Goal: Task Accomplishment & Management: Manage account settings

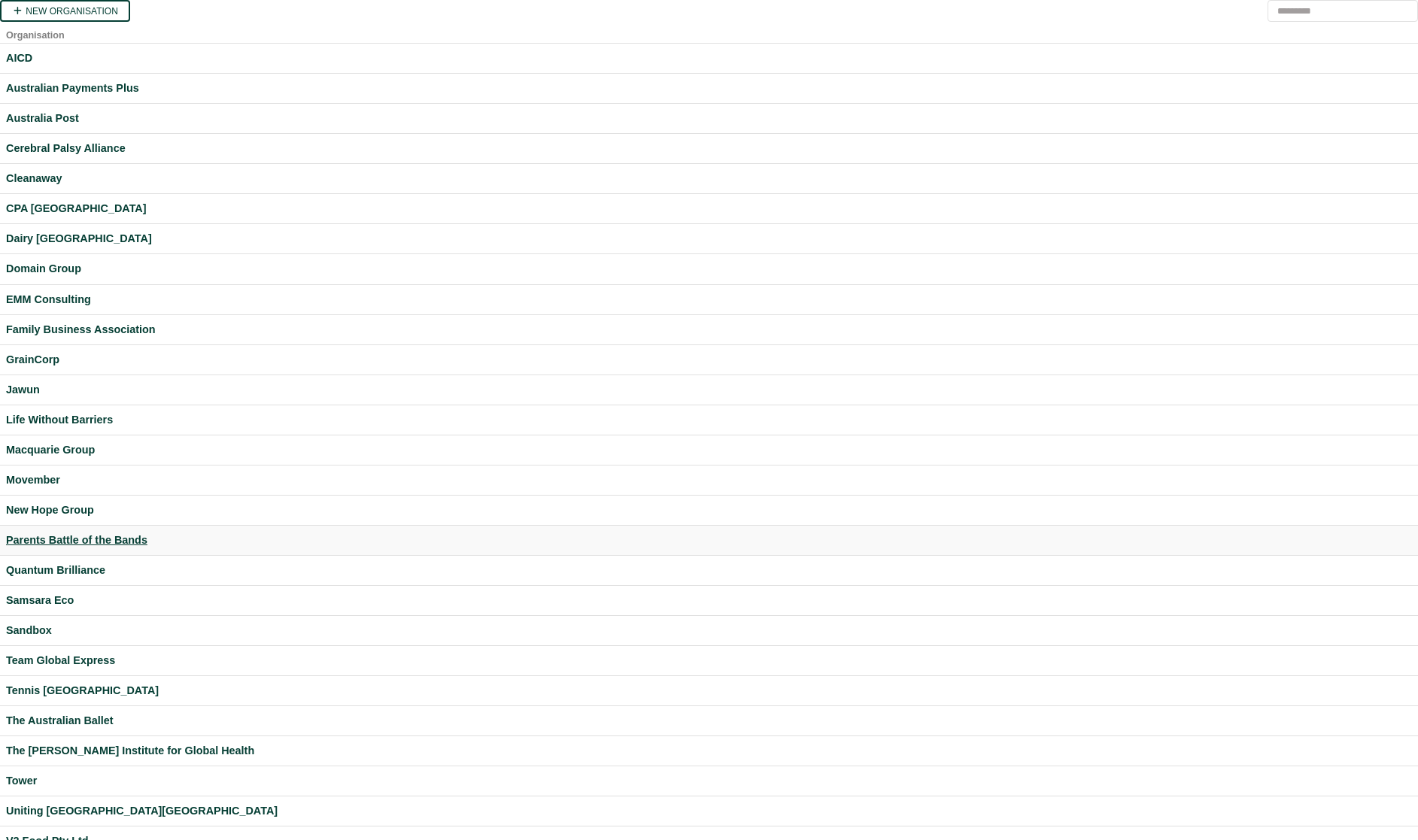
scroll to position [119, 0]
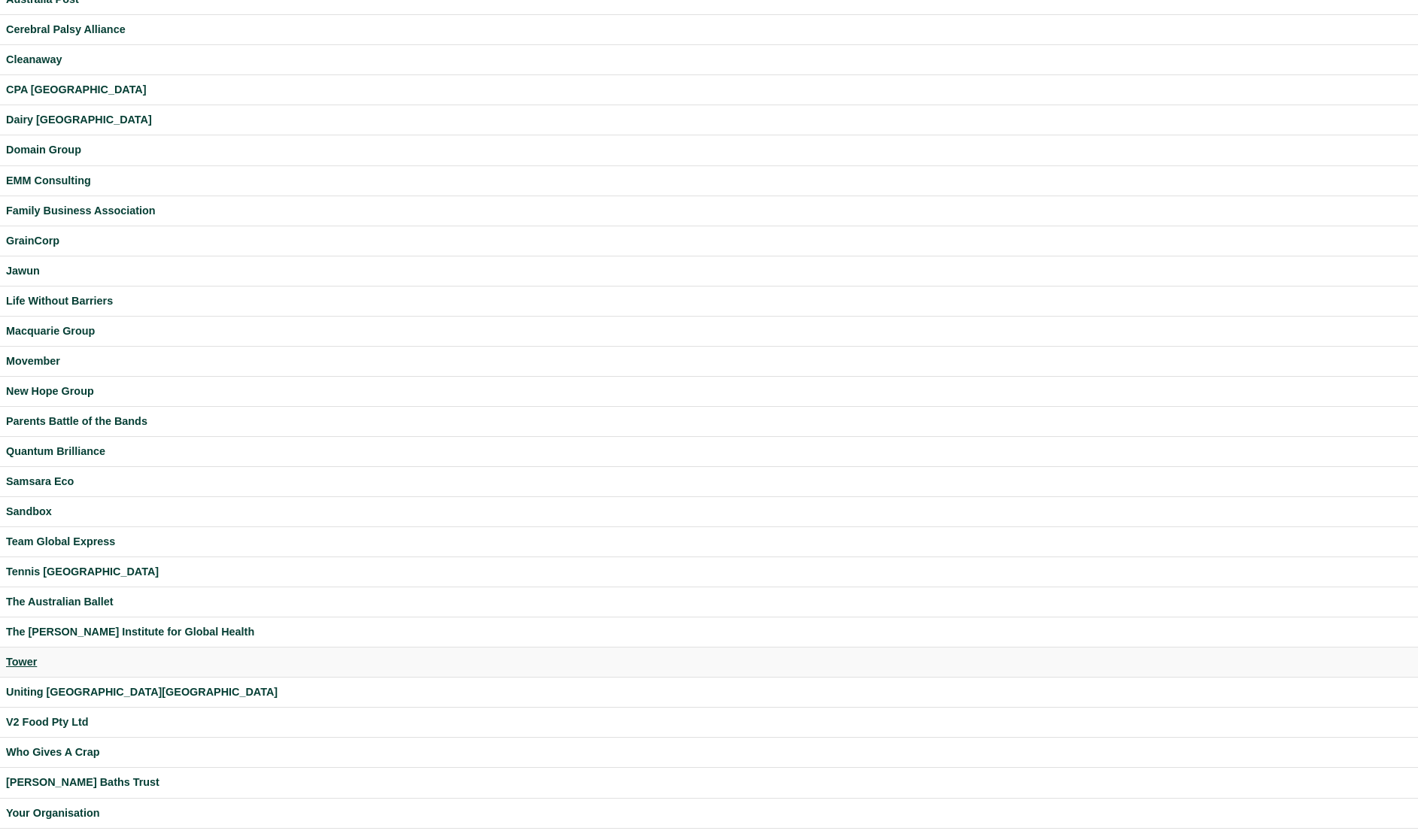
click at [27, 658] on div "Tower" at bounding box center [709, 662] width 1406 height 17
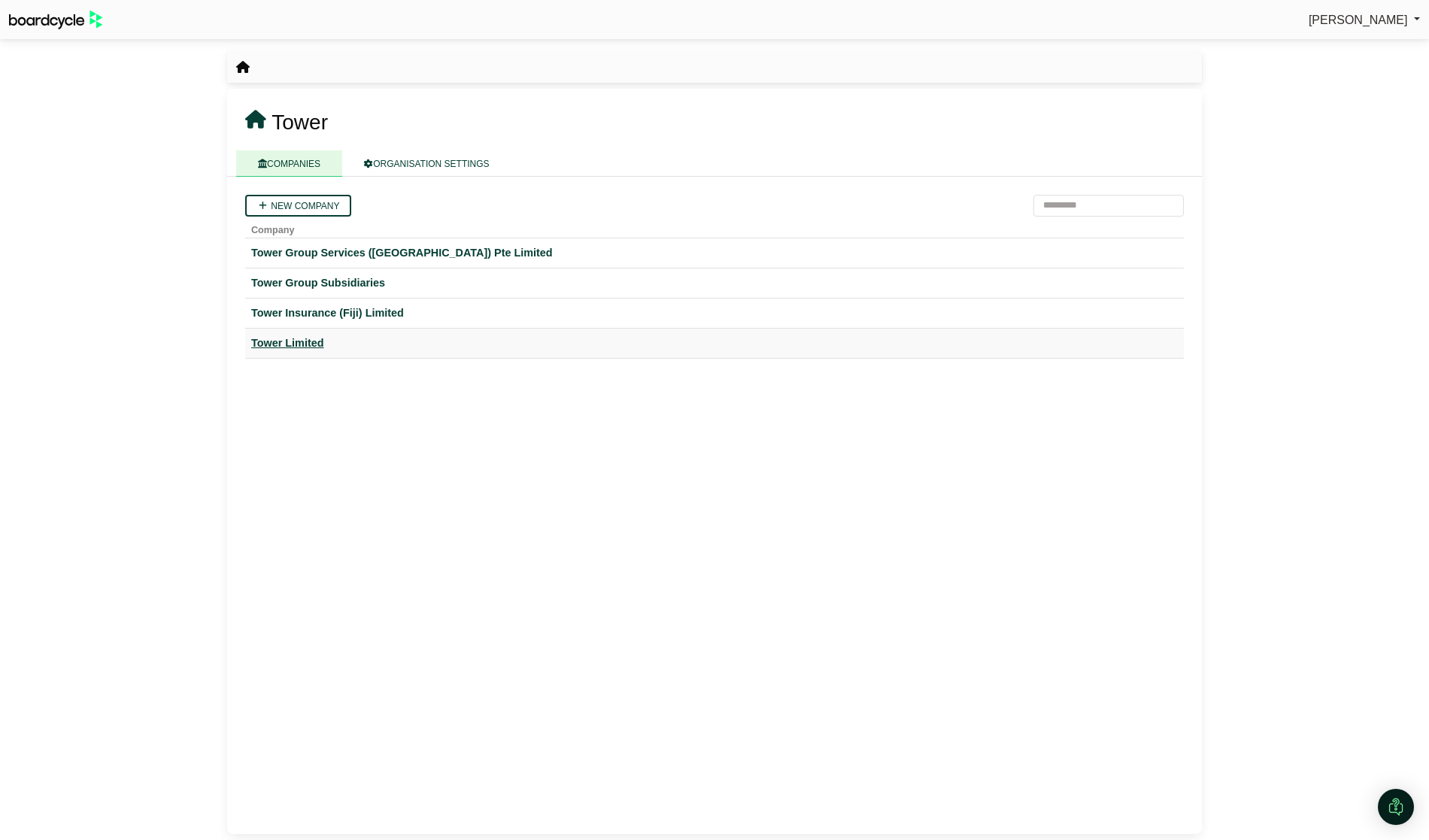
click at [274, 345] on div "Tower Limited" at bounding box center [714, 343] width 926 height 17
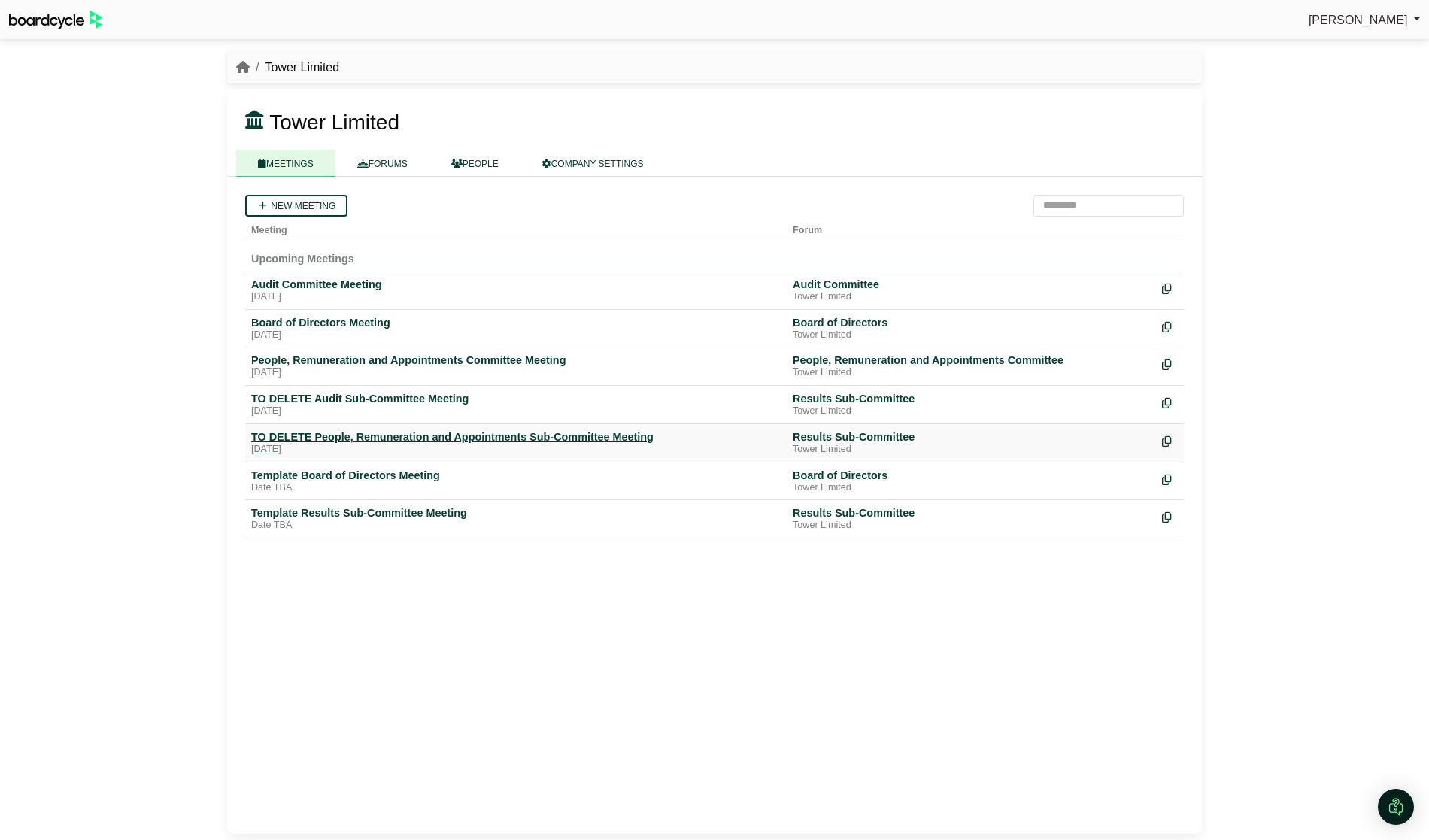
click at [290, 439] on div "TO DELETE People, Remuneration and Appointments Sub-Committee Meeting" at bounding box center [516, 436] width 529 height 14
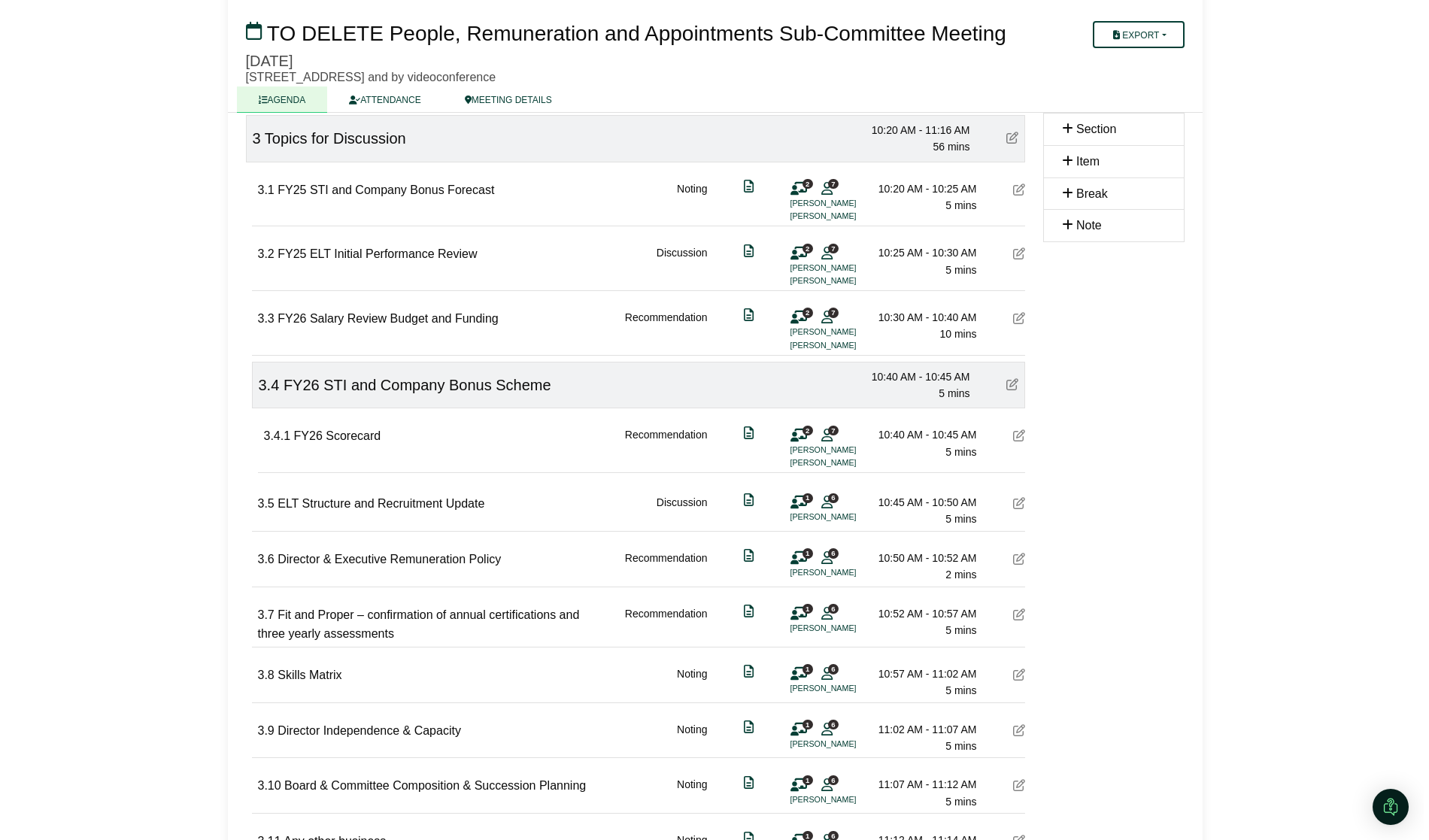
scroll to position [718, 0]
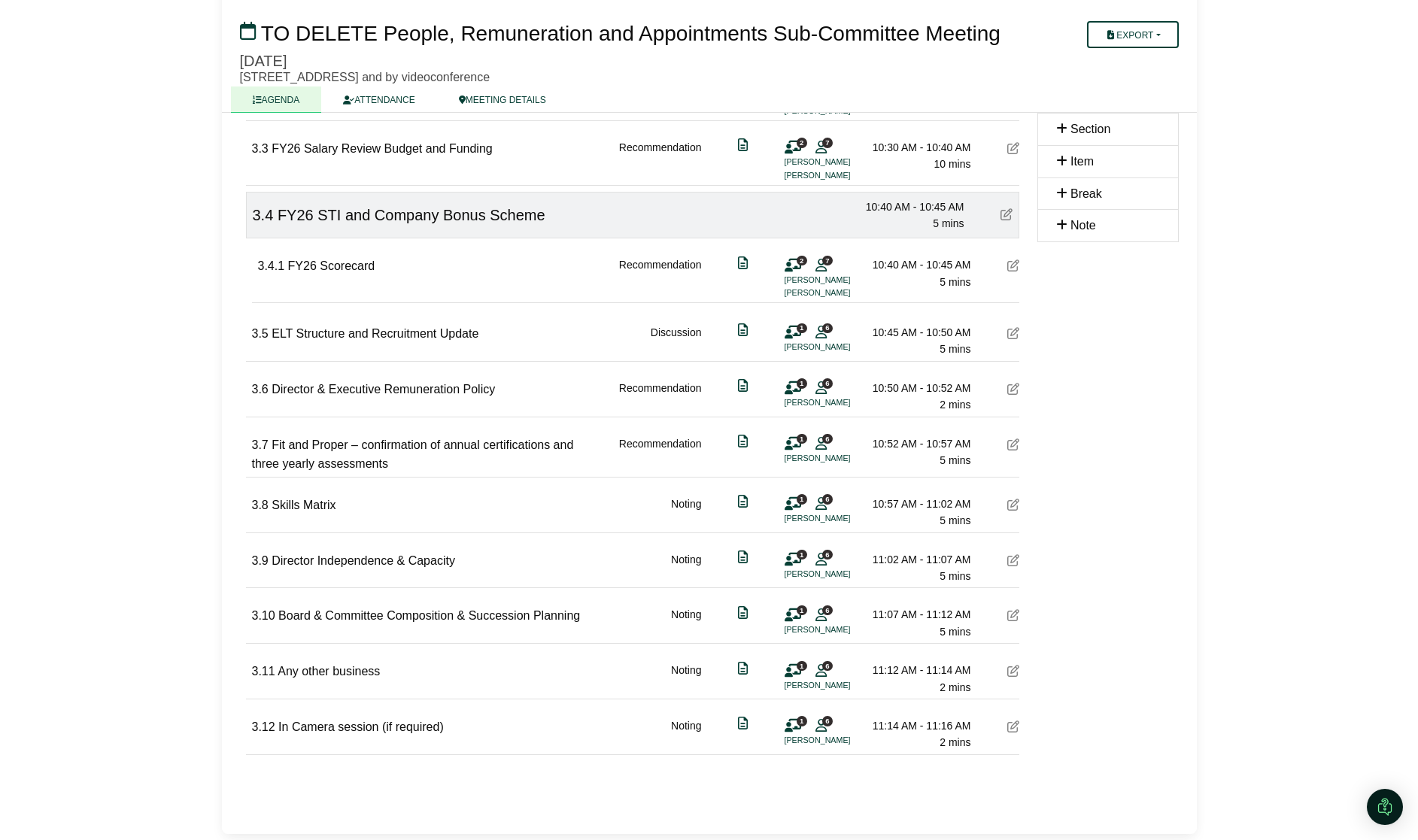
click at [788, 737] on li "Michael Stiassny" at bounding box center [841, 740] width 113 height 13
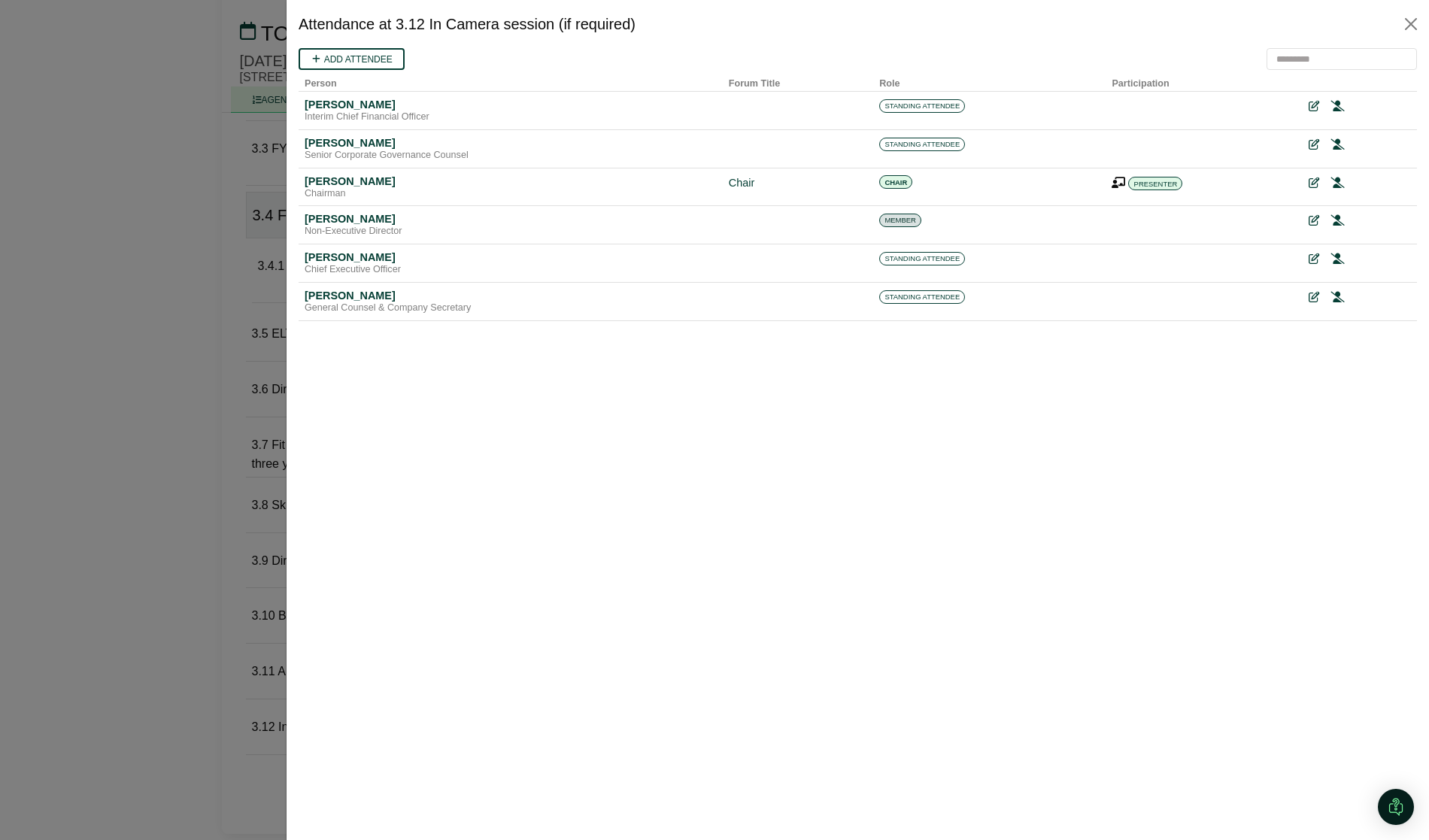
scroll to position [0, 0]
click at [266, 628] on div at bounding box center [714, 420] width 1429 height 840
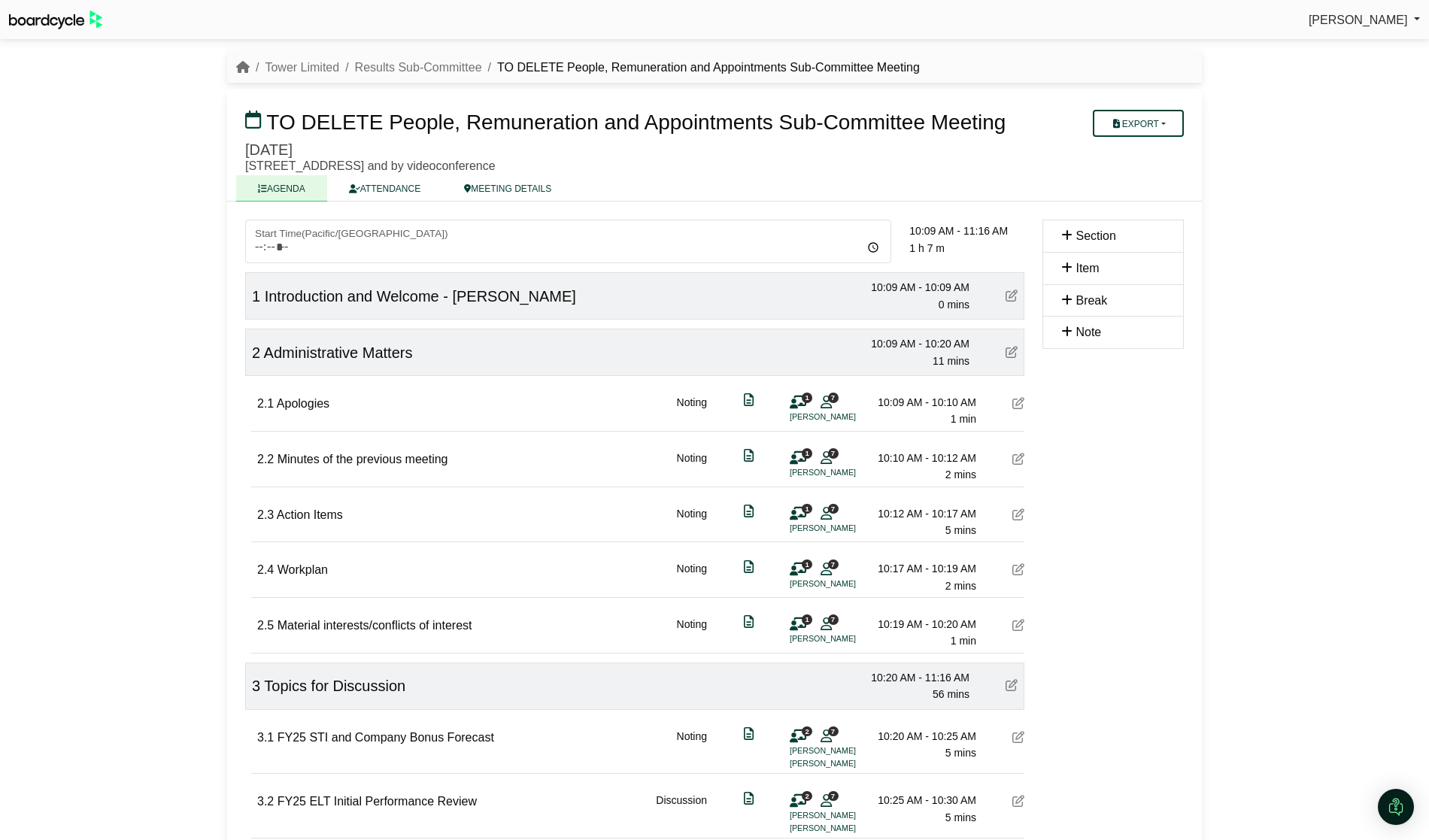
scroll to position [718, 0]
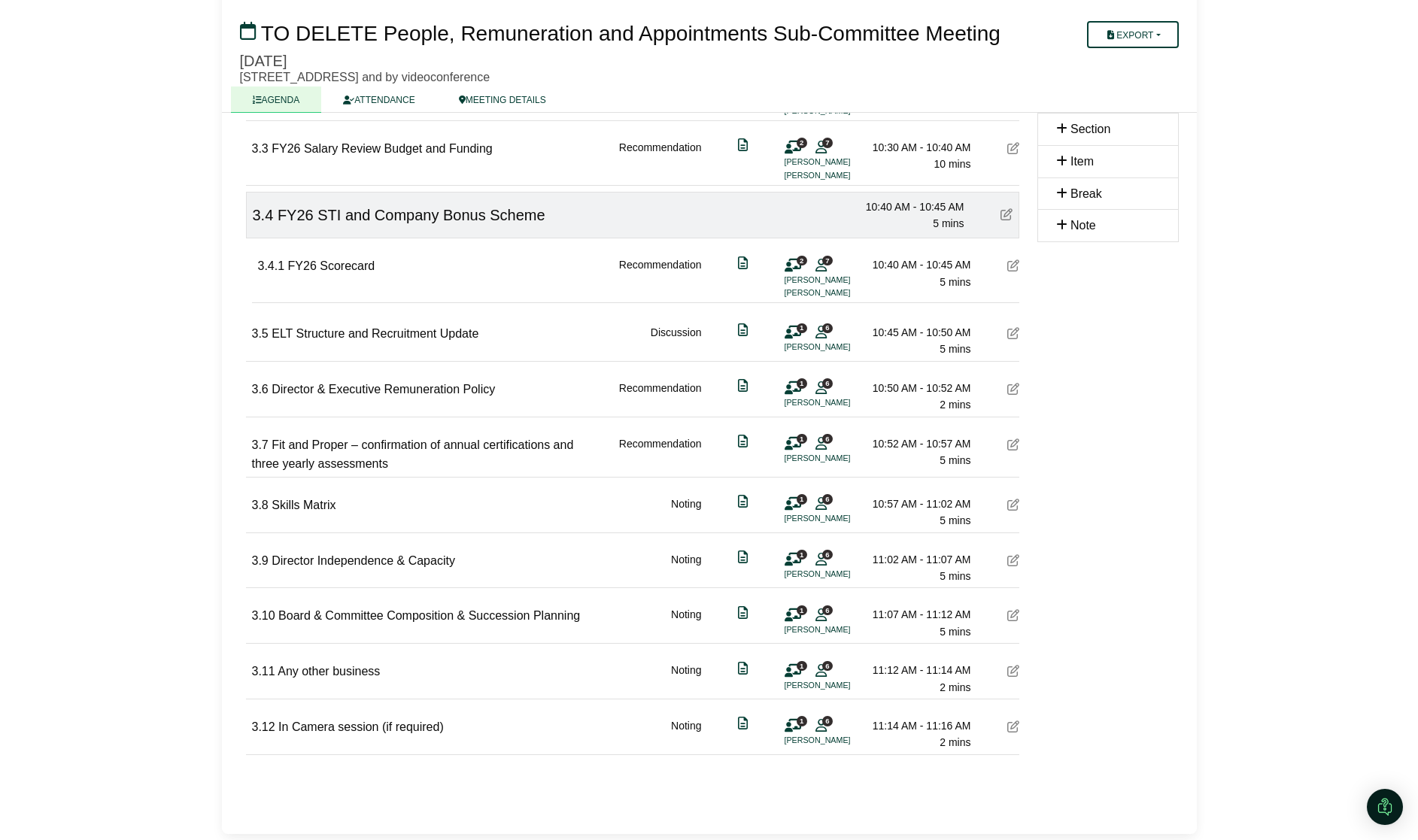
click at [789, 726] on icon at bounding box center [793, 725] width 16 height 1
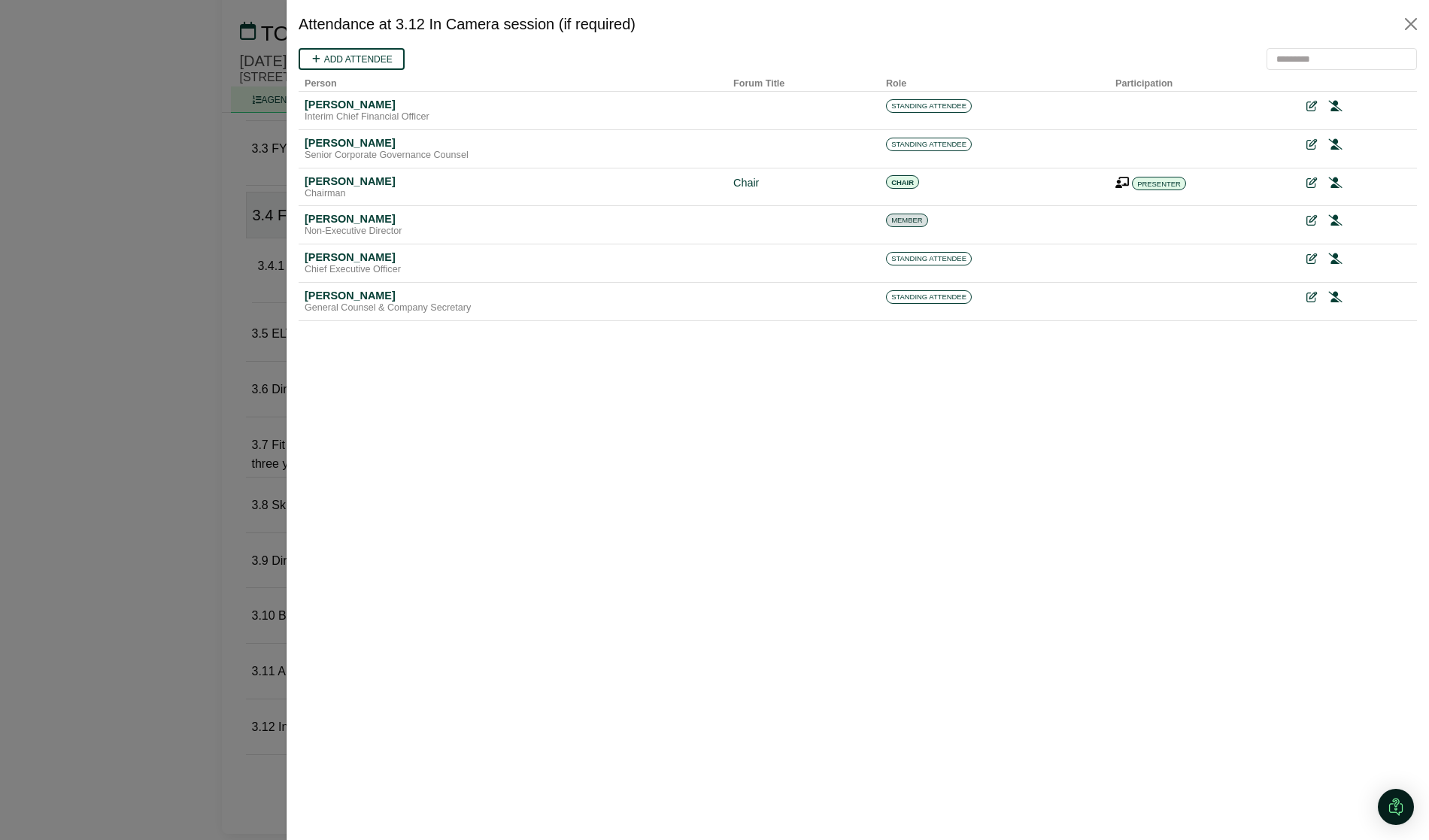
scroll to position [0, 0]
click at [230, 648] on div at bounding box center [714, 420] width 1429 height 840
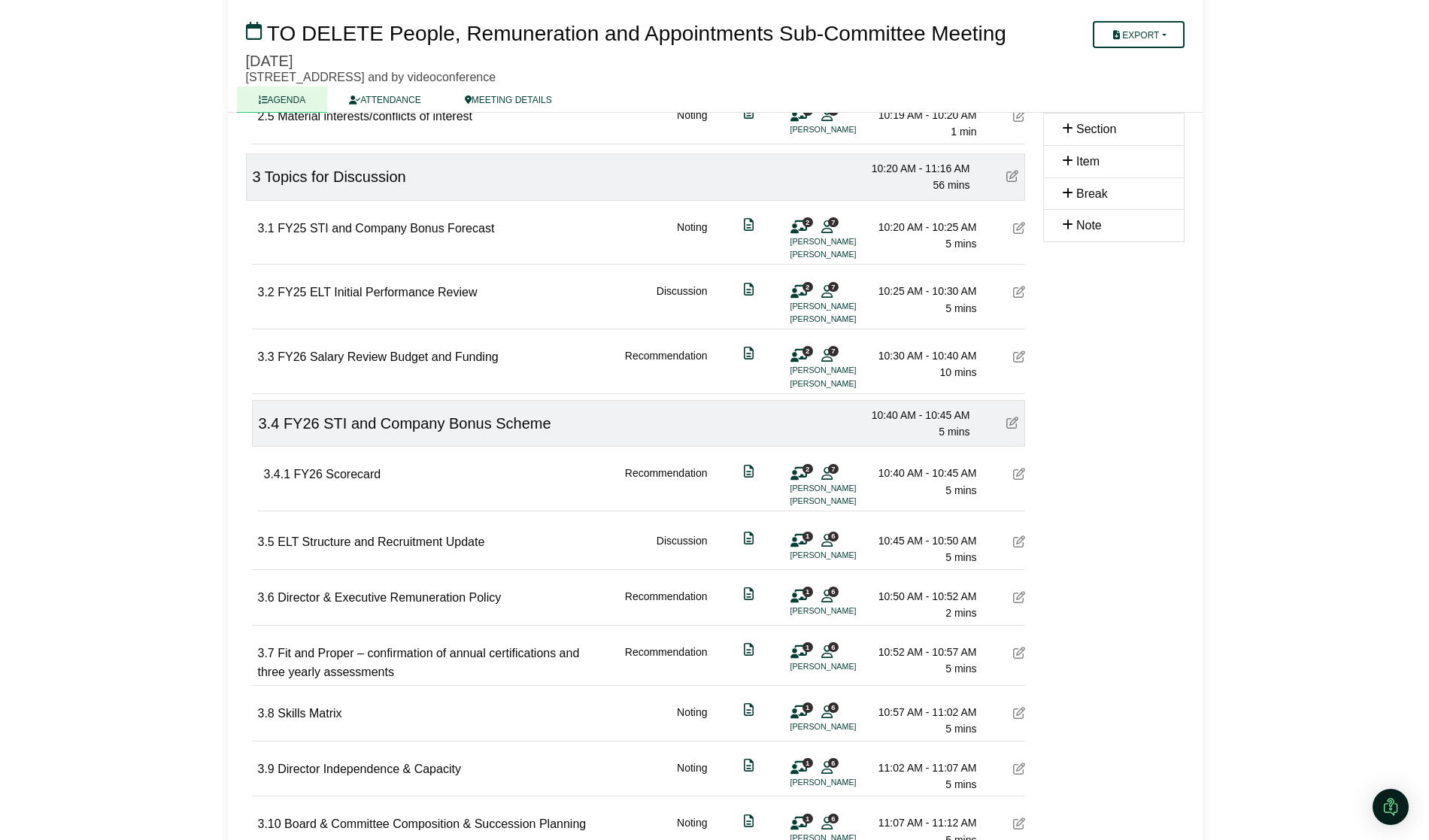
scroll to position [718, 0]
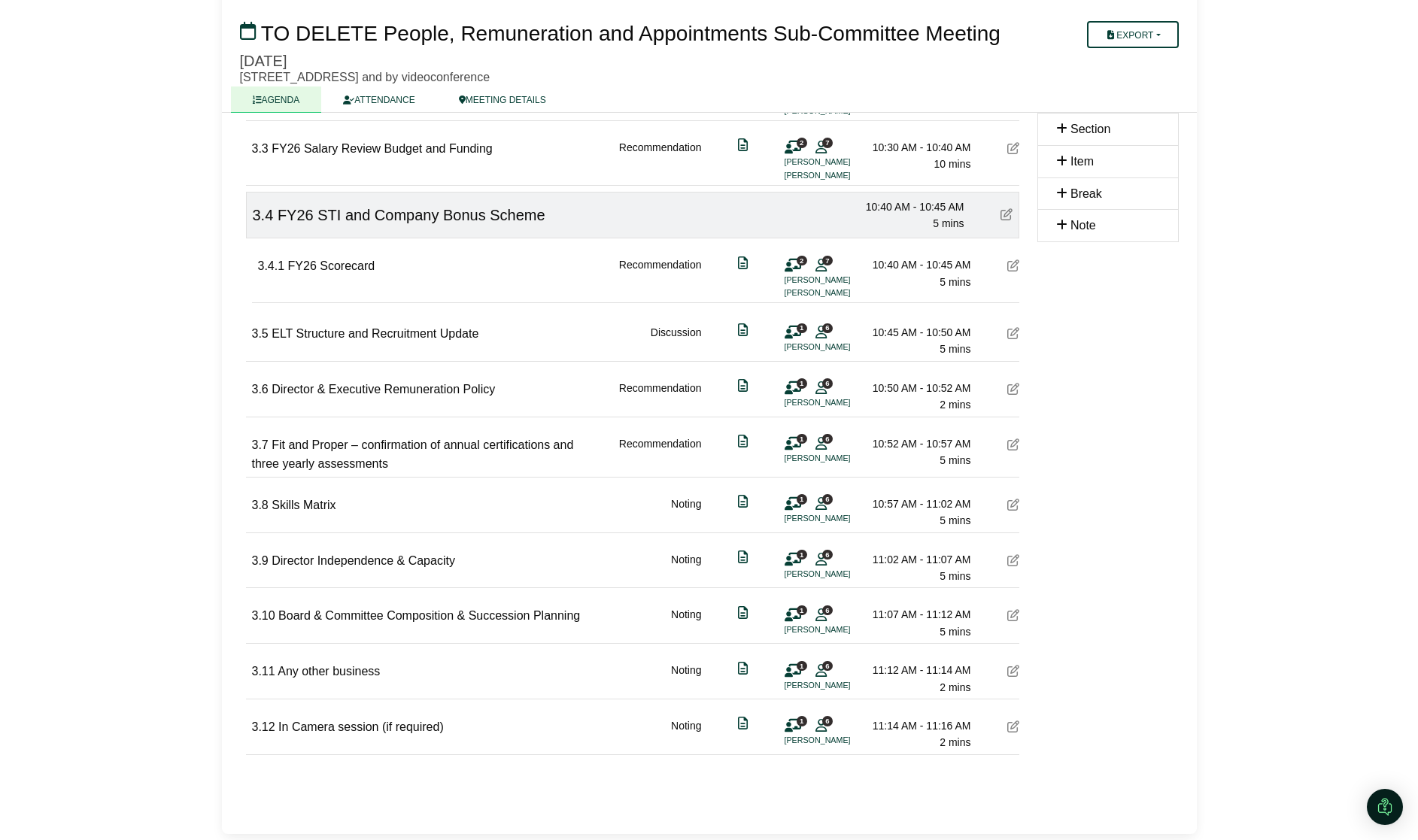
click at [788, 734] on li "[PERSON_NAME]" at bounding box center [841, 740] width 113 height 13
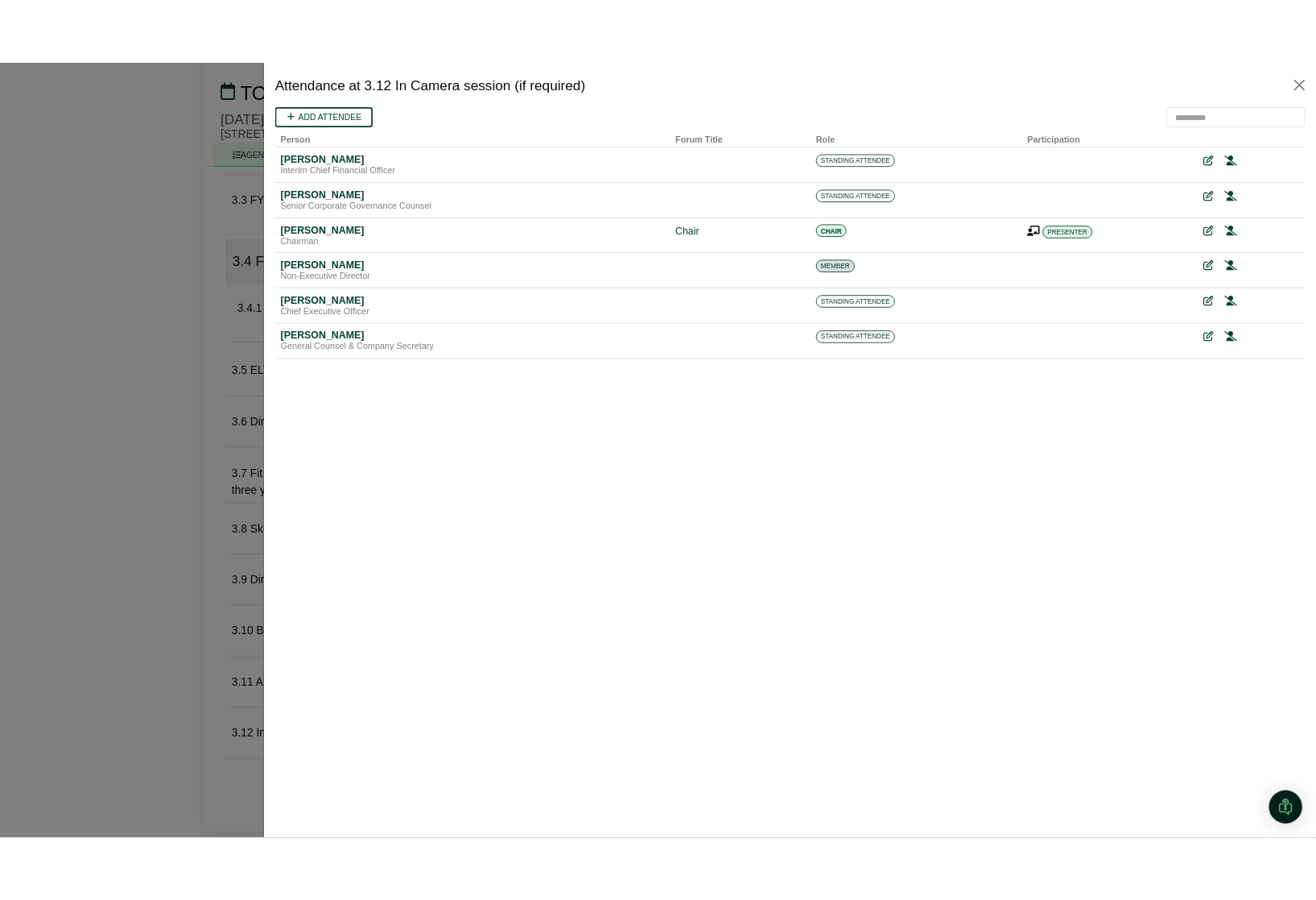
scroll to position [0, 0]
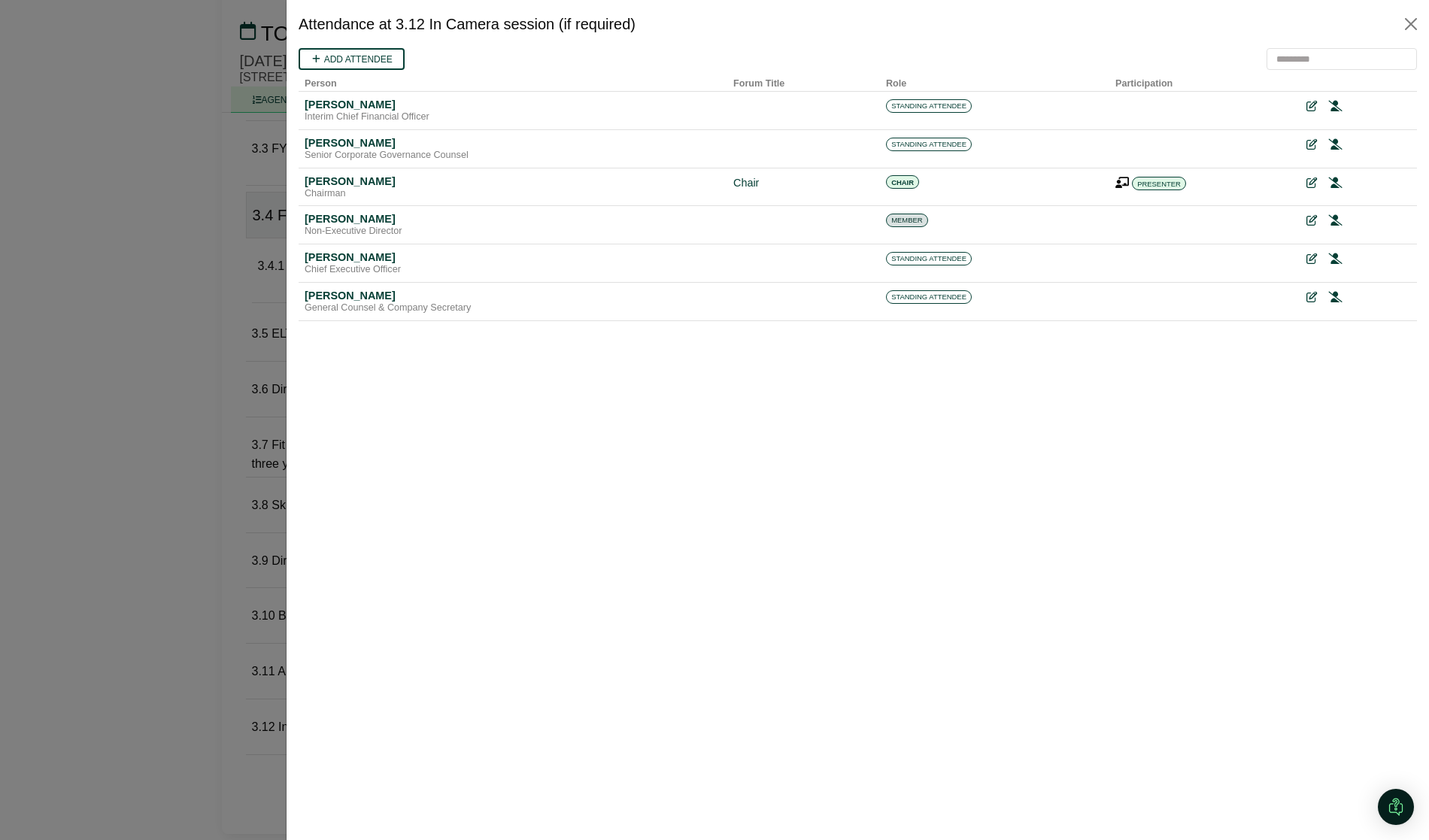
click at [852, 32] on div "Attendance at 3.12 In Camera session (if required)" at bounding box center [857, 24] width 1142 height 48
drag, startPoint x: 758, startPoint y: 465, endPoint x: 760, endPoint y: 473, distance: 8.2
click at [758, 333] on html "Add attendee Person Forum Title Role Participation Angus Shelton Interim Chief …" at bounding box center [857, 191] width 1118 height 285
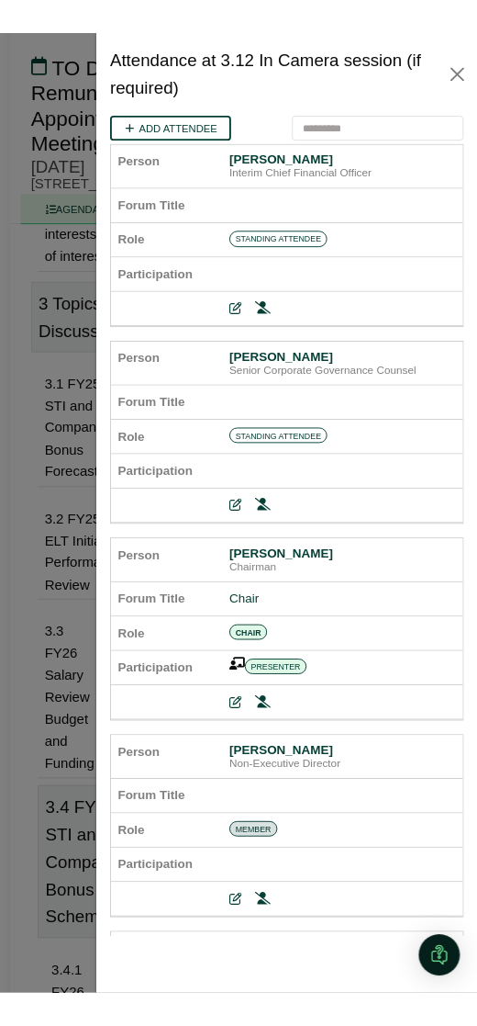
scroll to position [956, 0]
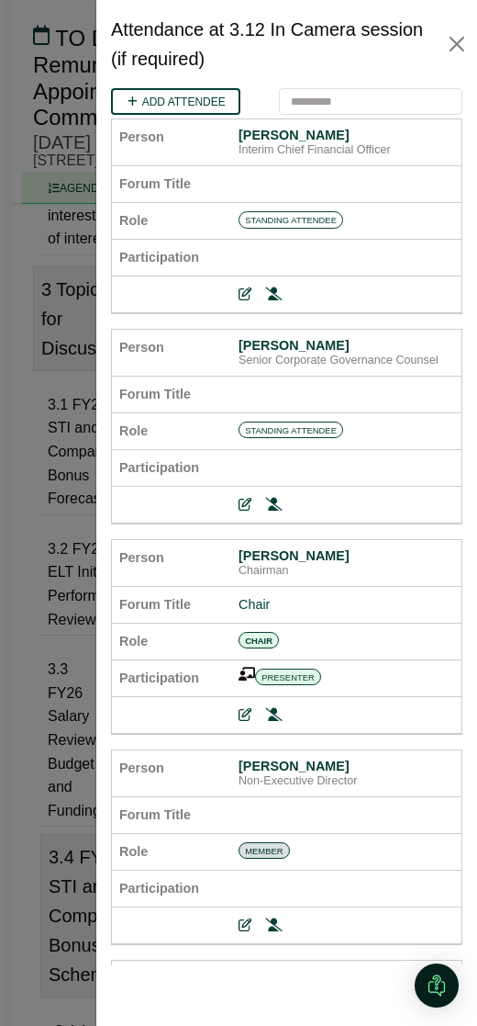
click at [83, 487] on div at bounding box center [238, 513] width 477 height 1026
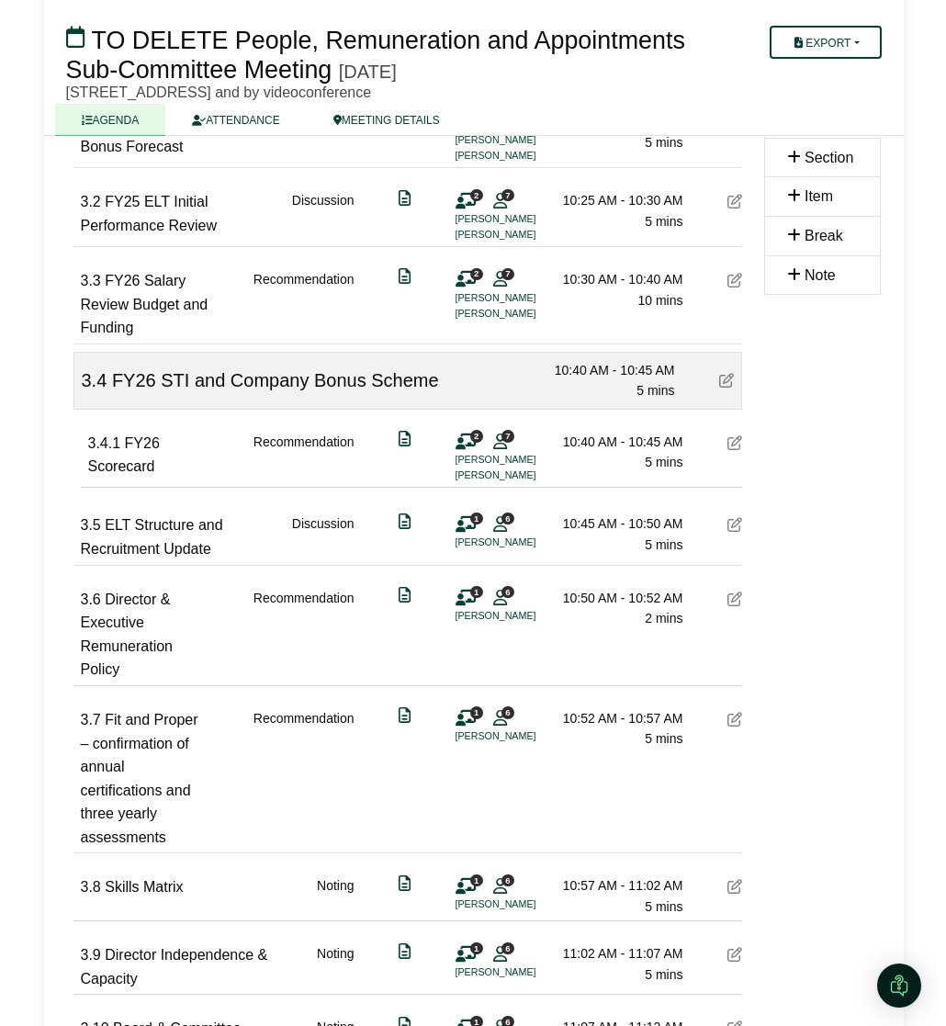
scroll to position [788, 0]
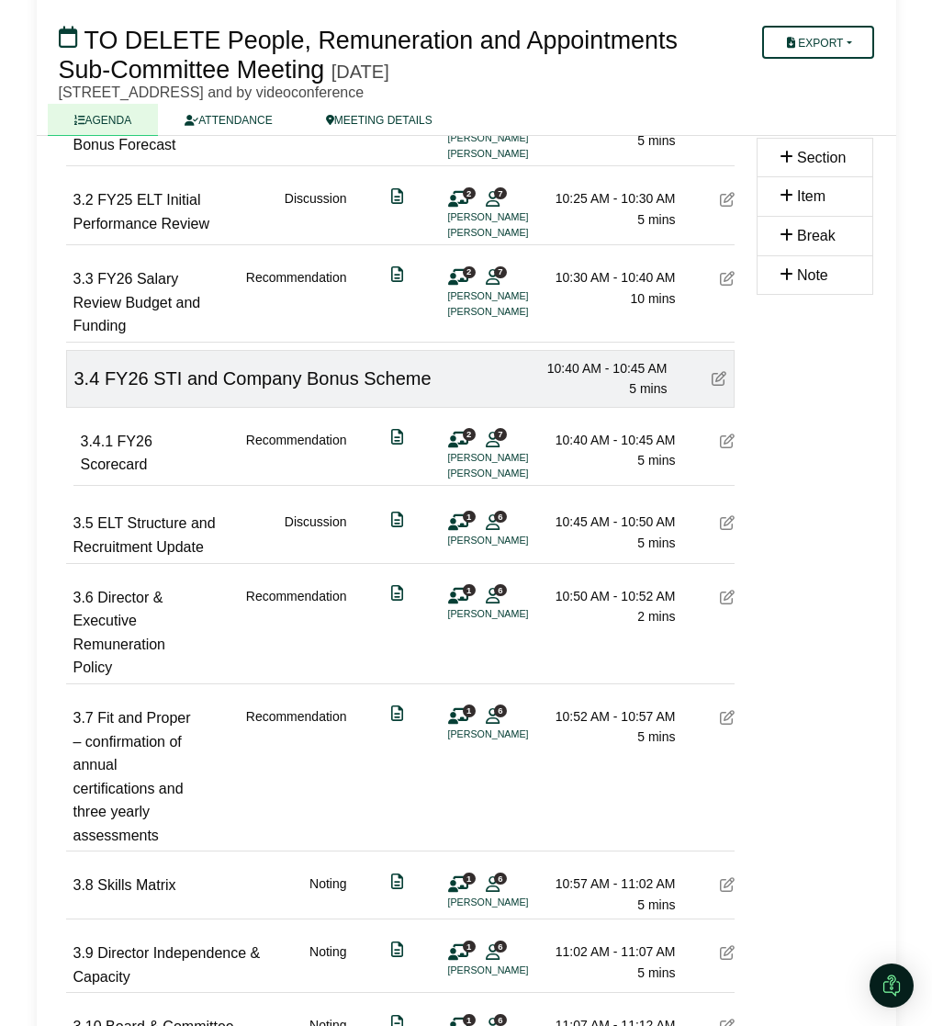
click at [477, 880] on span "6" at bounding box center [500, 878] width 13 height 12
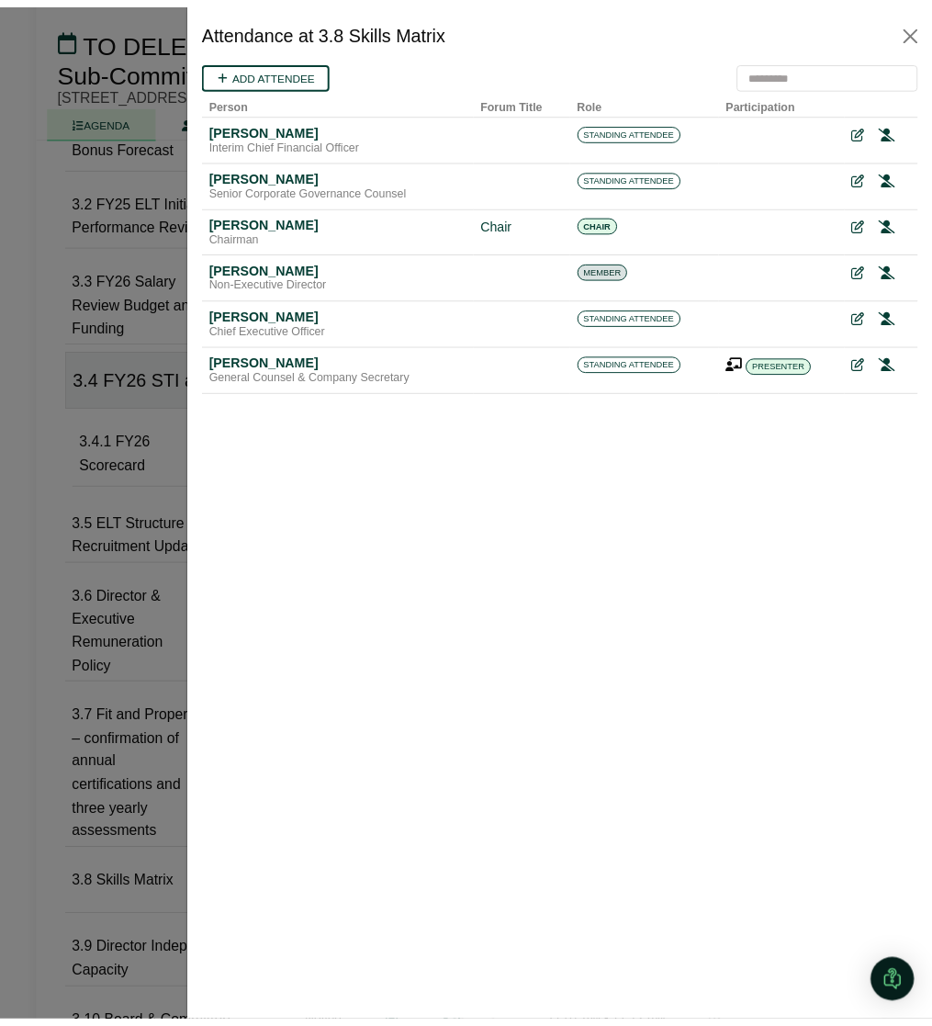
scroll to position [0, 0]
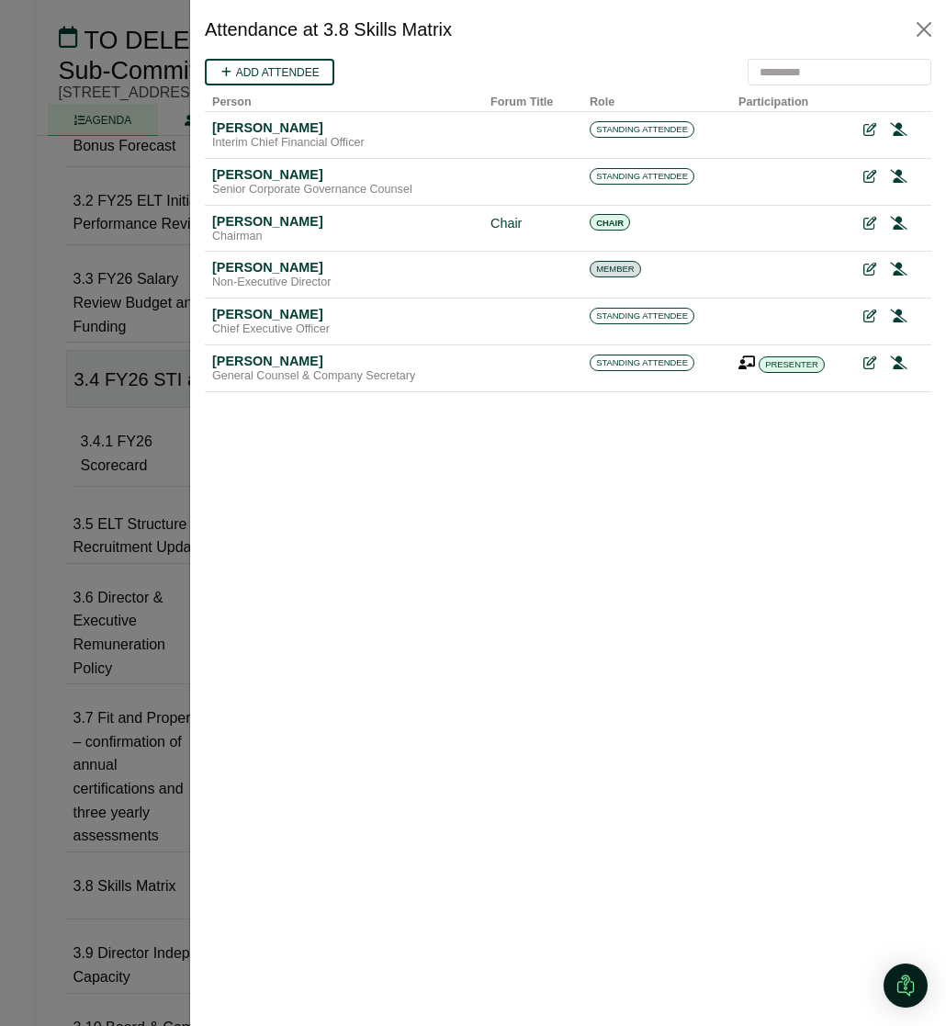
click at [150, 754] on div at bounding box center [473, 513] width 946 height 1026
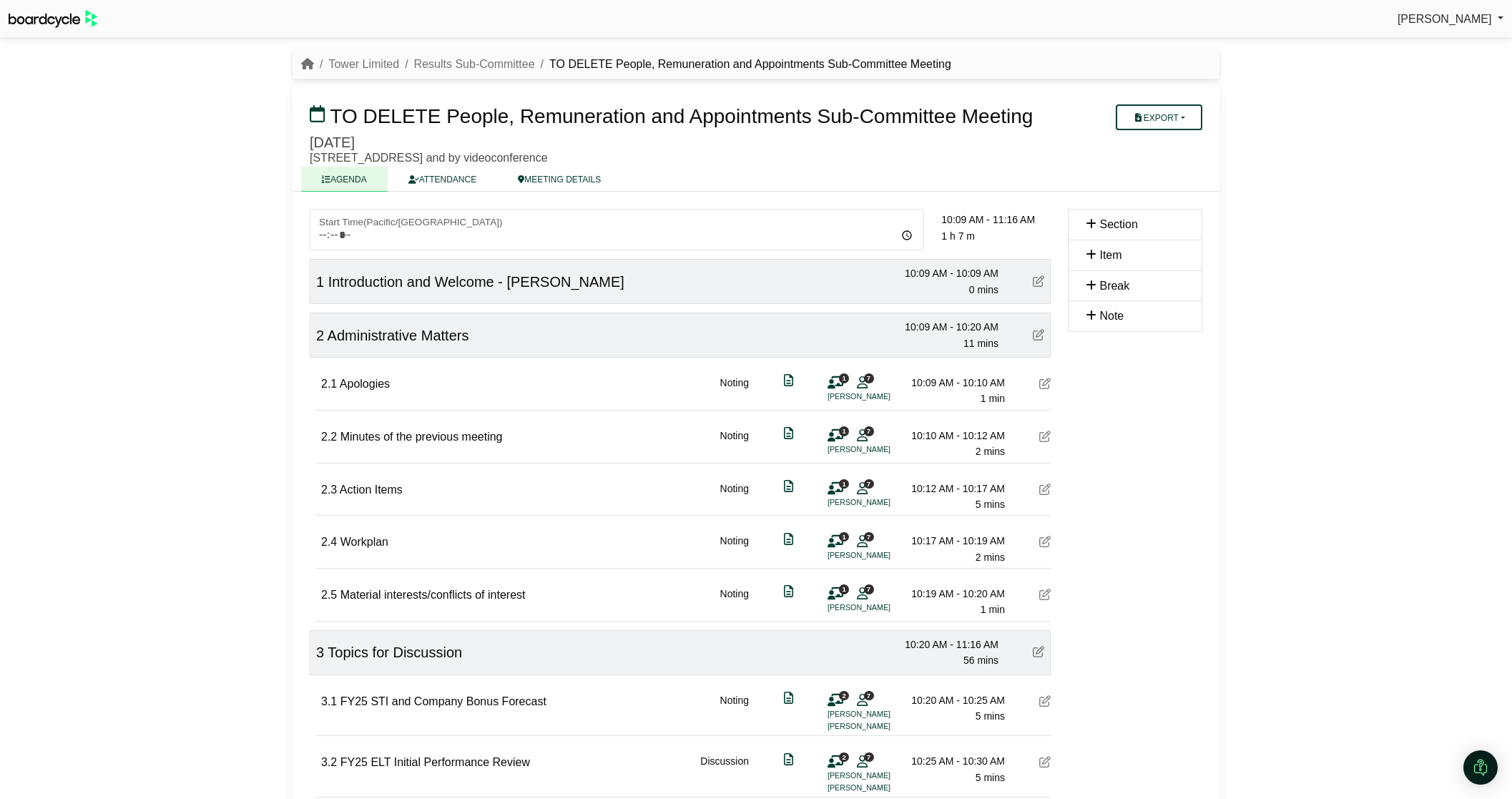
click at [725, 593] on icon at bounding box center [862, 593] width 11 height 1
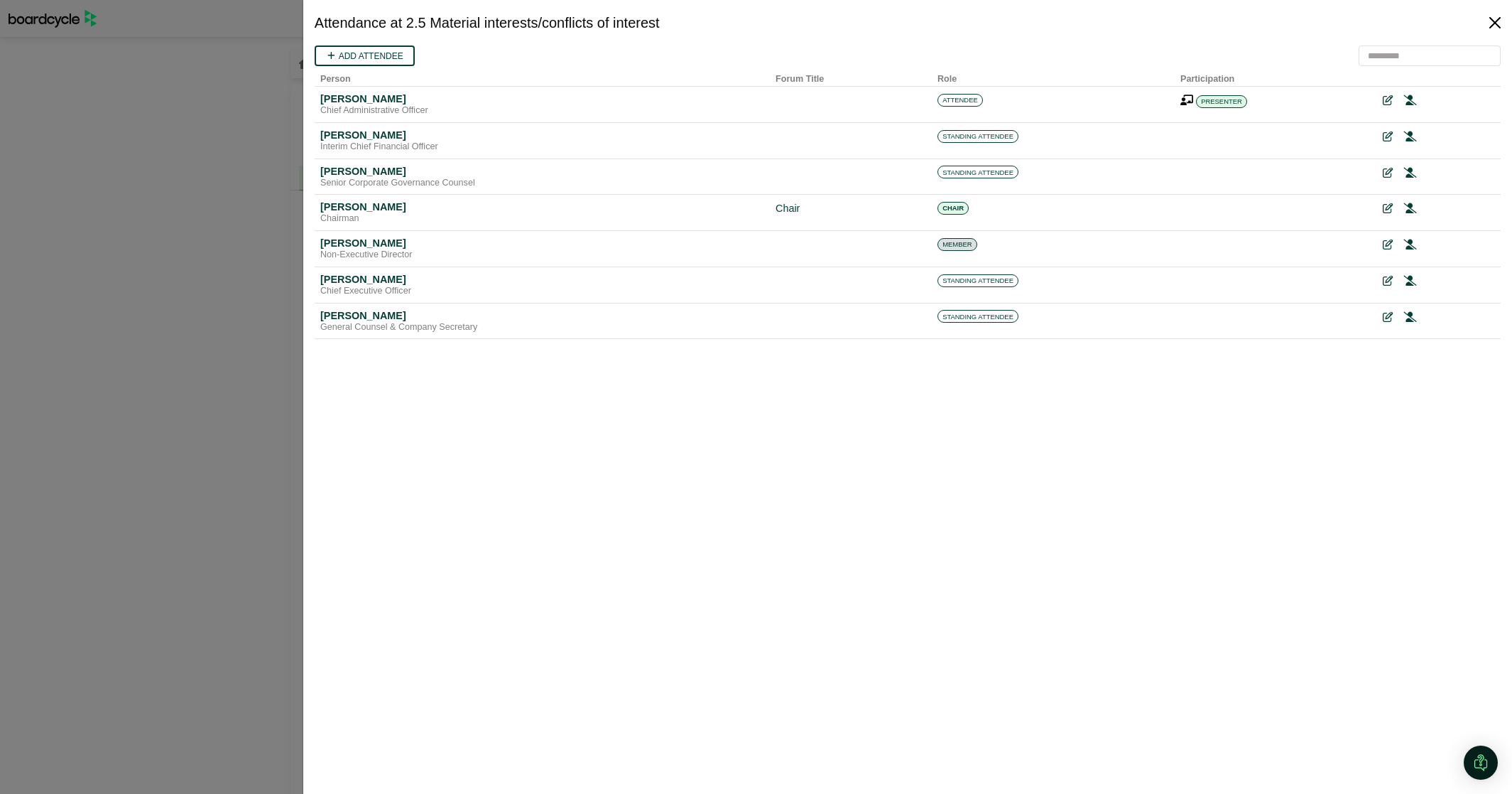
click at [720, 26] on button "Close" at bounding box center [1494, 22] width 22 height 22
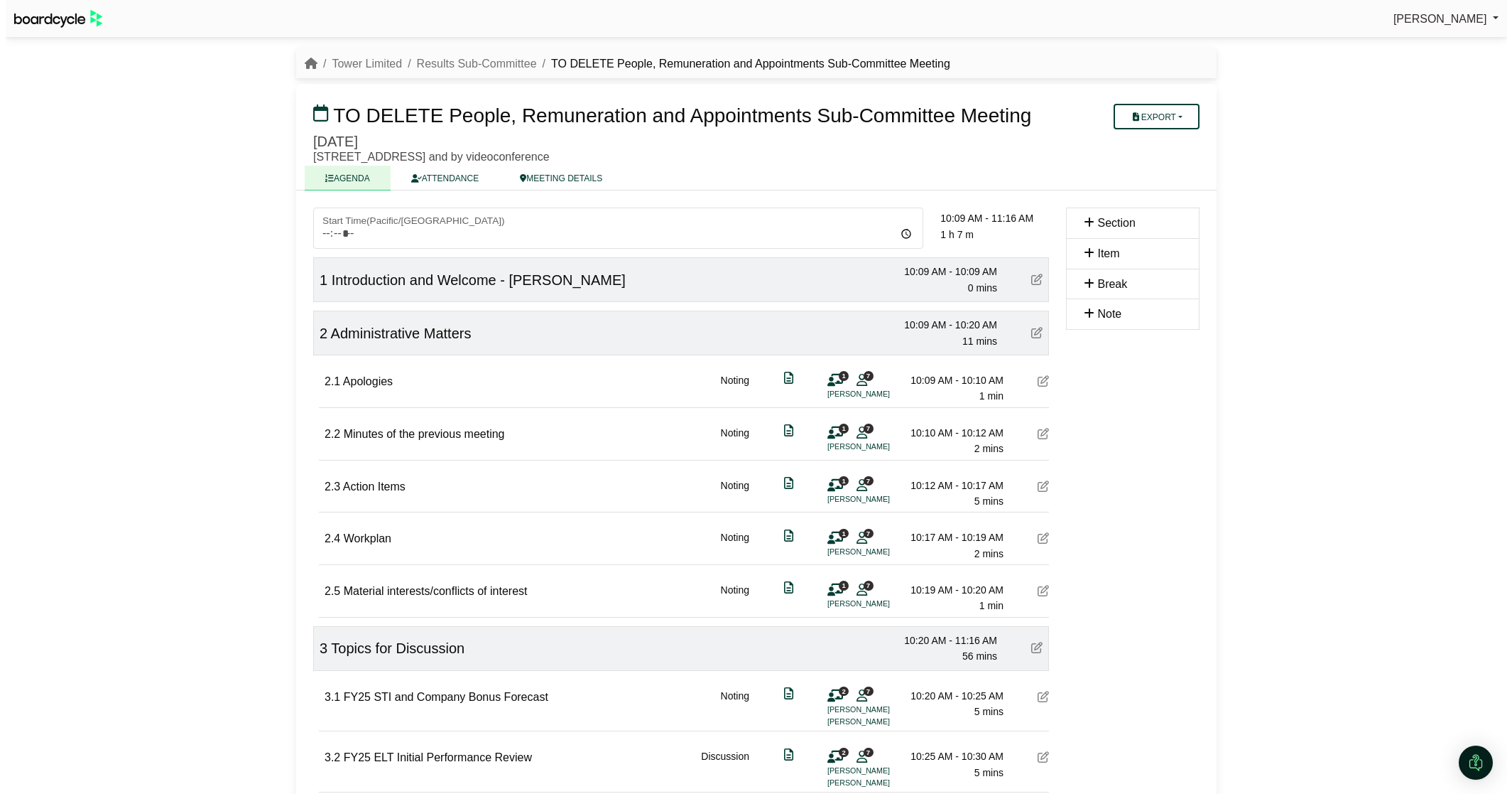
scroll to position [679, 0]
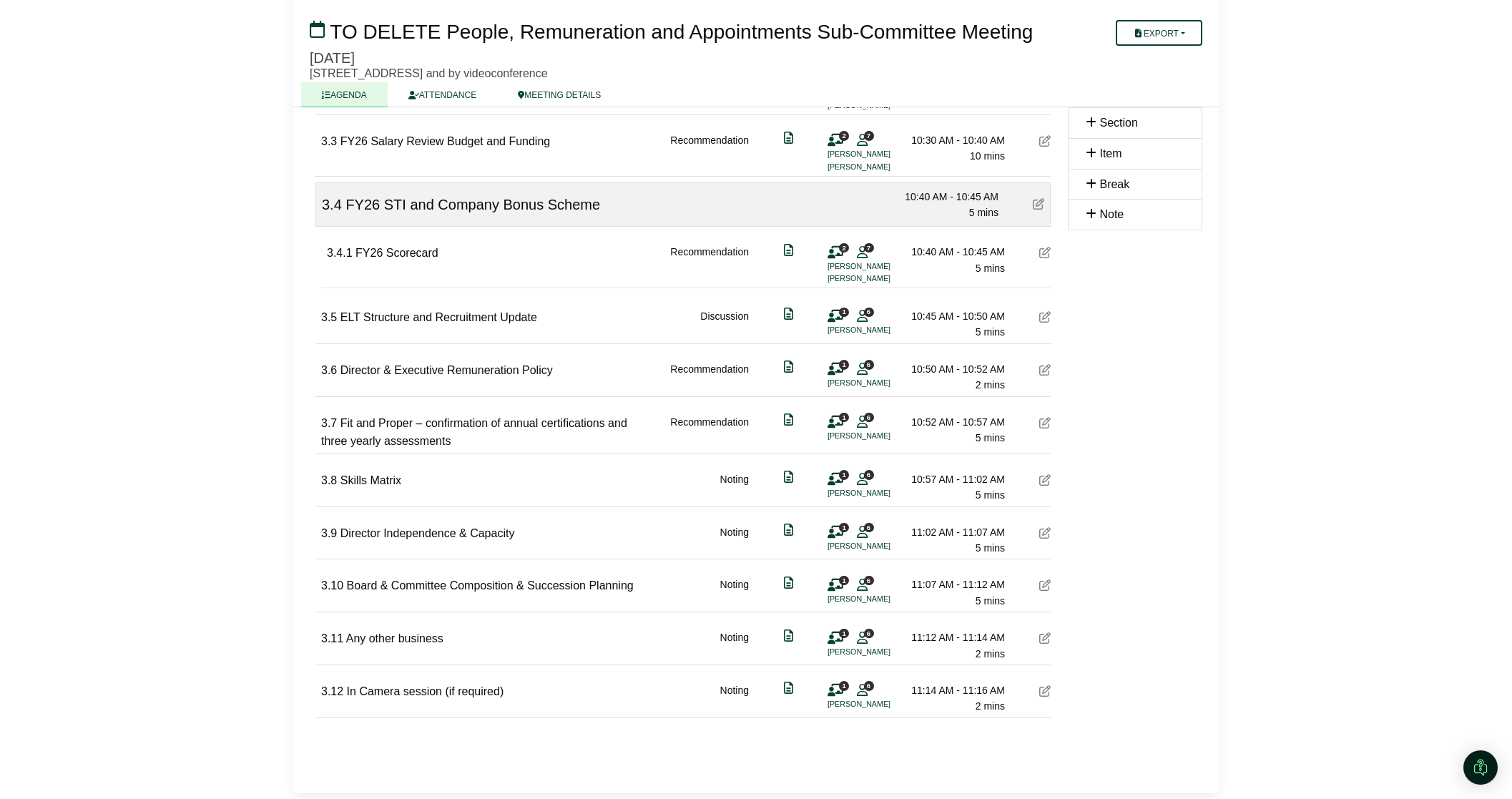
click at [858, 637] on icon at bounding box center [862, 637] width 11 height 1
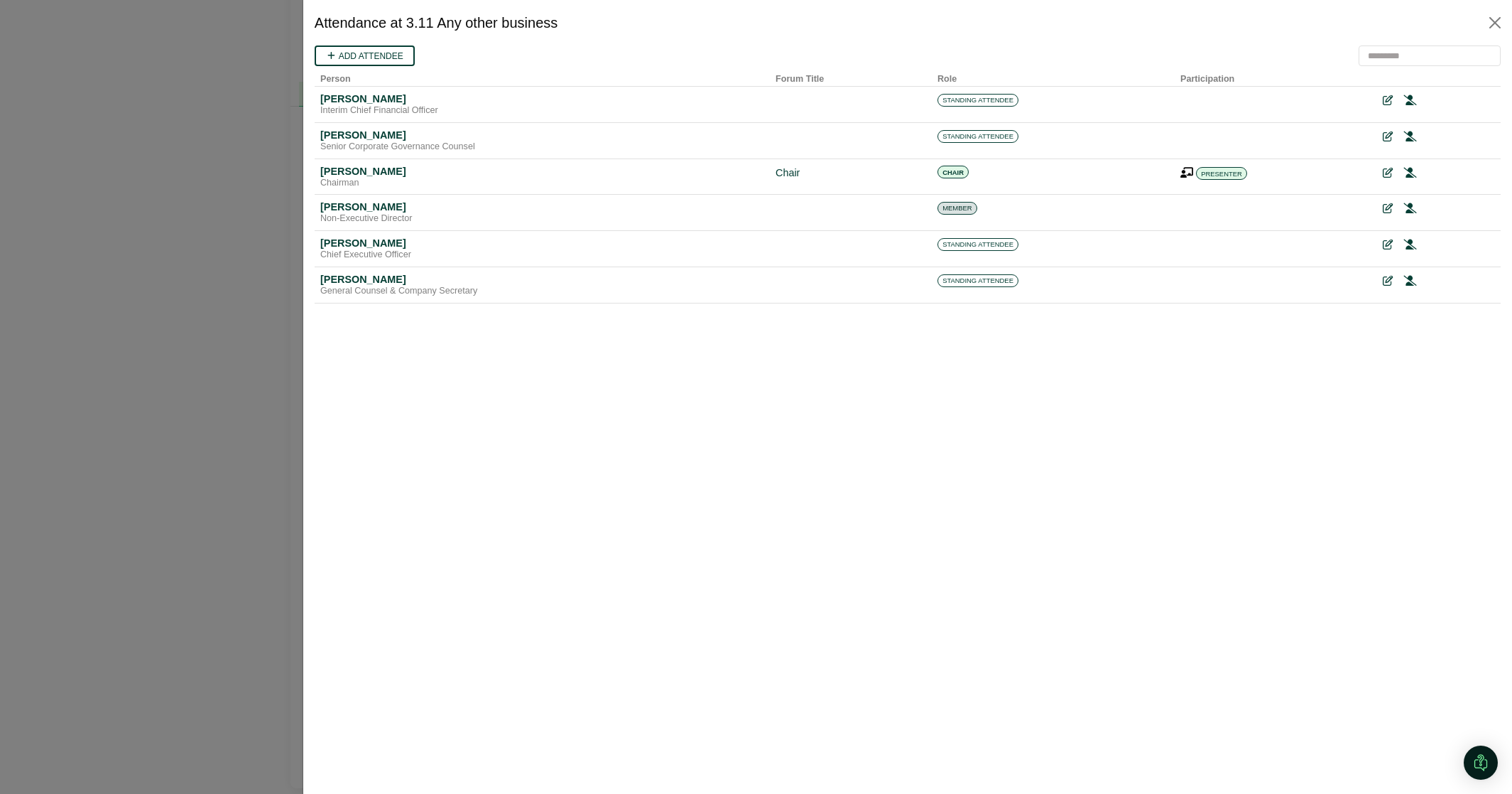
scroll to position [0, 0]
click at [1495, 24] on button "Close" at bounding box center [1494, 22] width 22 height 22
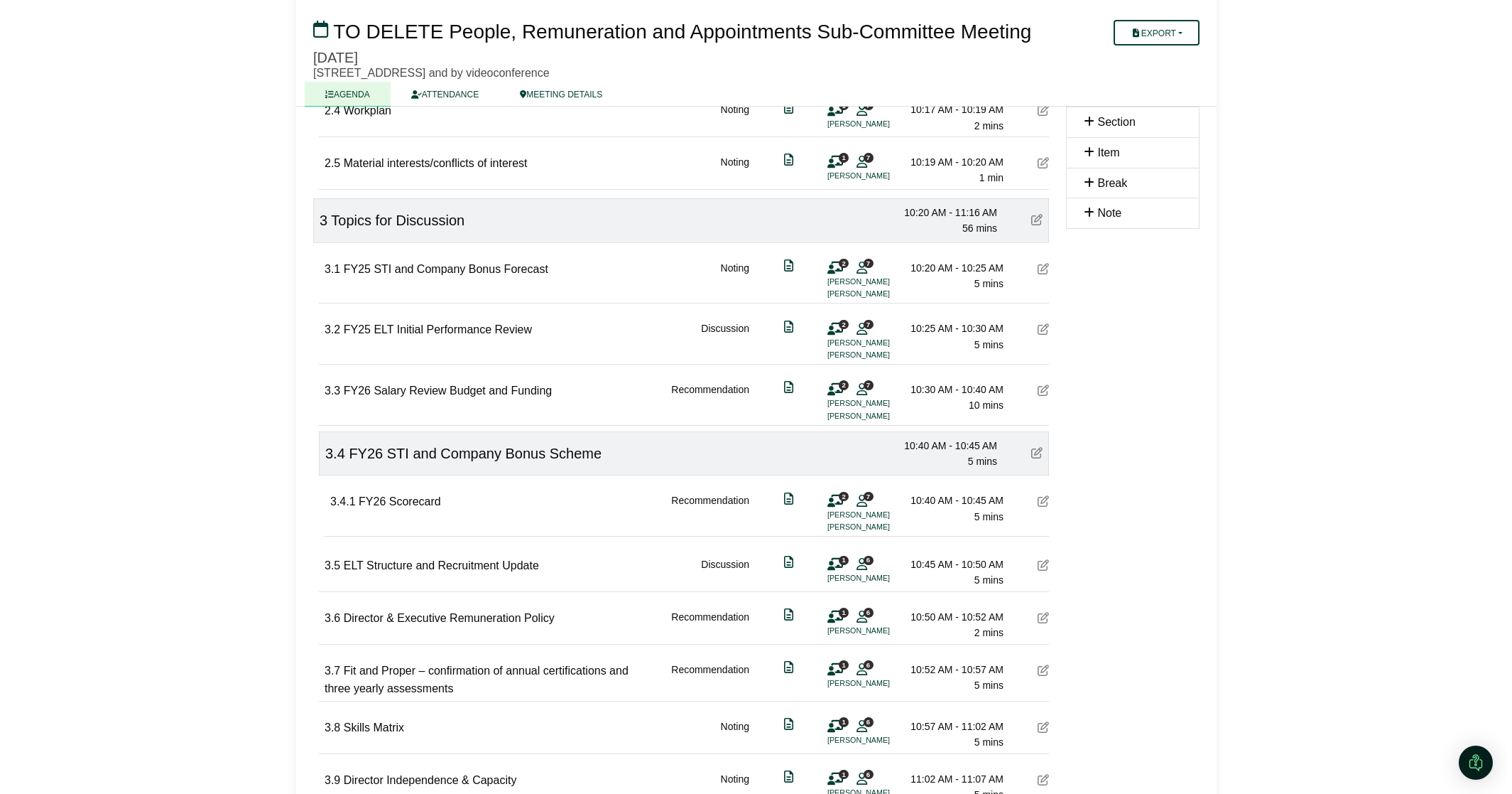
scroll to position [679, 0]
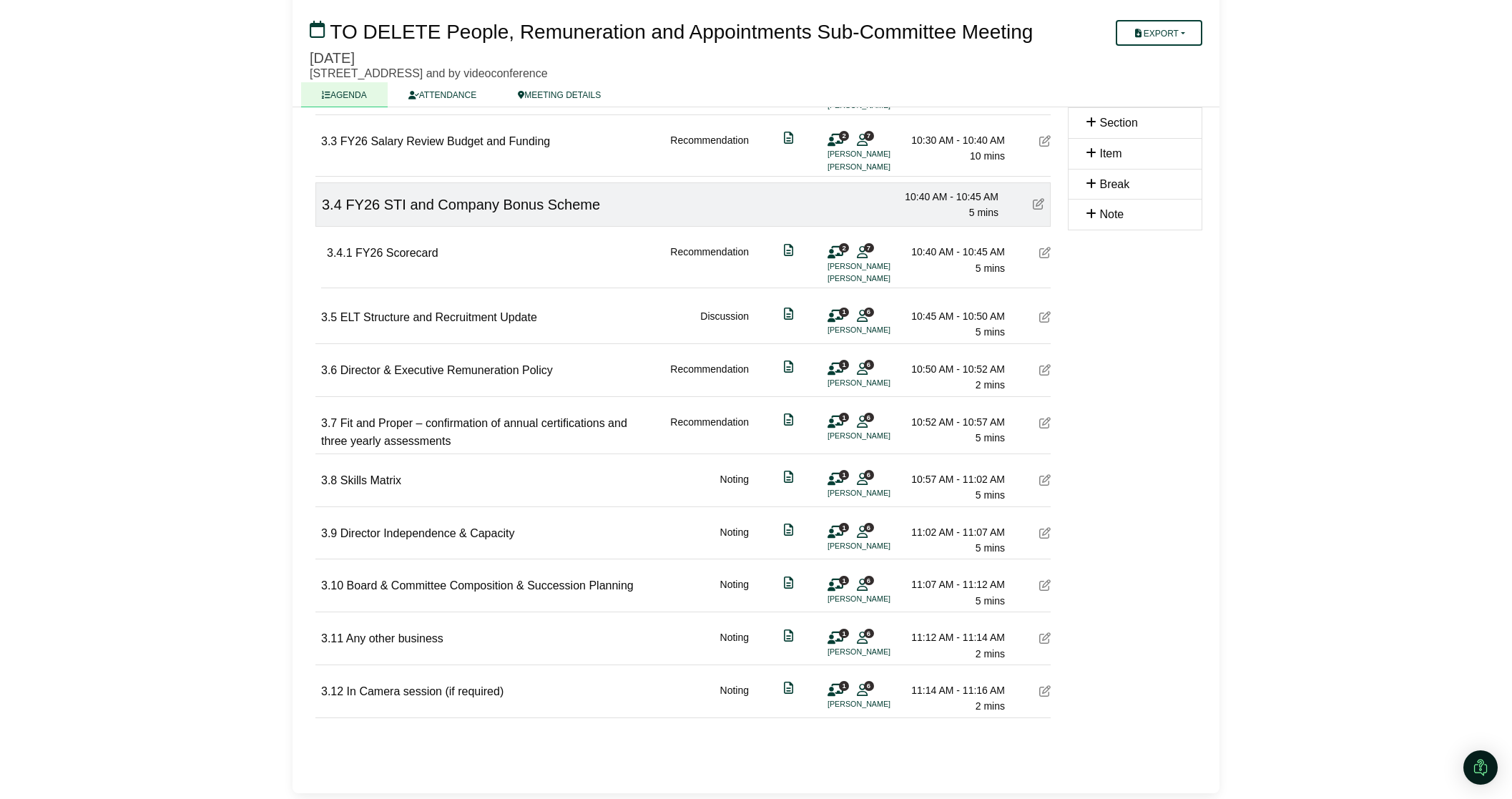
click at [855, 688] on div "1 6 Michael Stiassny" at bounding box center [848, 696] width 43 height 29
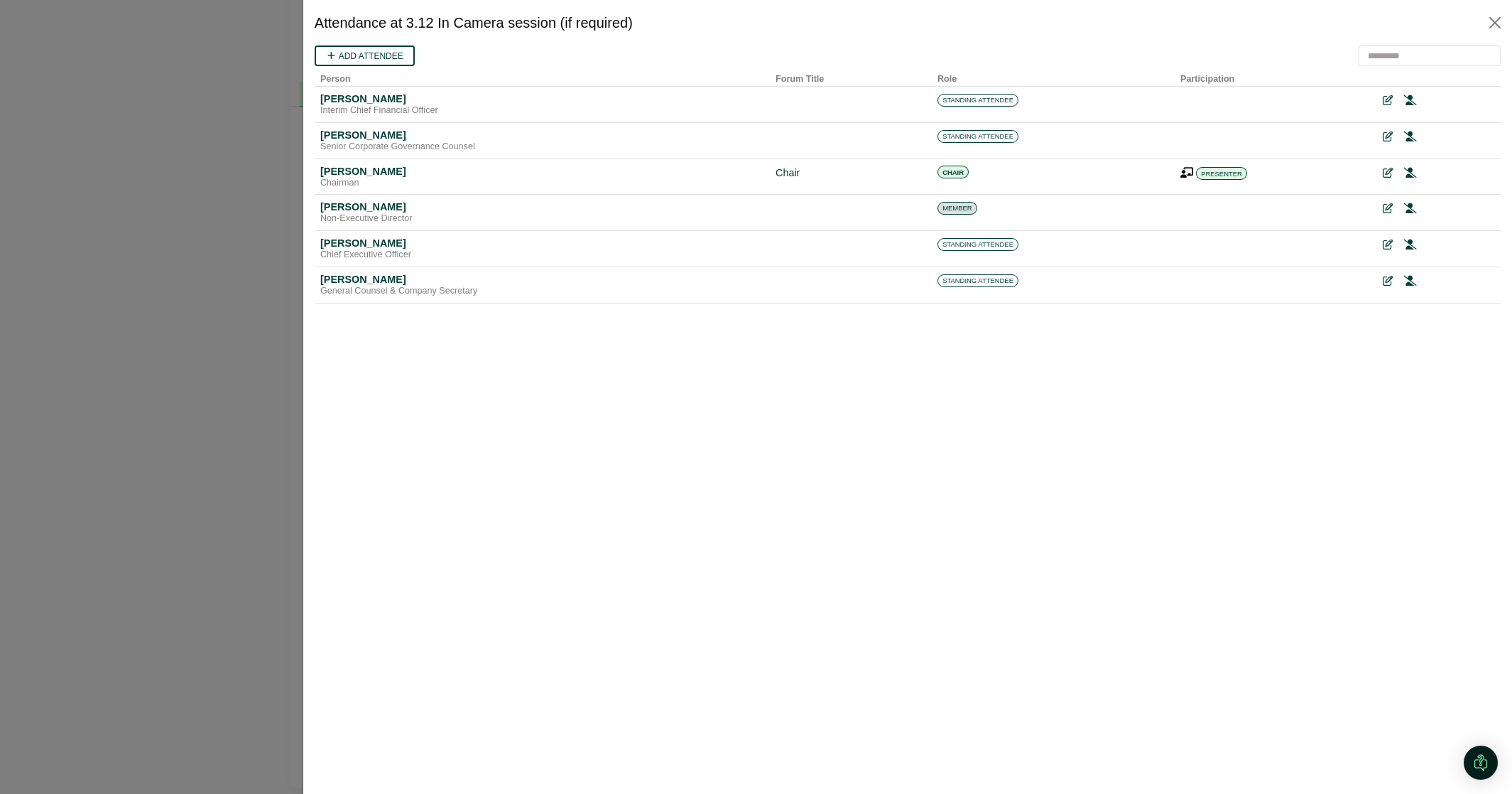
scroll to position [0, 0]
click at [1489, 22] on button "Close" at bounding box center [1494, 22] width 22 height 22
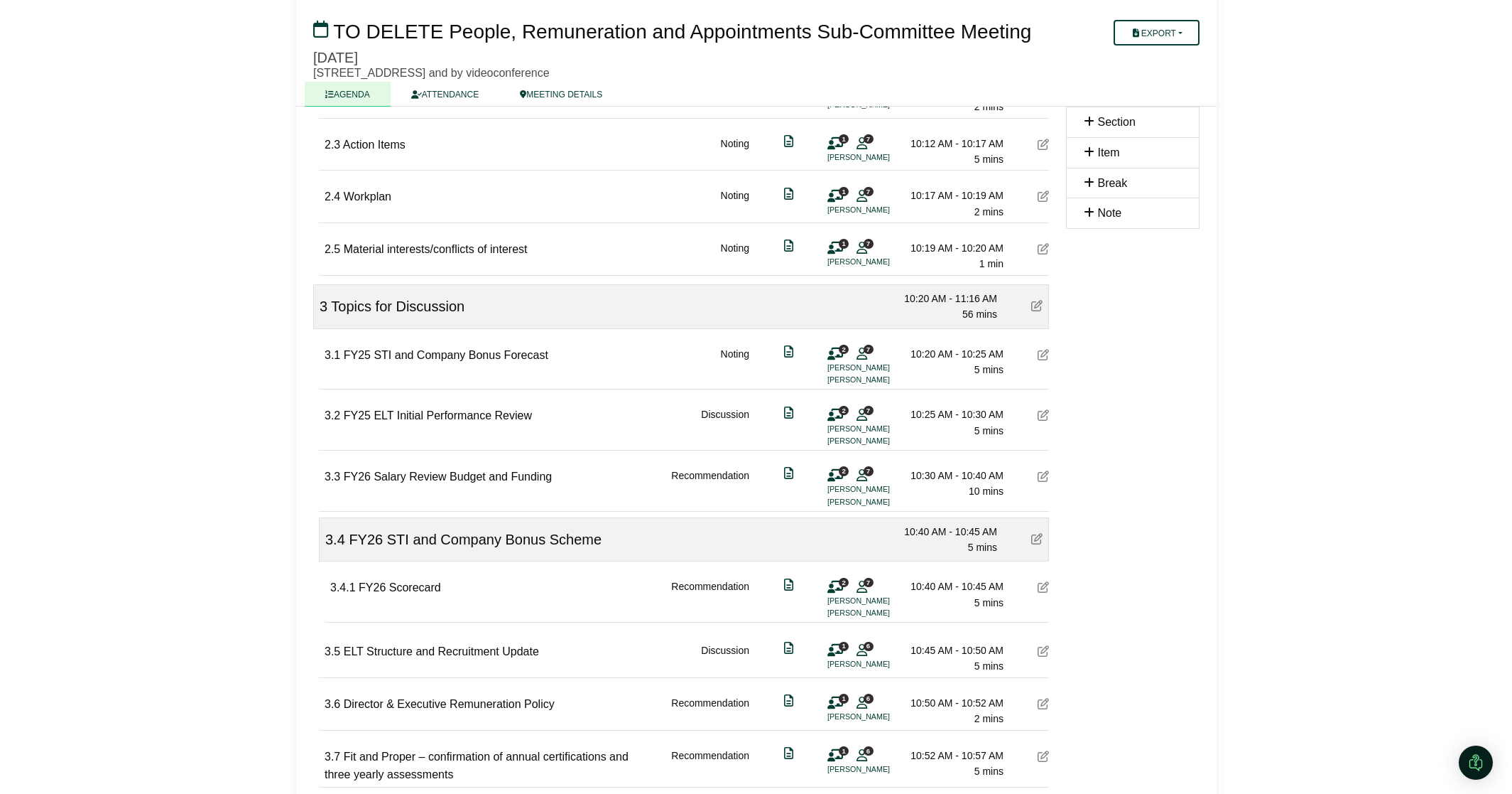
scroll to position [679, 0]
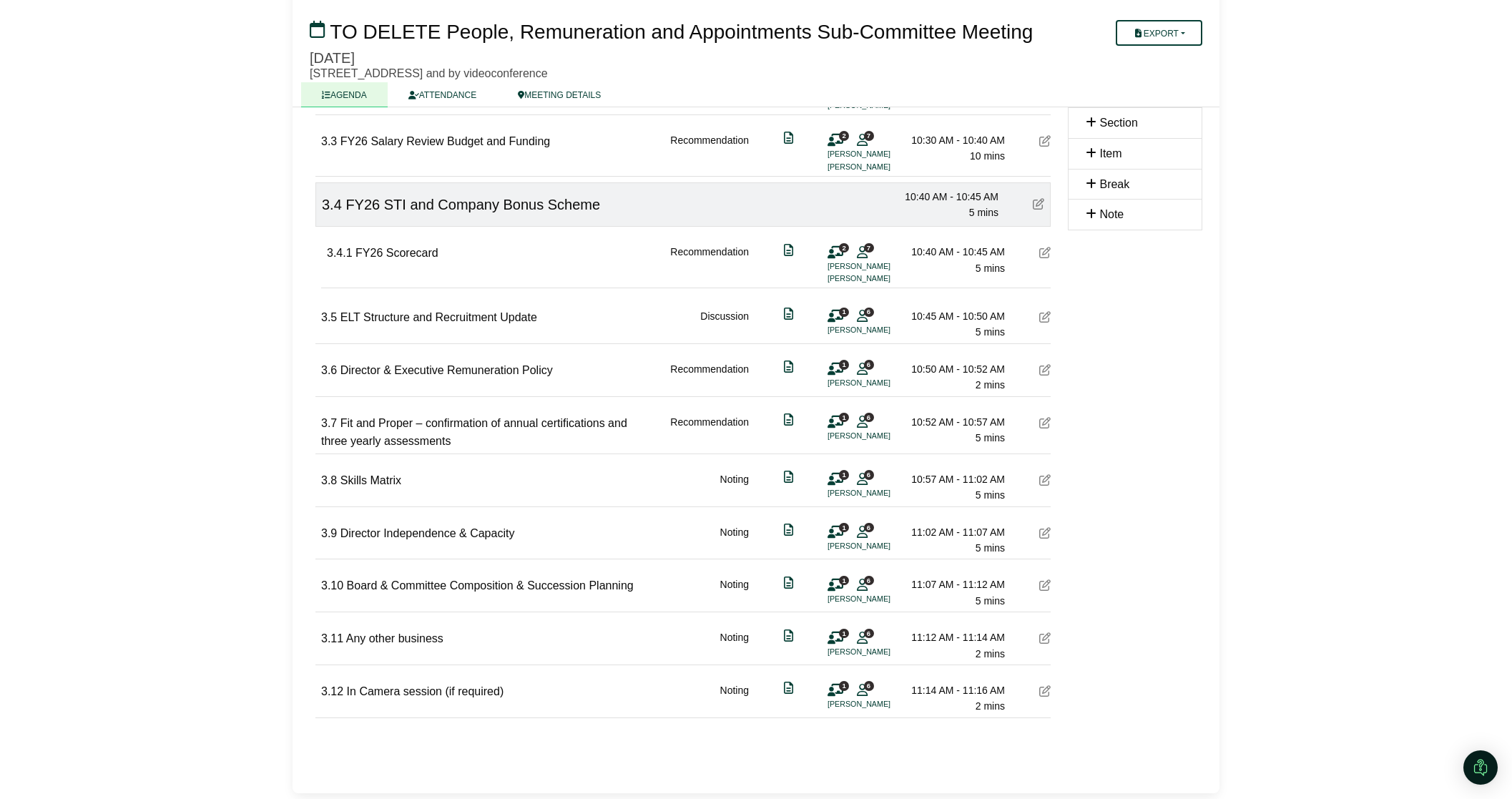
click at [862, 689] on icon at bounding box center [862, 689] width 11 height 1
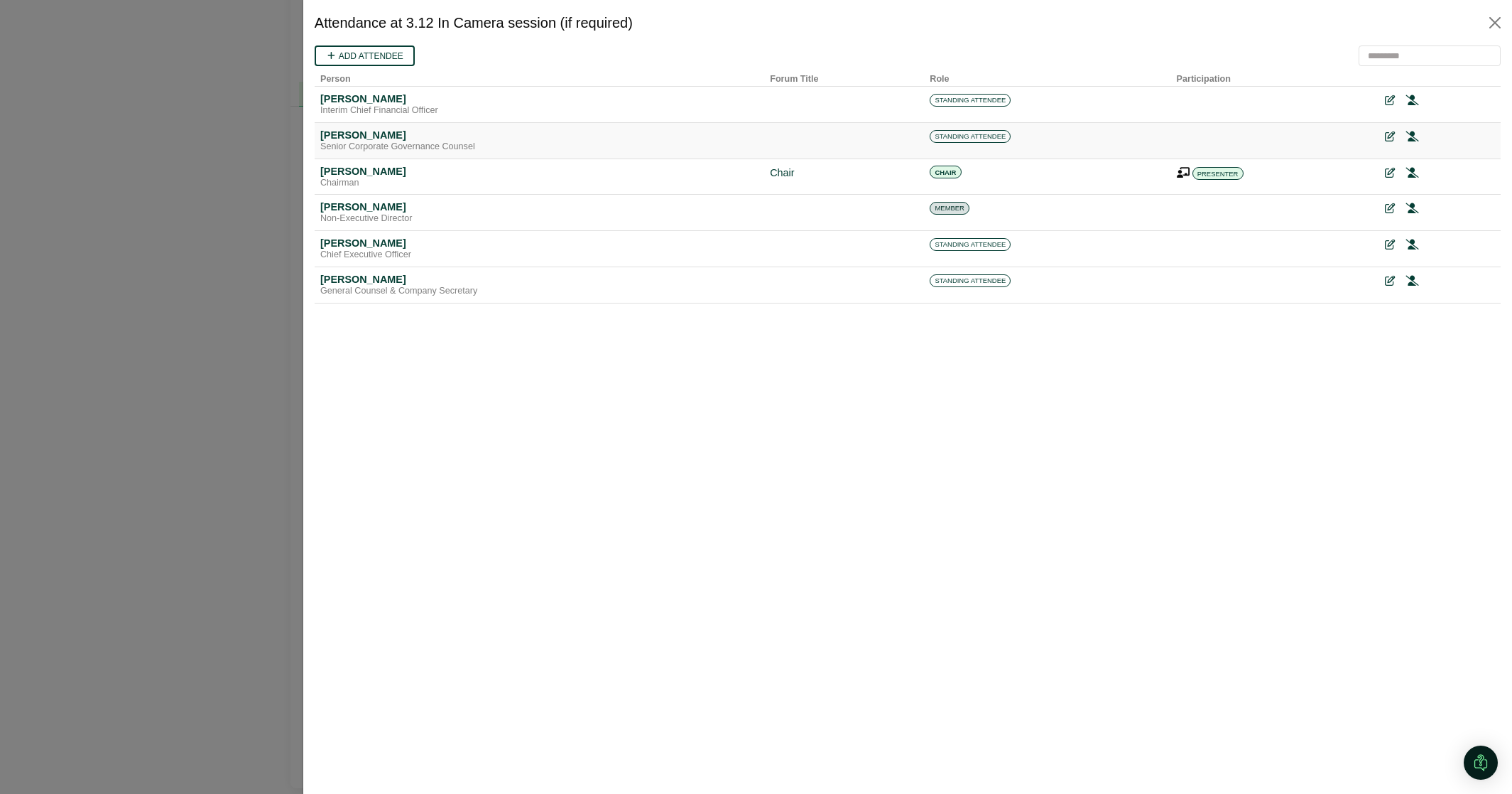
scroll to position [0, 0]
click at [1497, 27] on button "Close" at bounding box center [1494, 22] width 22 height 22
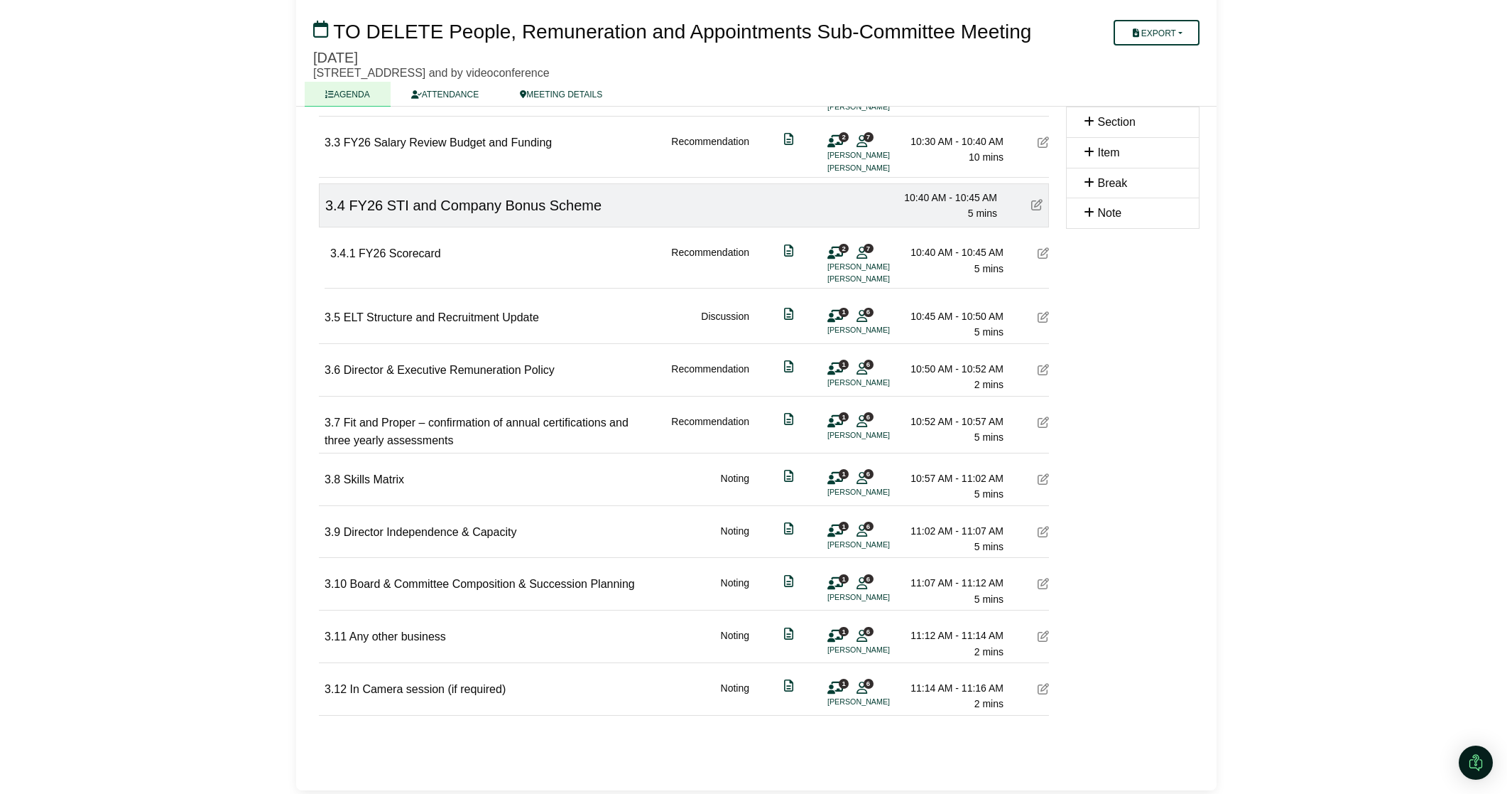
scroll to position [676, 0]
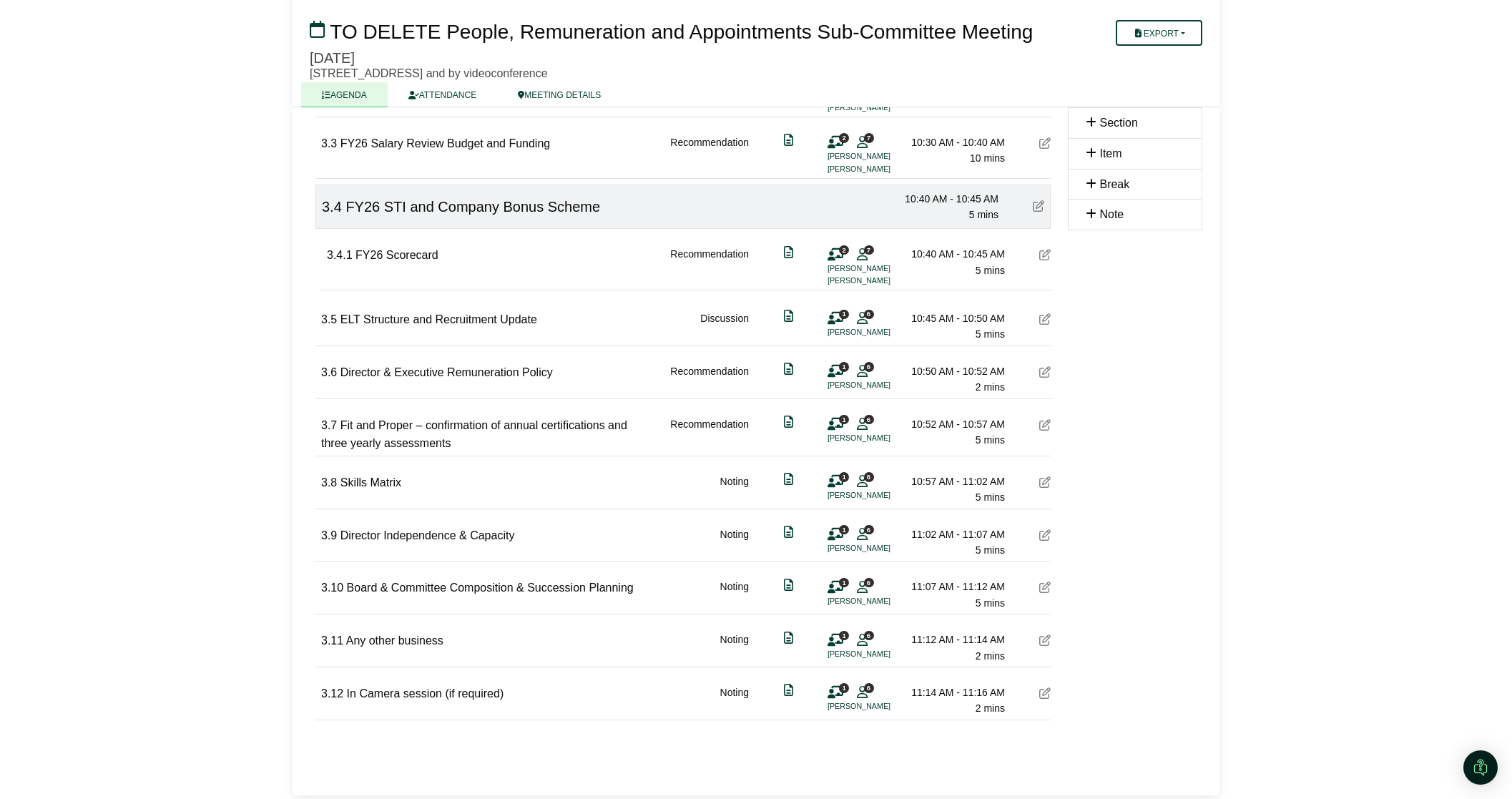
click at [865, 649] on li "[PERSON_NAME]" at bounding box center [881, 654] width 107 height 12
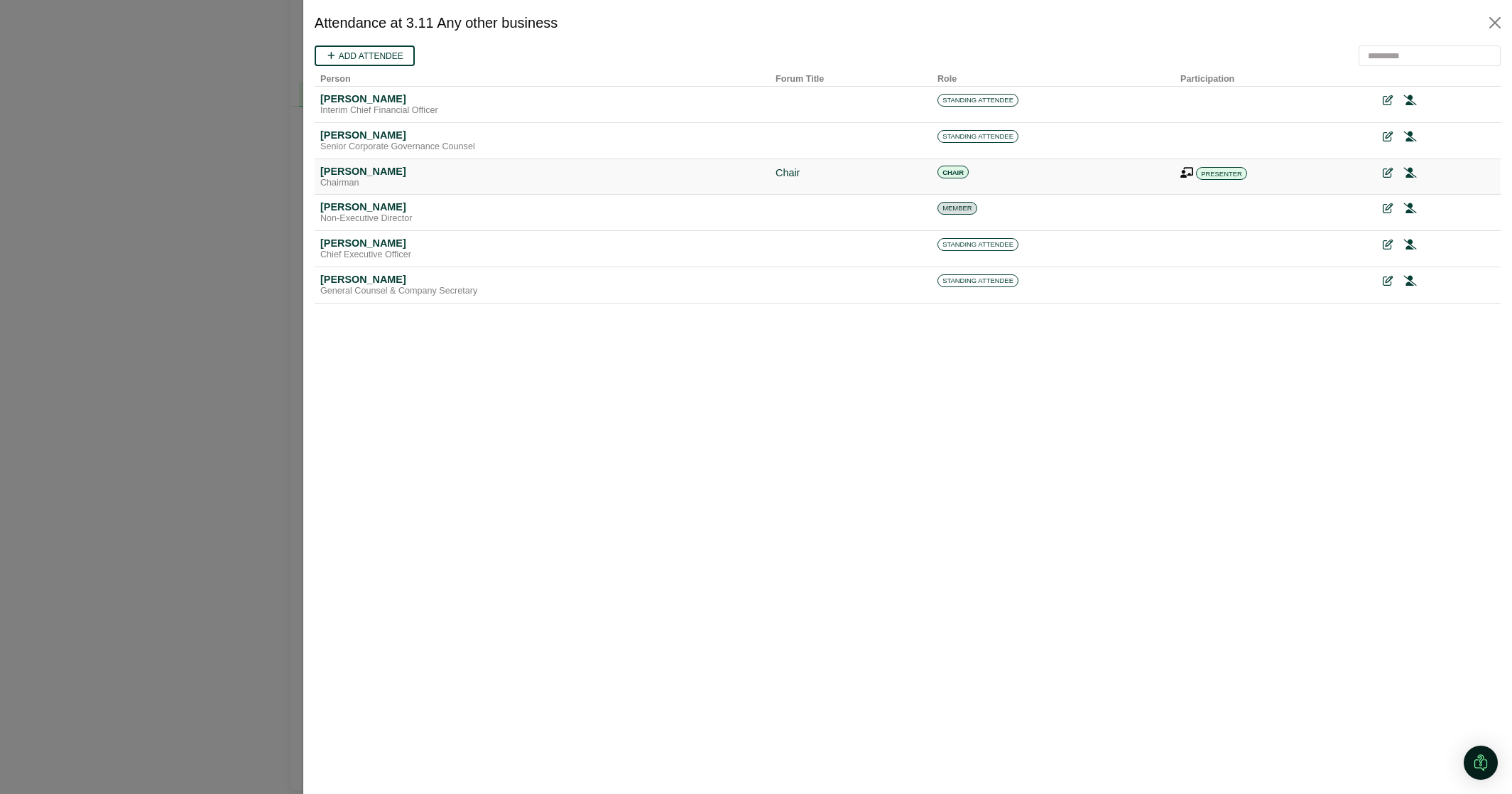
scroll to position [0, 0]
click at [1491, 756] on div "Open Intercom Messenger" at bounding box center [1481, 762] width 38 height 38
click at [1476, 763] on icon "Open Intercom Messenger" at bounding box center [1479, 761] width 23 height 23
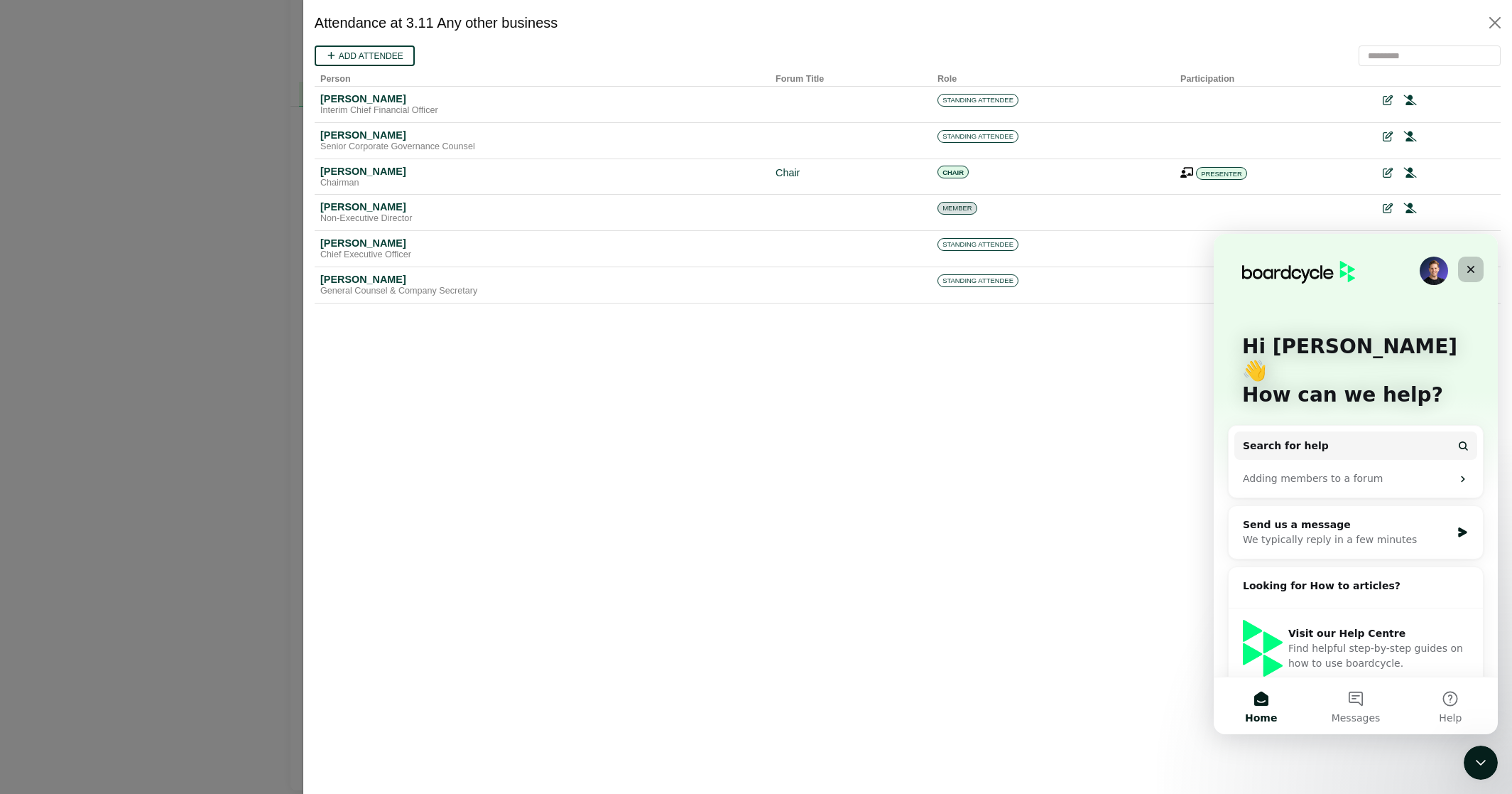
click at [1468, 271] on icon "Close" at bounding box center [1470, 269] width 12 height 12
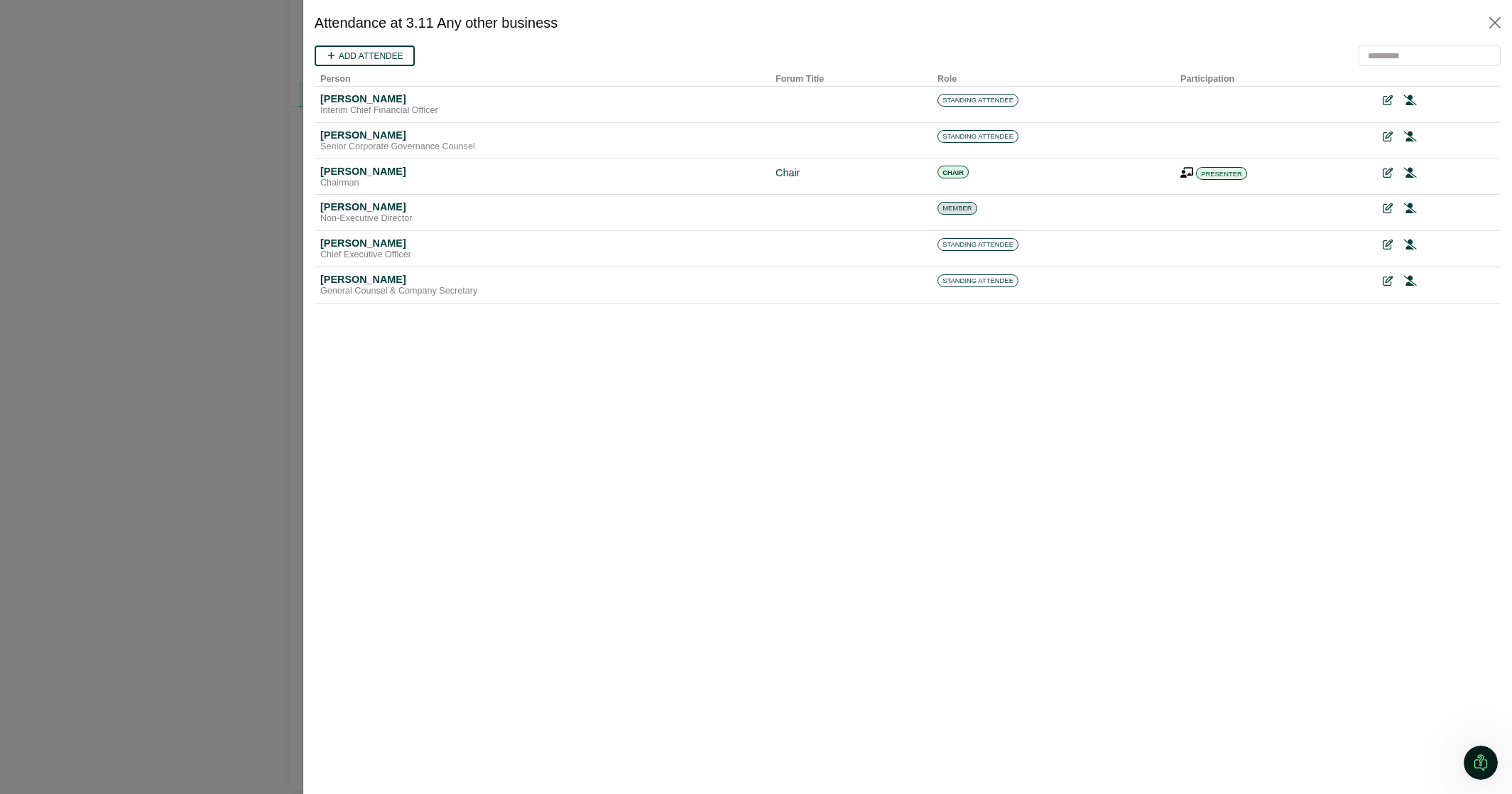
click at [298, 437] on div at bounding box center [756, 397] width 1512 height 794
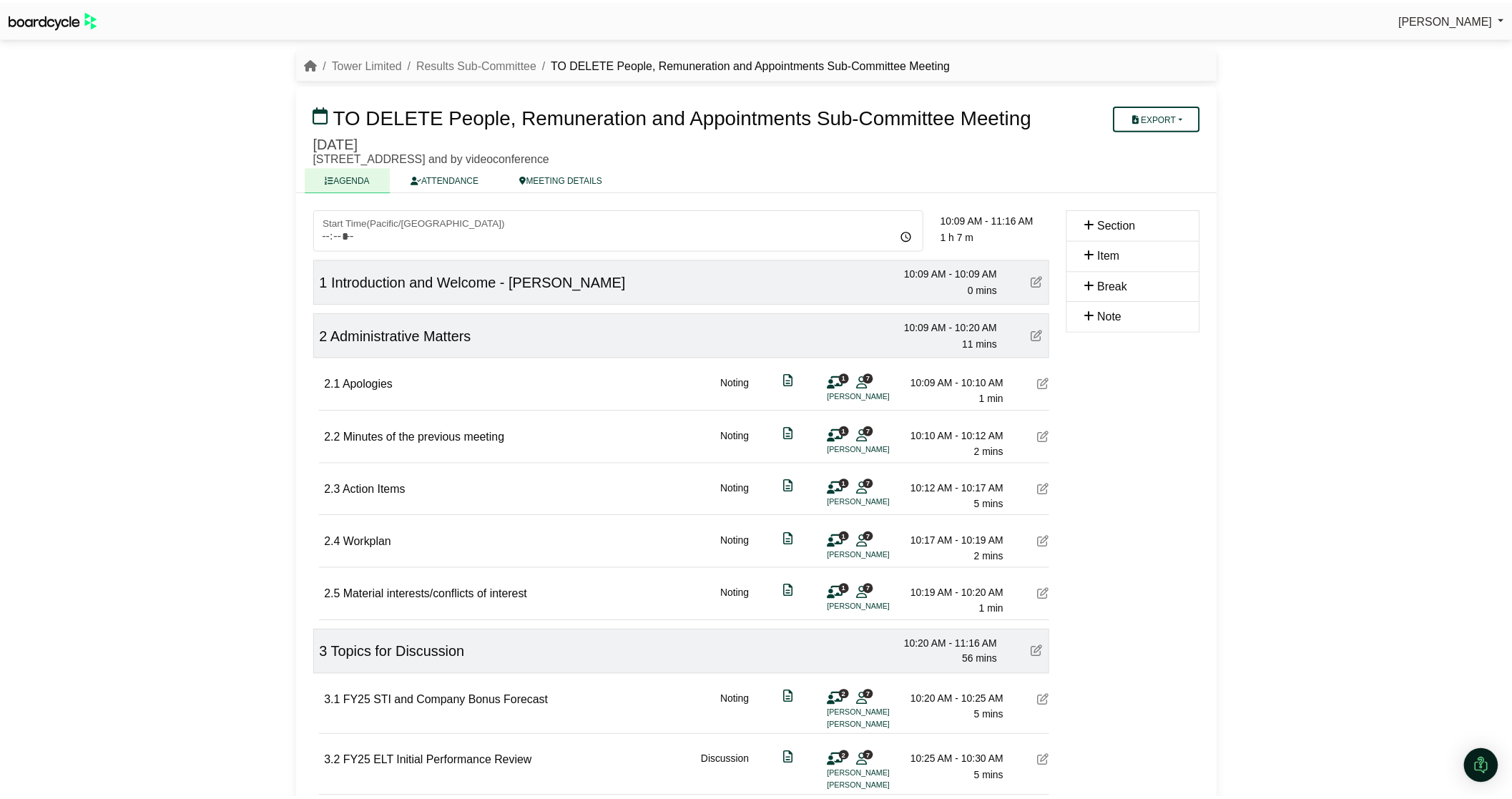
scroll to position [680, 0]
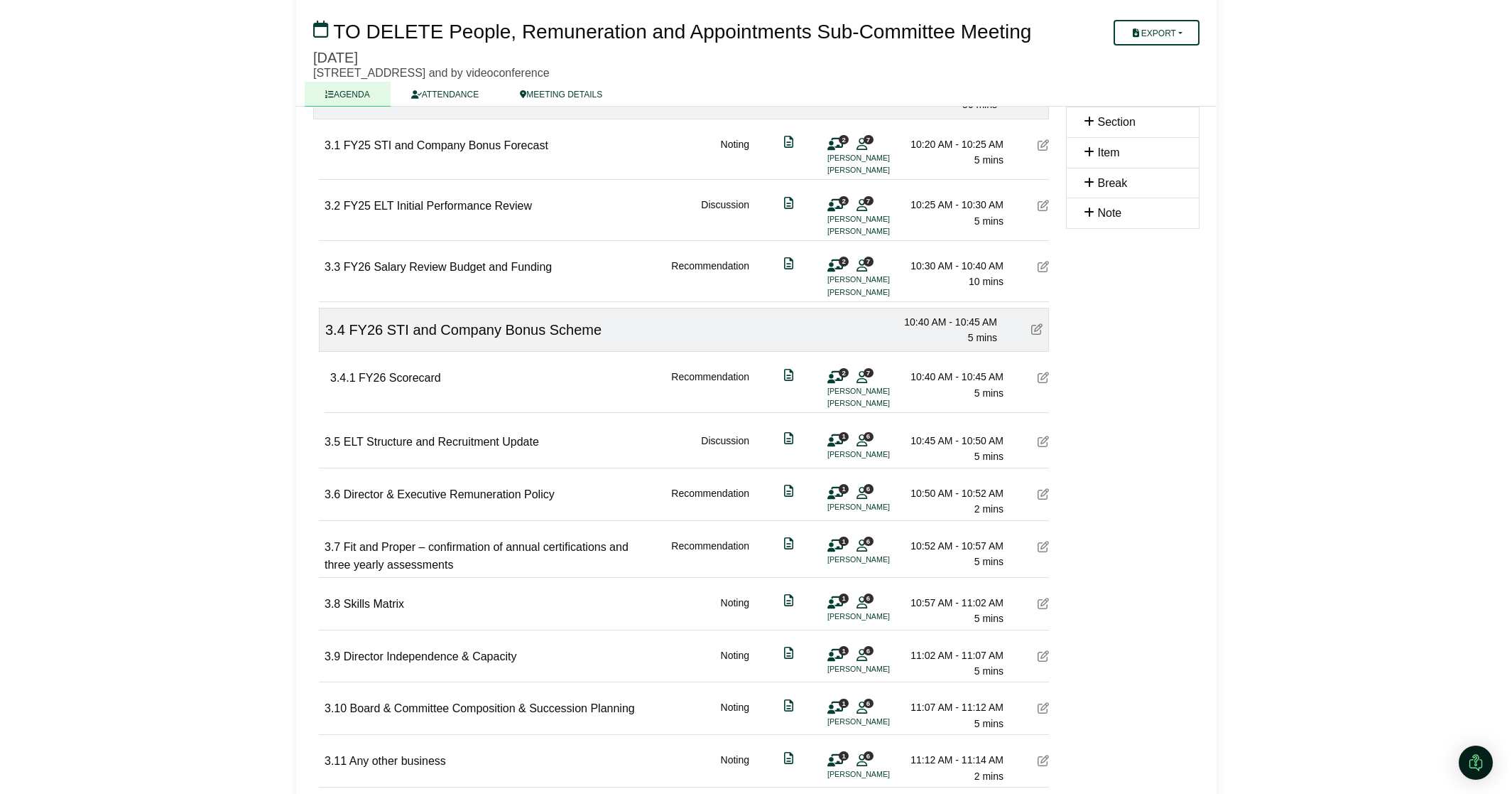
scroll to position [679, 0]
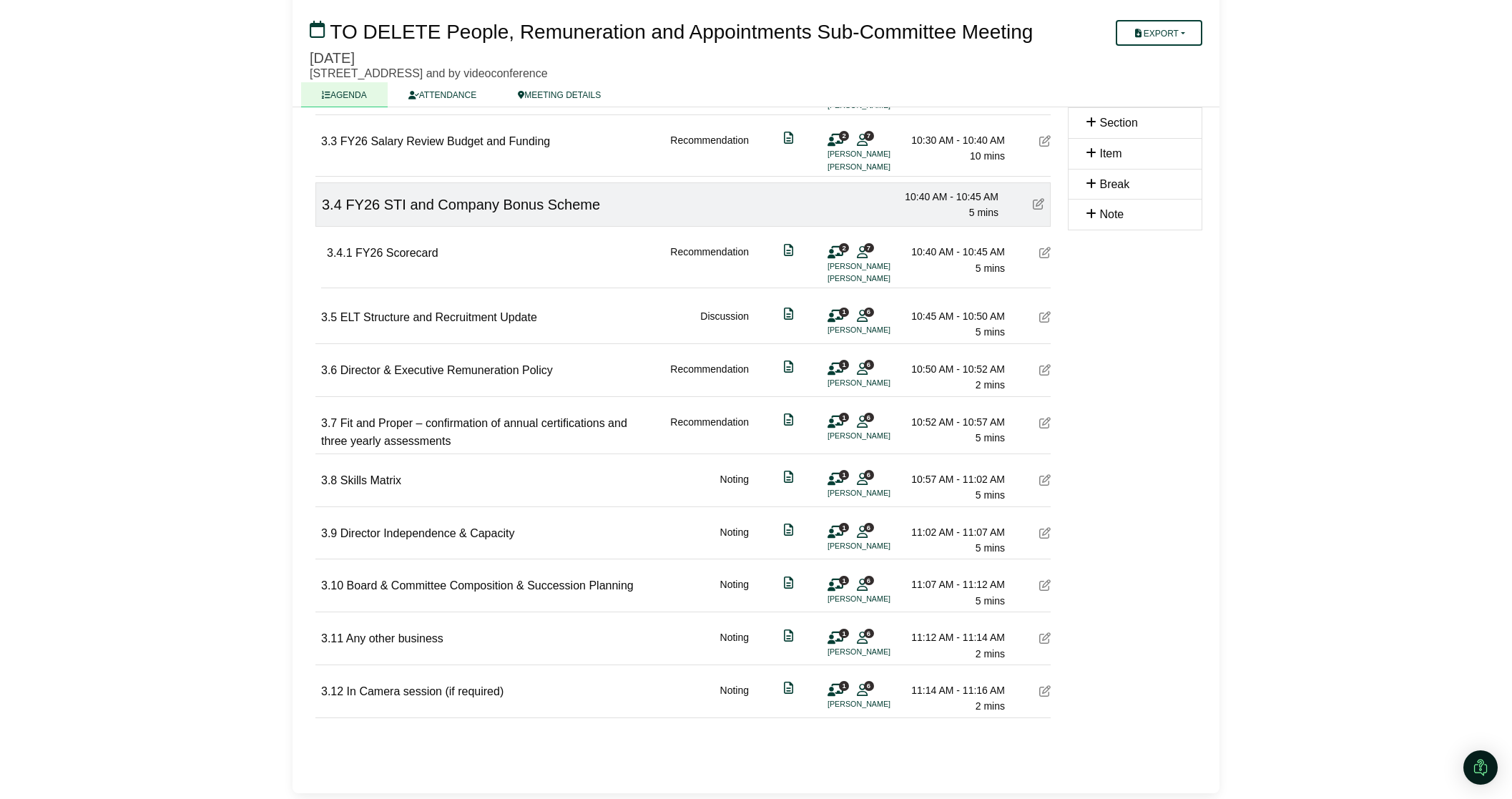
click at [851, 255] on div "2 7 [PERSON_NAME] [PERSON_NAME]" at bounding box center [848, 264] width 43 height 40
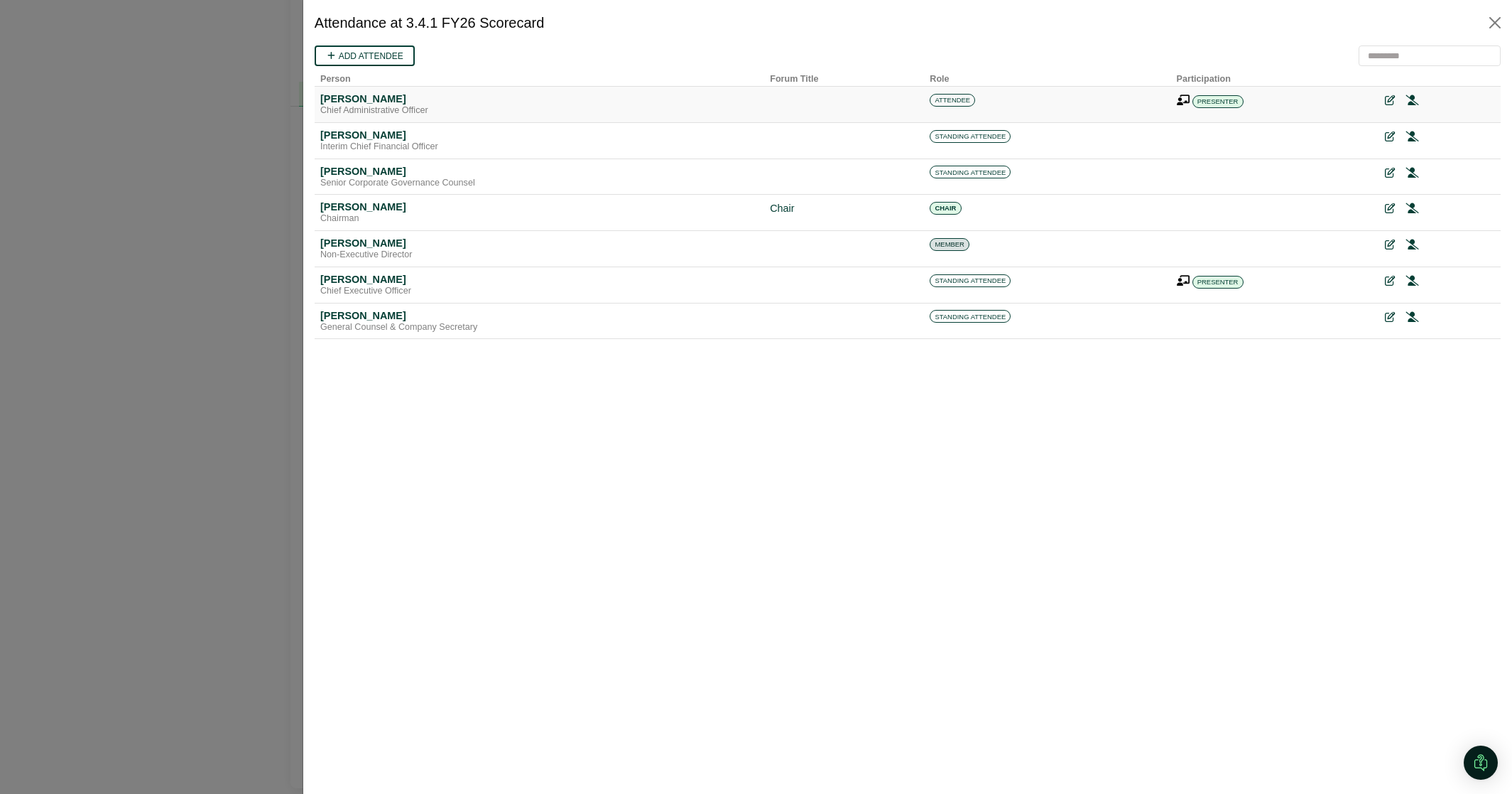
scroll to position [0, 0]
drag, startPoint x: 1497, startPoint y: 15, endPoint x: 1494, endPoint y: 0, distance: 15.3
click at [1496, 9] on div "Attendance at 3.4.1 FY26 Scorecard" at bounding box center [907, 22] width 1209 height 46
click at [1493, 17] on button "Close" at bounding box center [1494, 22] width 22 height 22
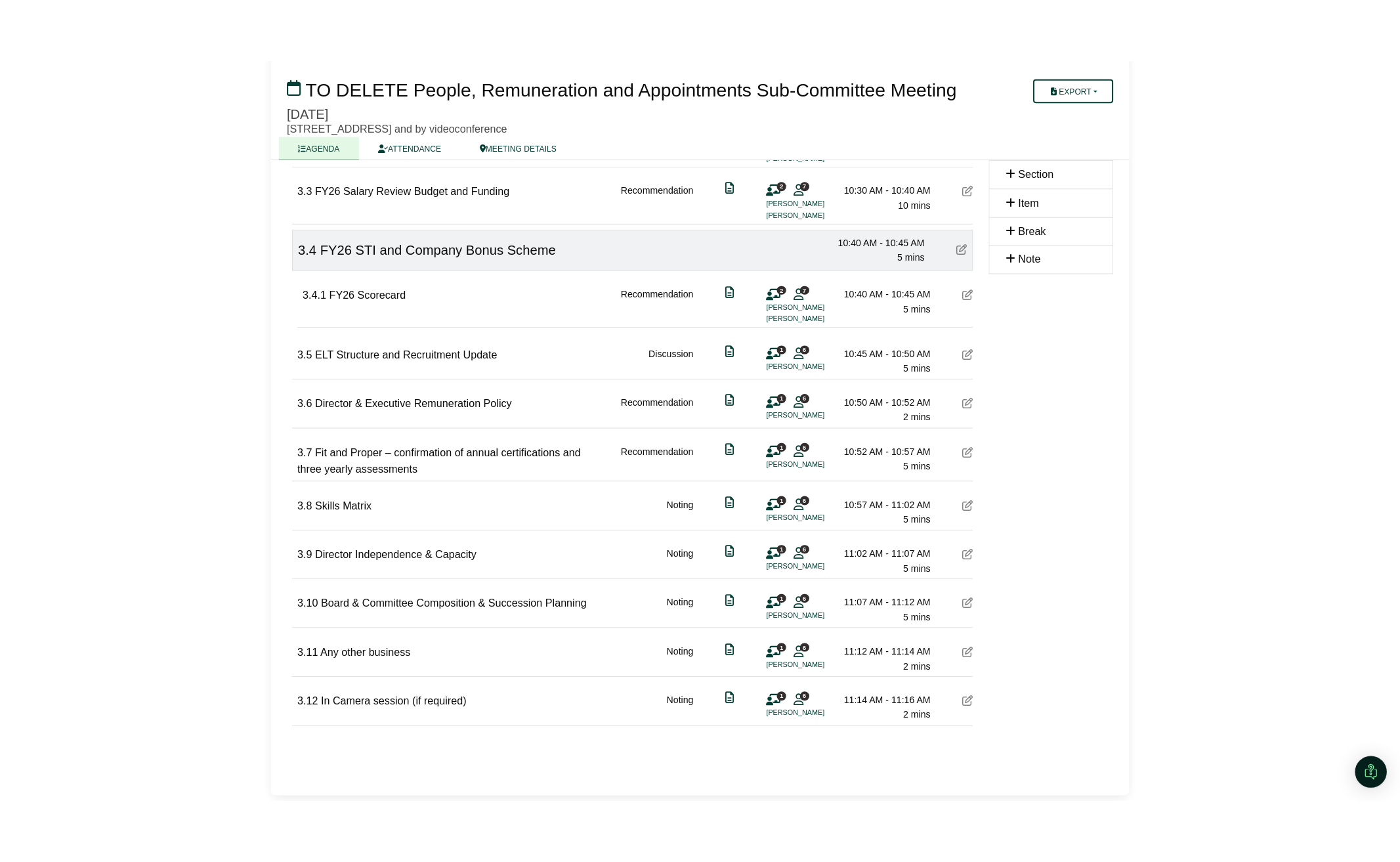
scroll to position [498, 0]
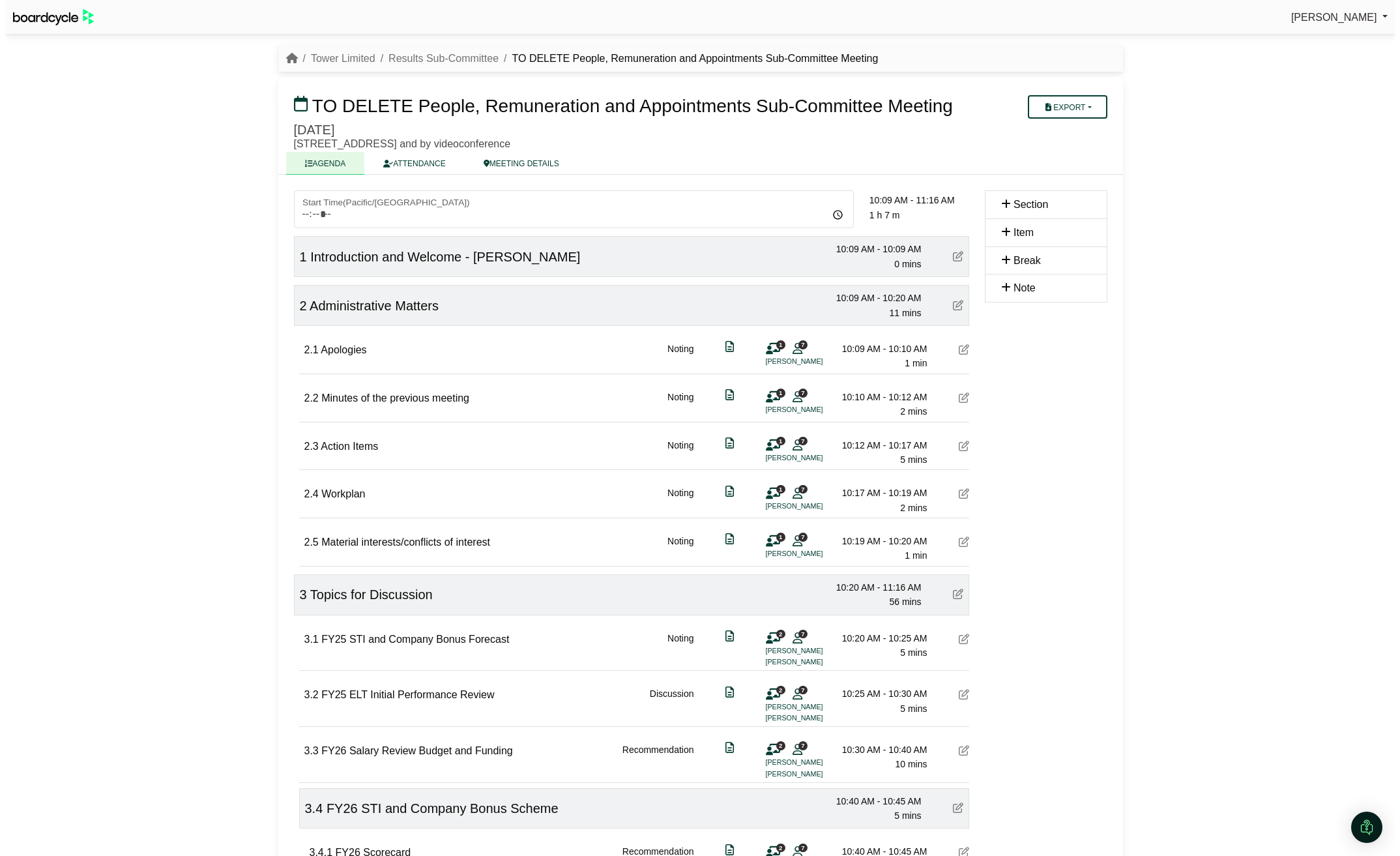
scroll to position [495, 0]
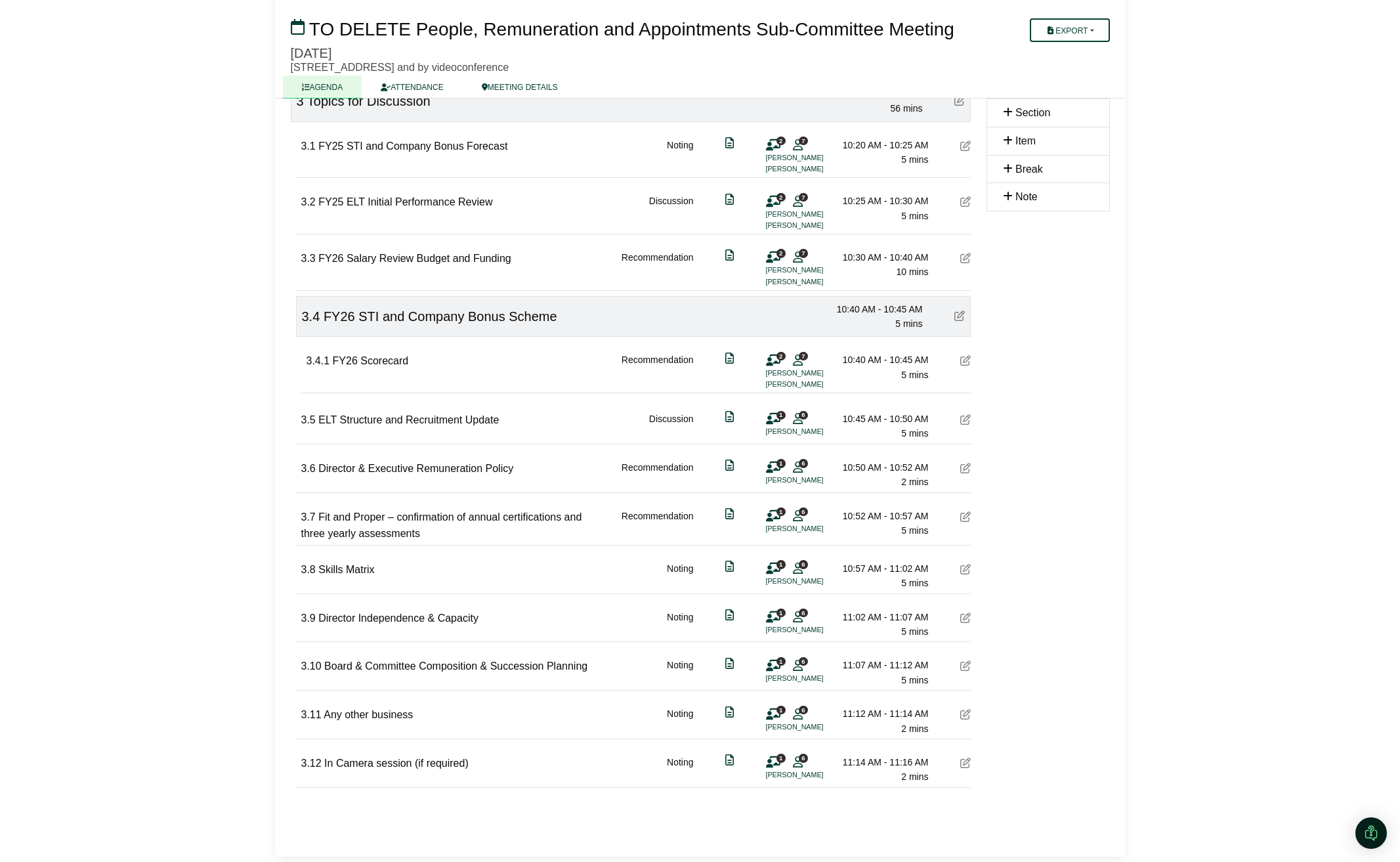
click at [794, 360] on icon at bounding box center [798, 360] width 10 height 1
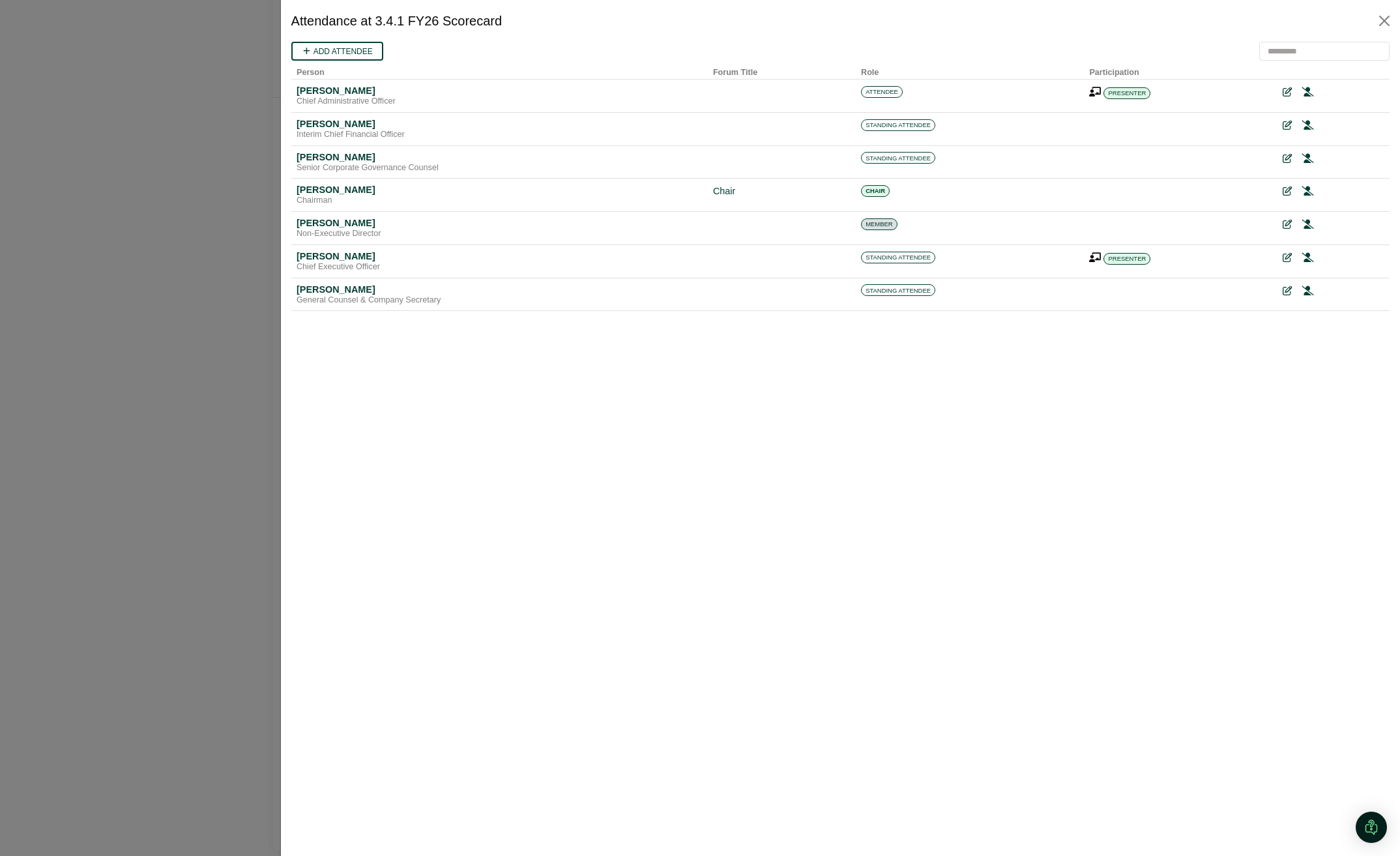
scroll to position [0, 0]
click at [1385, 20] on button "Close" at bounding box center [1384, 21] width 21 height 21
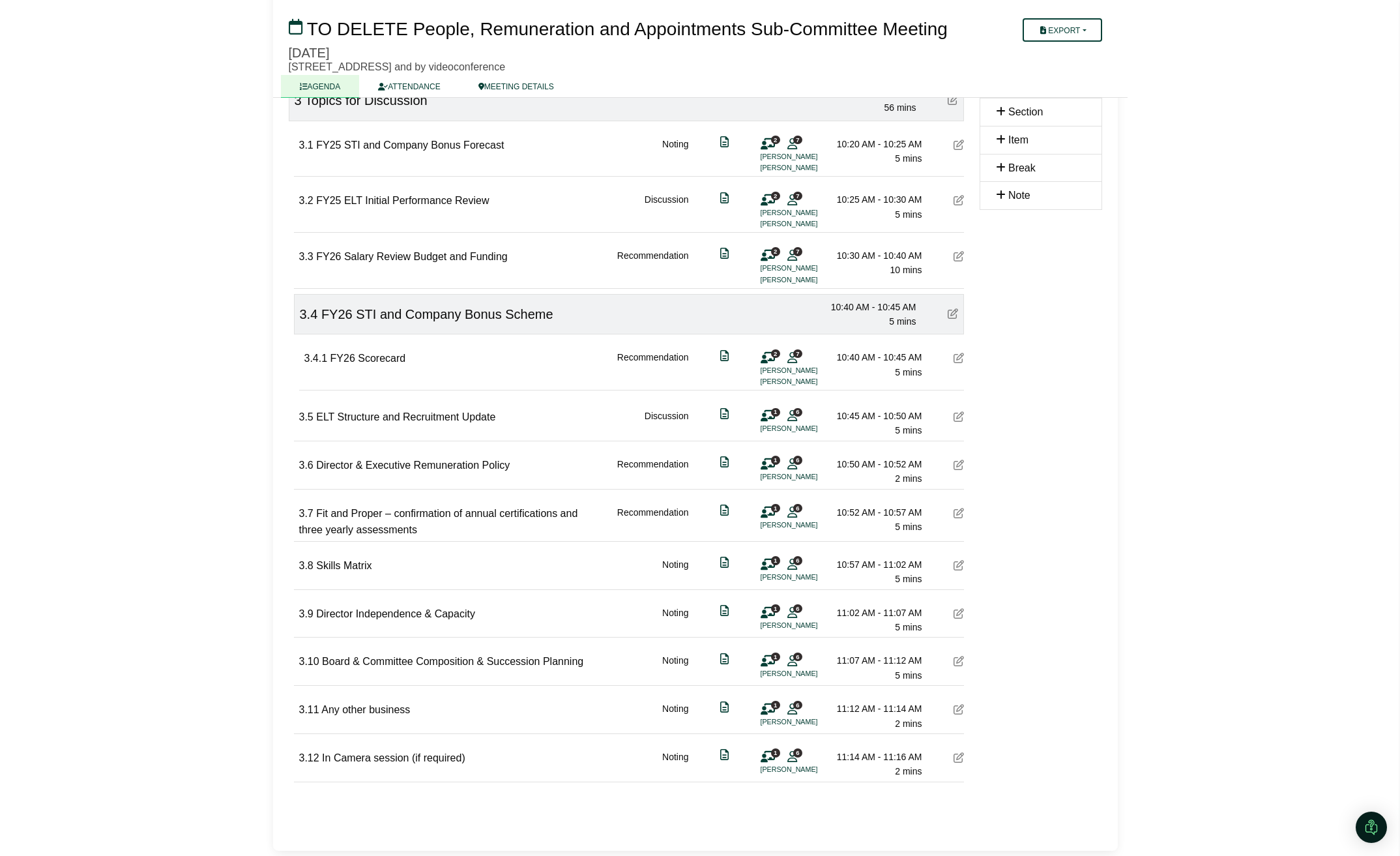
click at [1384, 20] on div at bounding box center [700, 428] width 1400 height 856
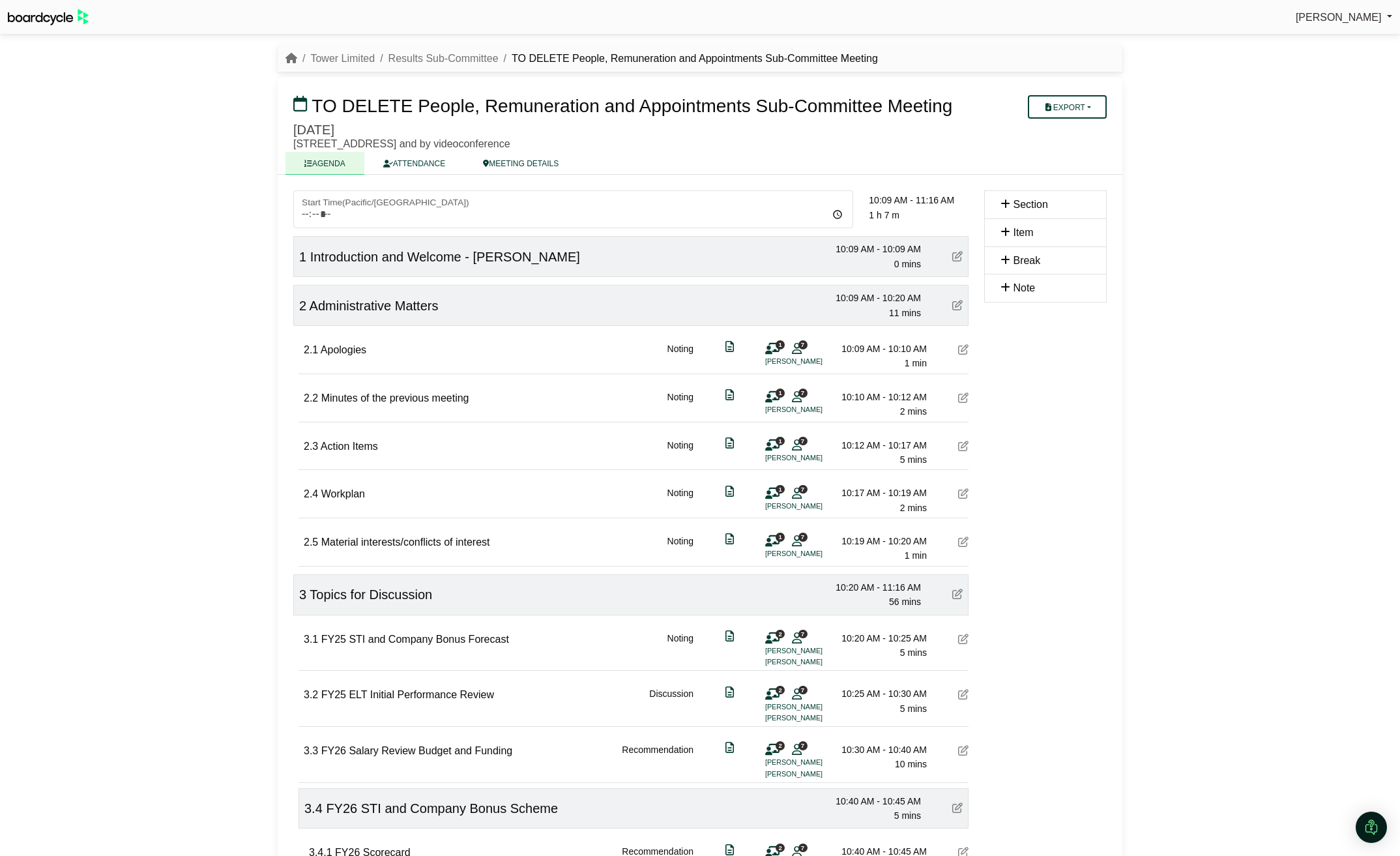
scroll to position [495, 0]
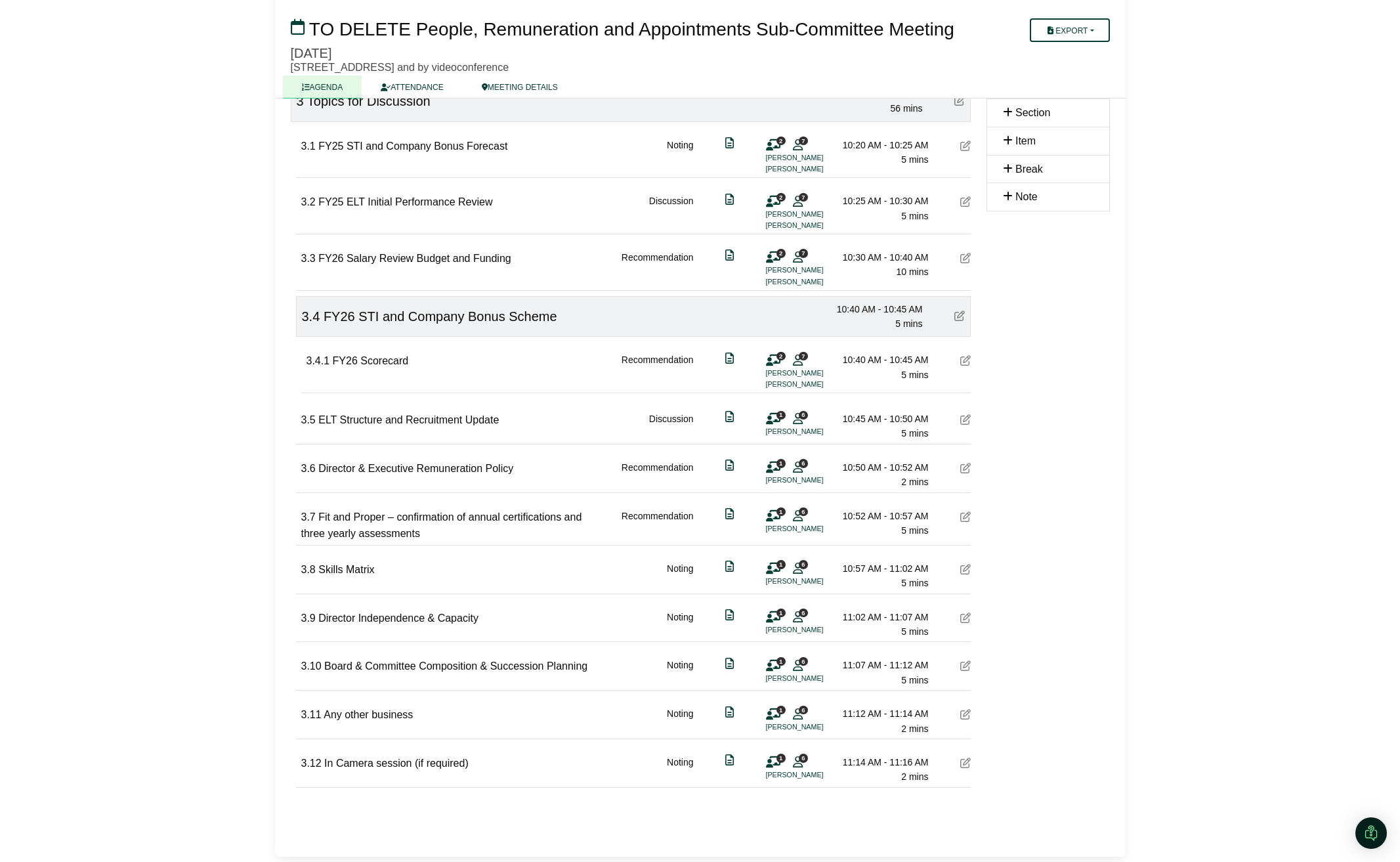
click at [786, 511] on div "1 6 Tania Pearson" at bounding box center [786, 522] width 39 height 26
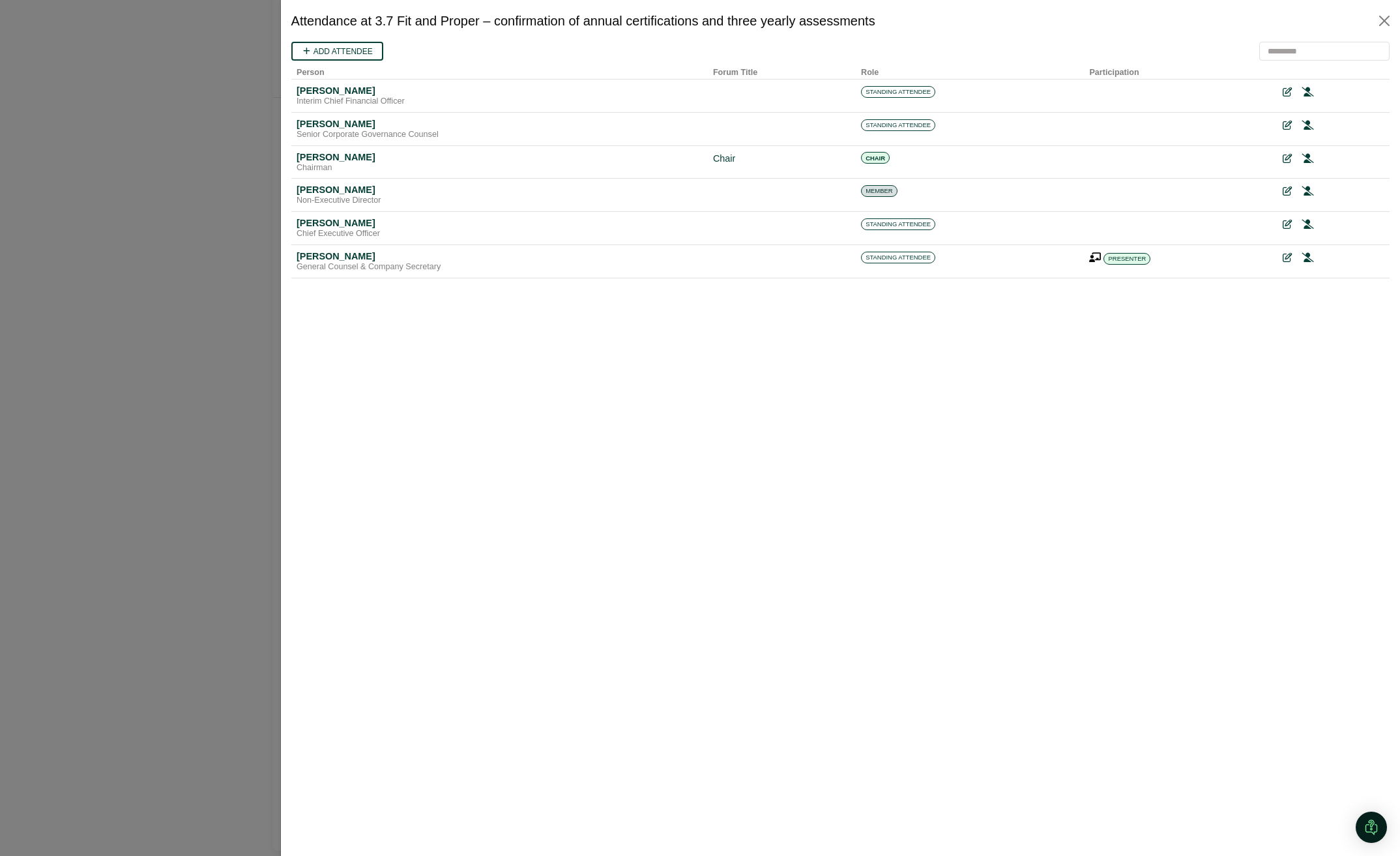
scroll to position [0, 0]
click at [1385, 16] on button "Close" at bounding box center [1384, 21] width 21 height 21
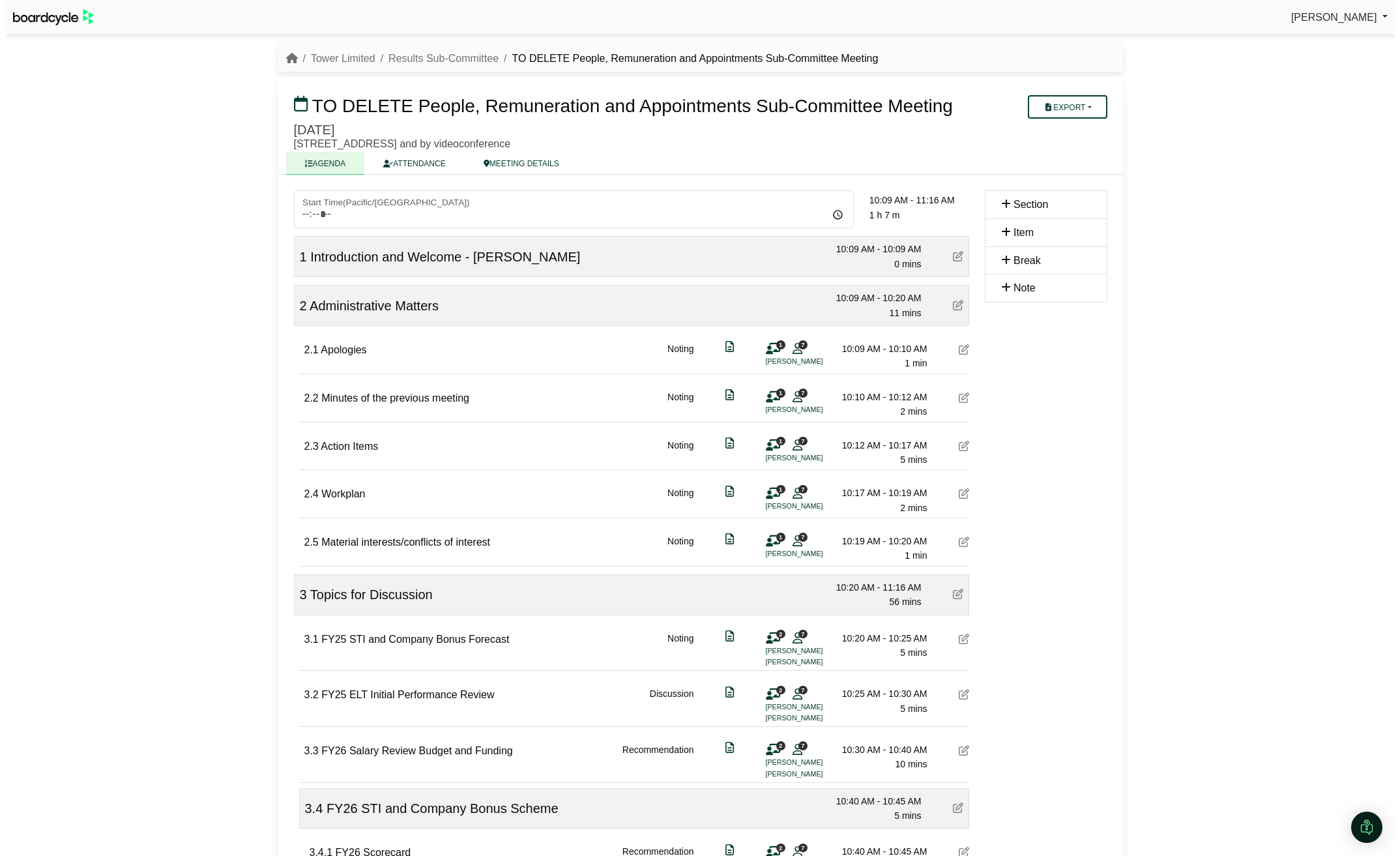
scroll to position [495, 0]
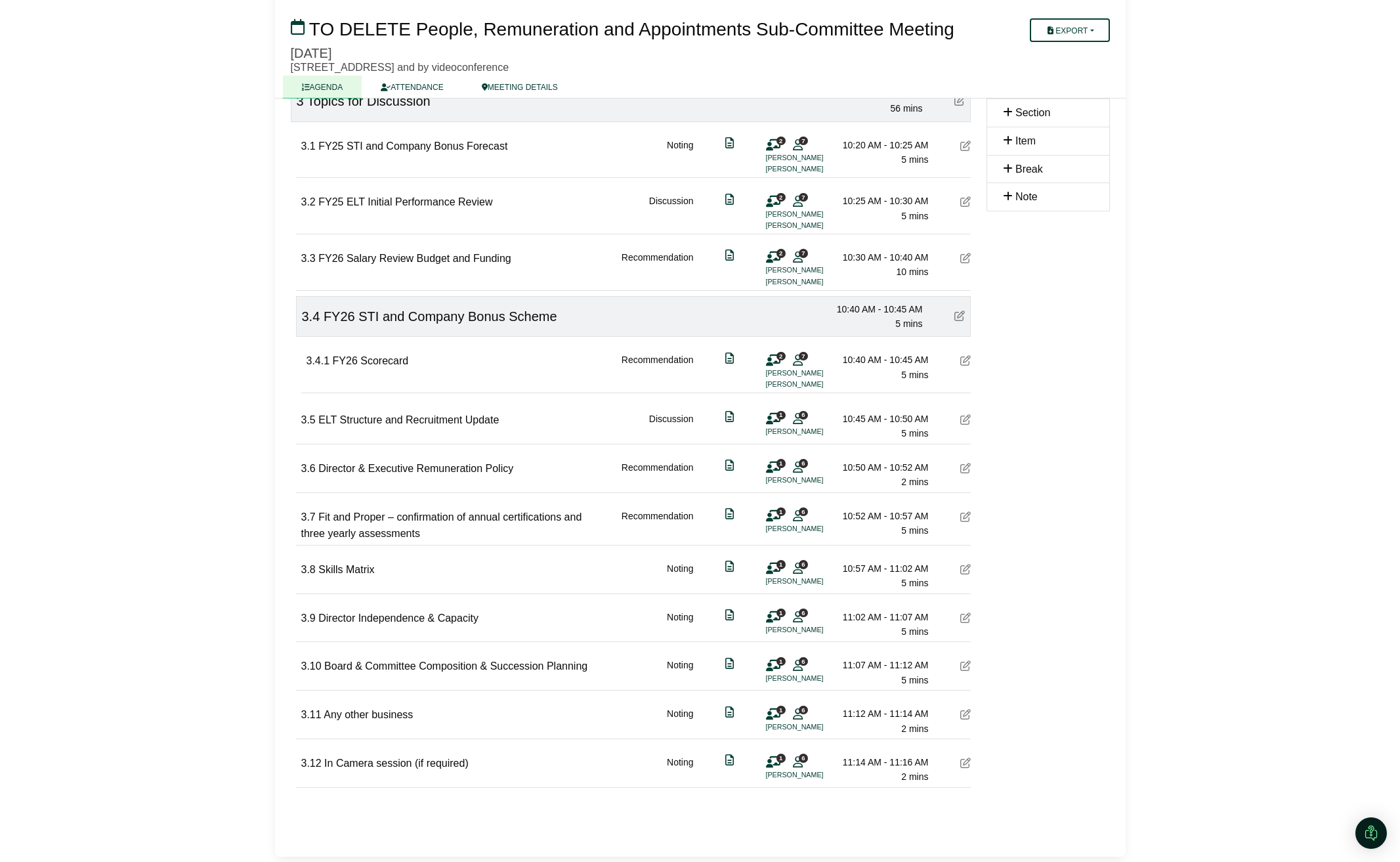
click at [784, 478] on li "[PERSON_NAME]" at bounding box center [816, 480] width 99 height 11
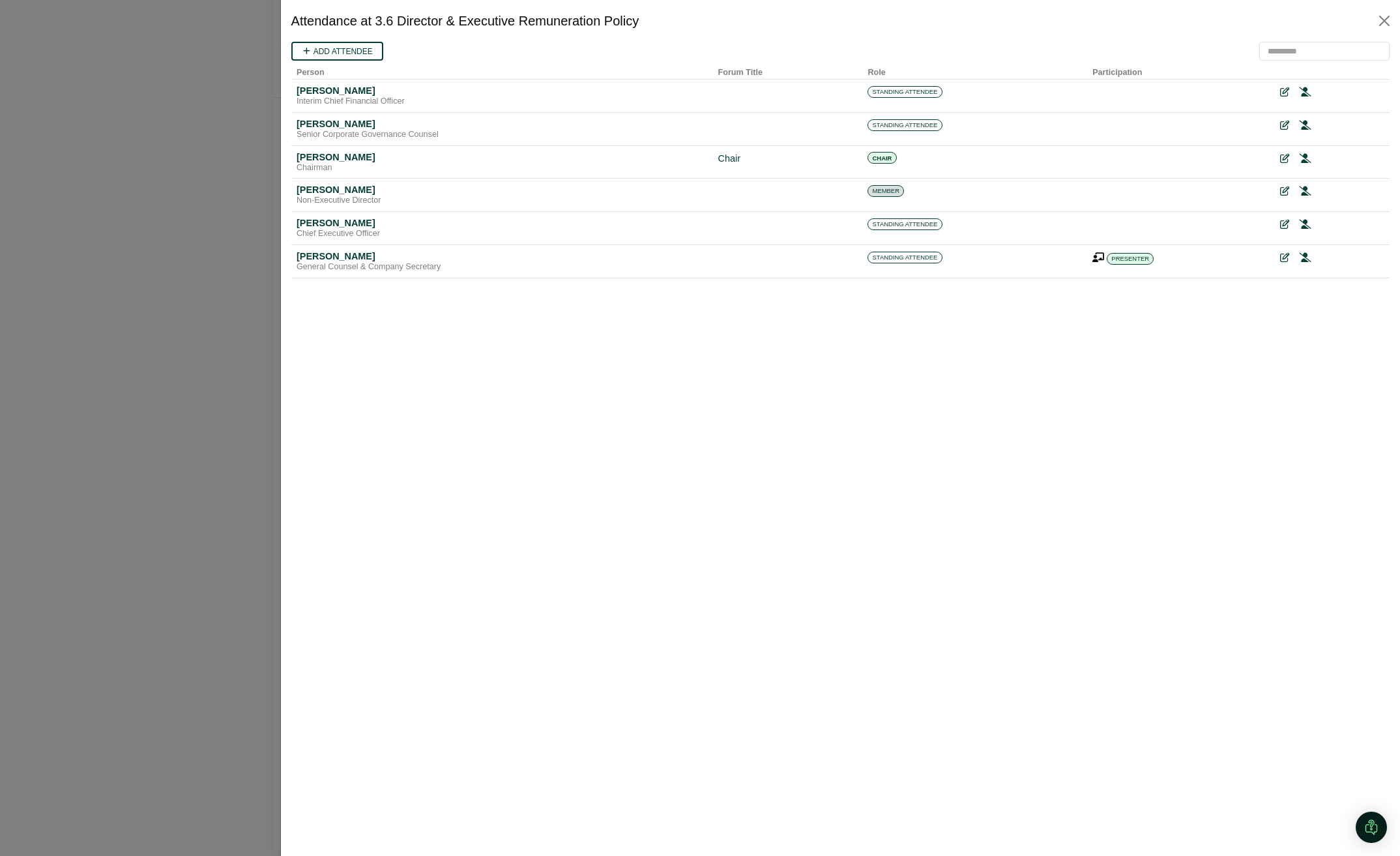
scroll to position [0, 0]
click at [1382, 22] on button "Close" at bounding box center [1384, 21] width 21 height 21
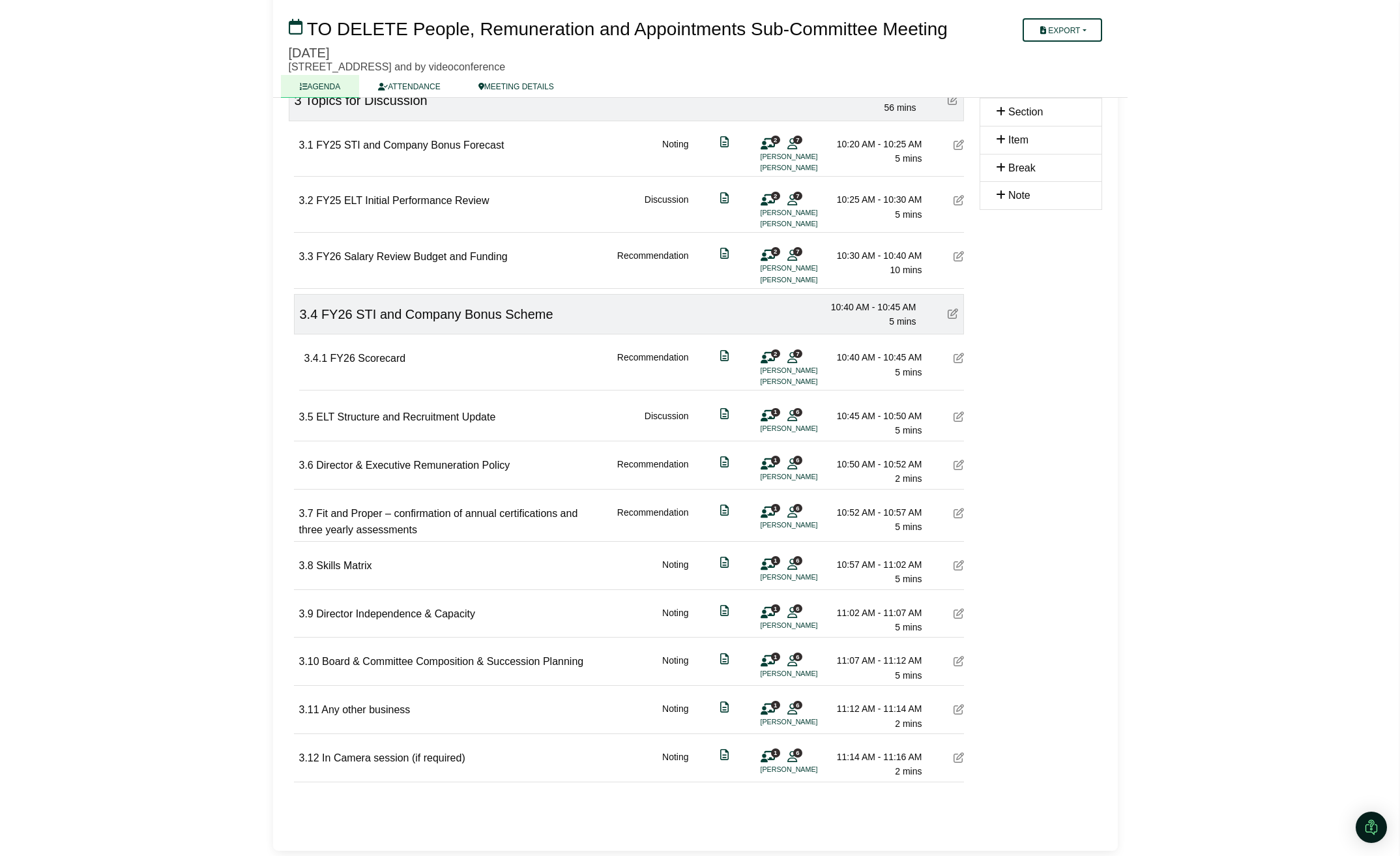
click at [1382, 23] on div at bounding box center [700, 428] width 1400 height 856
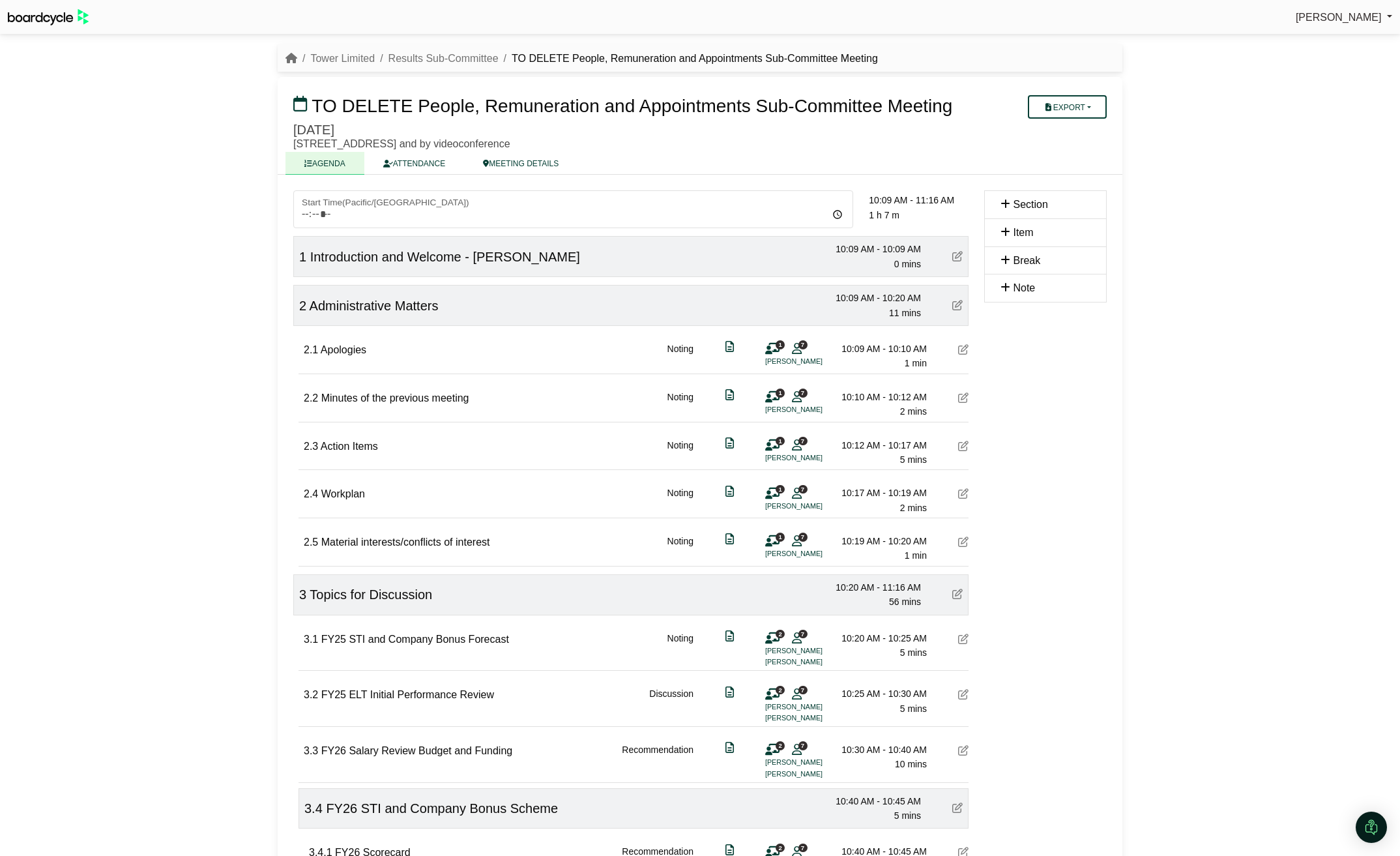
scroll to position [495, 0]
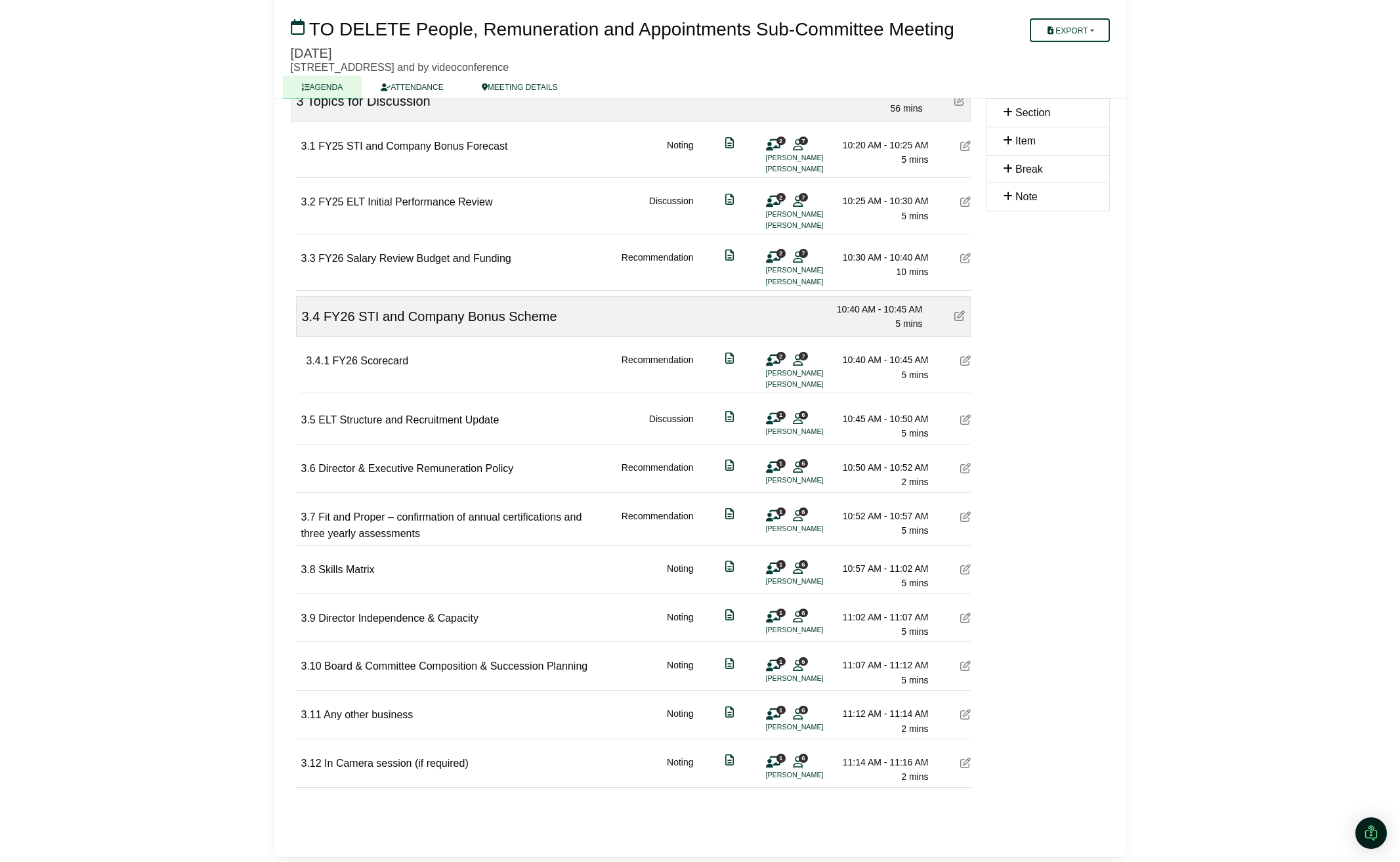
click at [792, 478] on li "[PERSON_NAME]" at bounding box center [816, 480] width 99 height 11
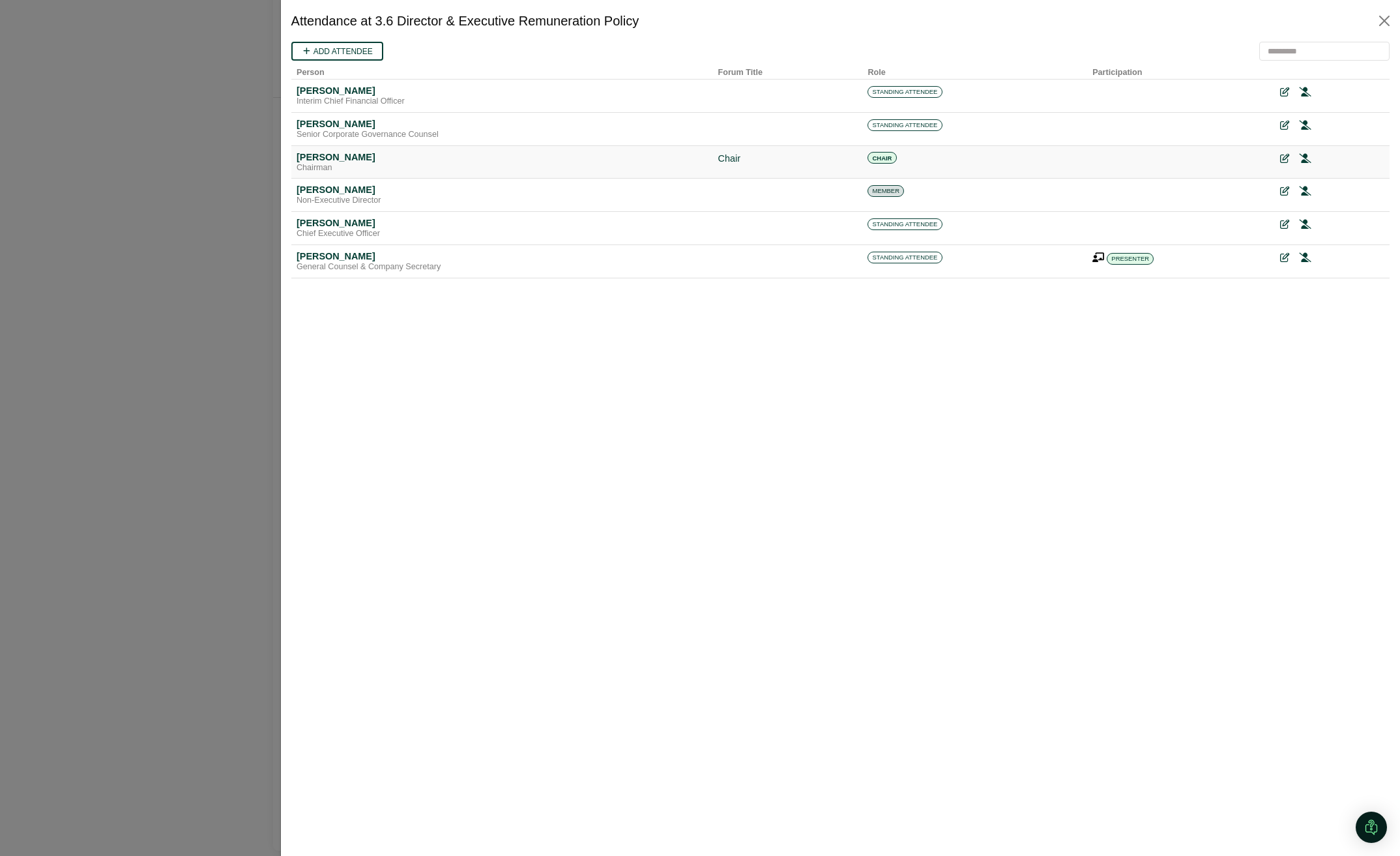
scroll to position [0, 0]
click at [1388, 20] on button "Close" at bounding box center [1384, 21] width 21 height 21
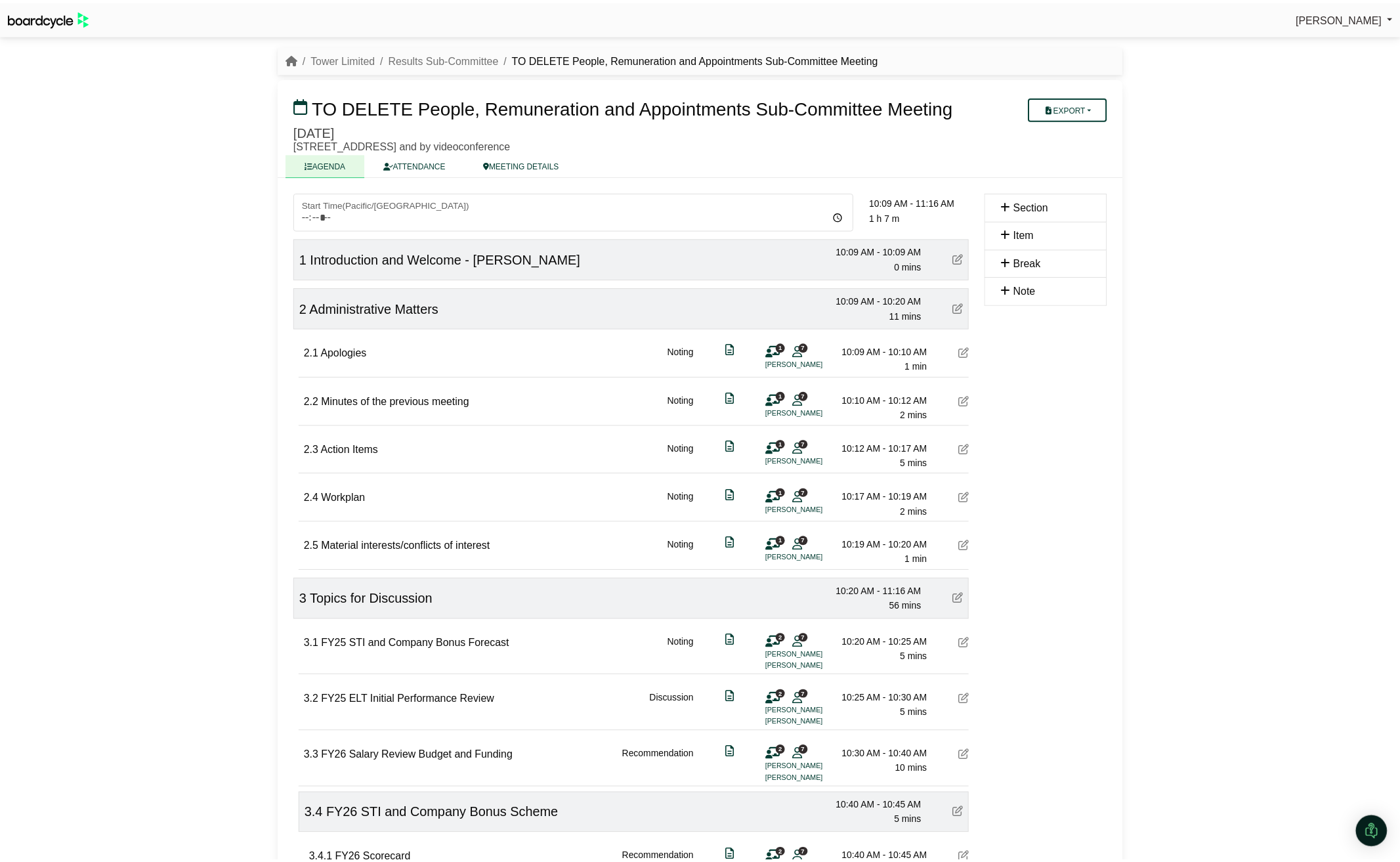
scroll to position [498, 0]
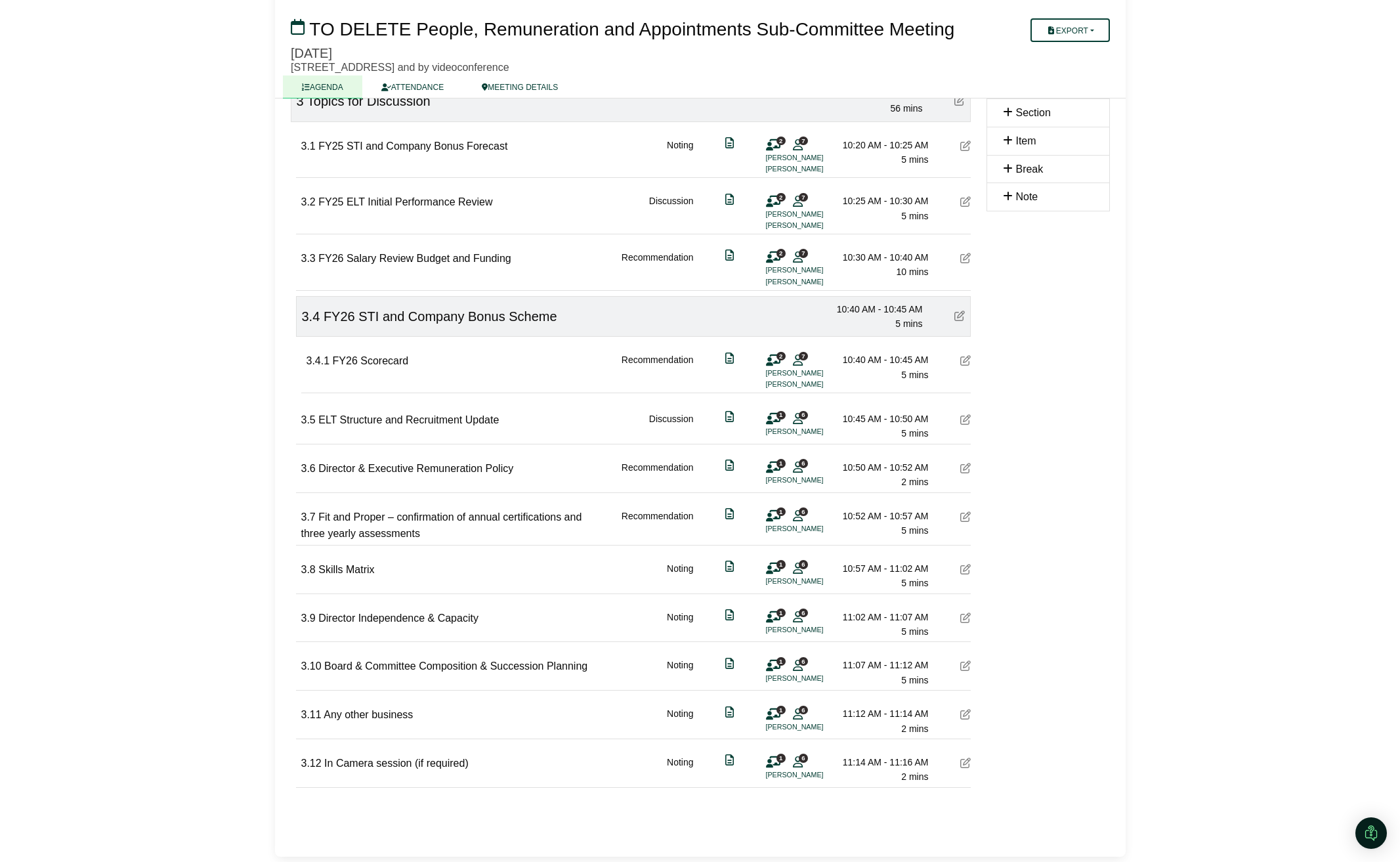
click at [797, 580] on li "[PERSON_NAME]" at bounding box center [816, 581] width 99 height 11
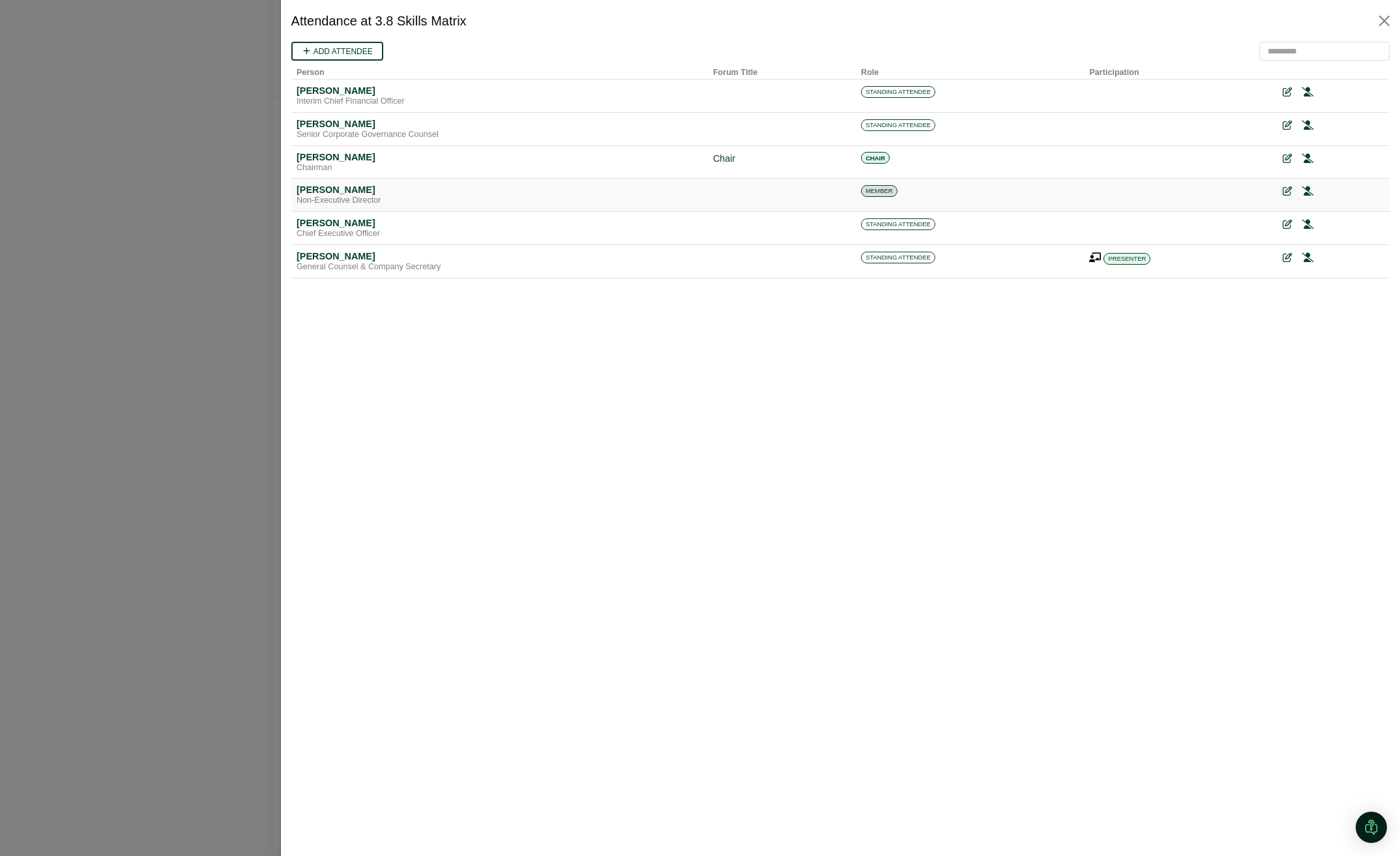
scroll to position [0, 0]
click at [1387, 23] on button "Close" at bounding box center [1384, 21] width 21 height 21
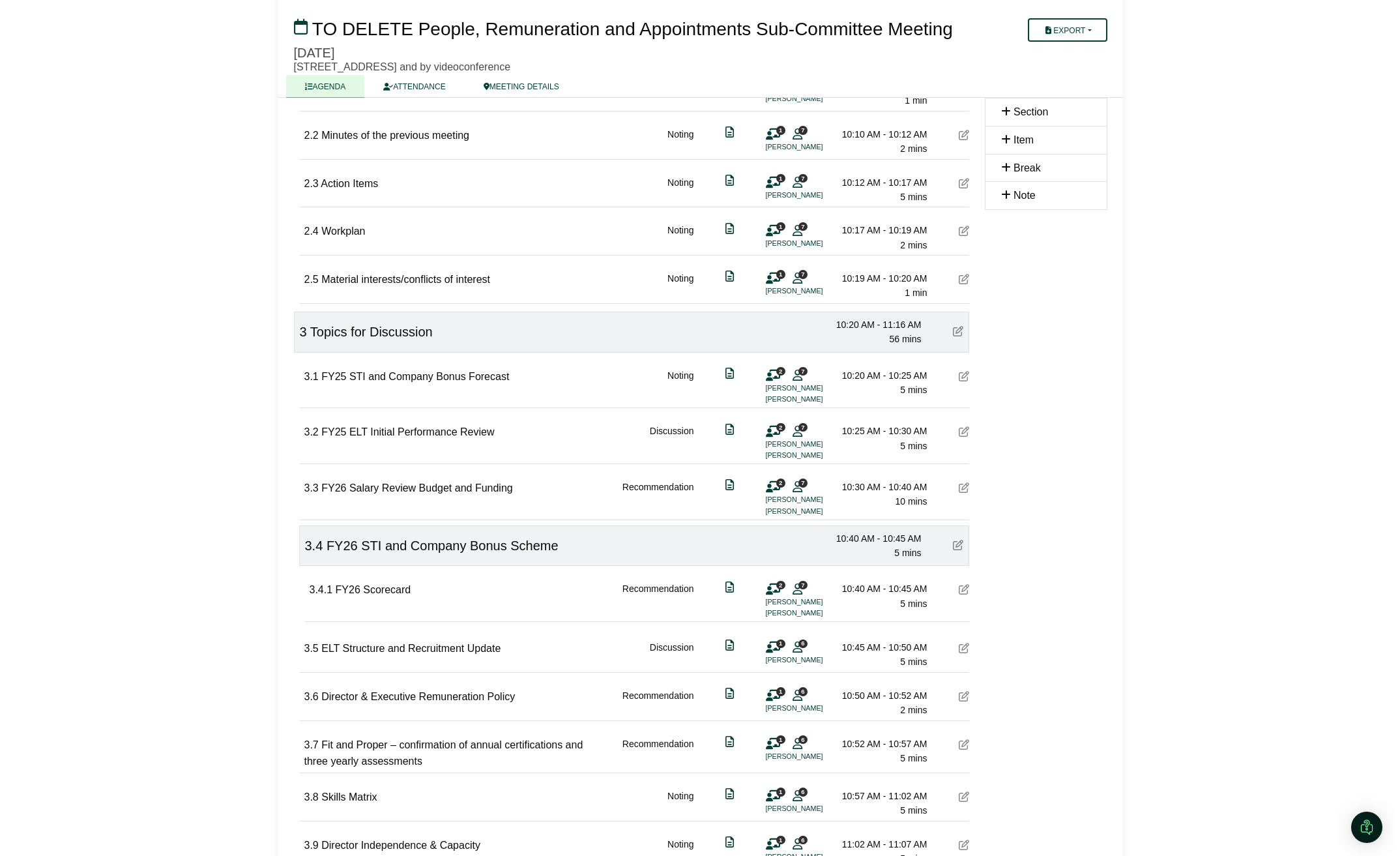
scroll to position [495, 0]
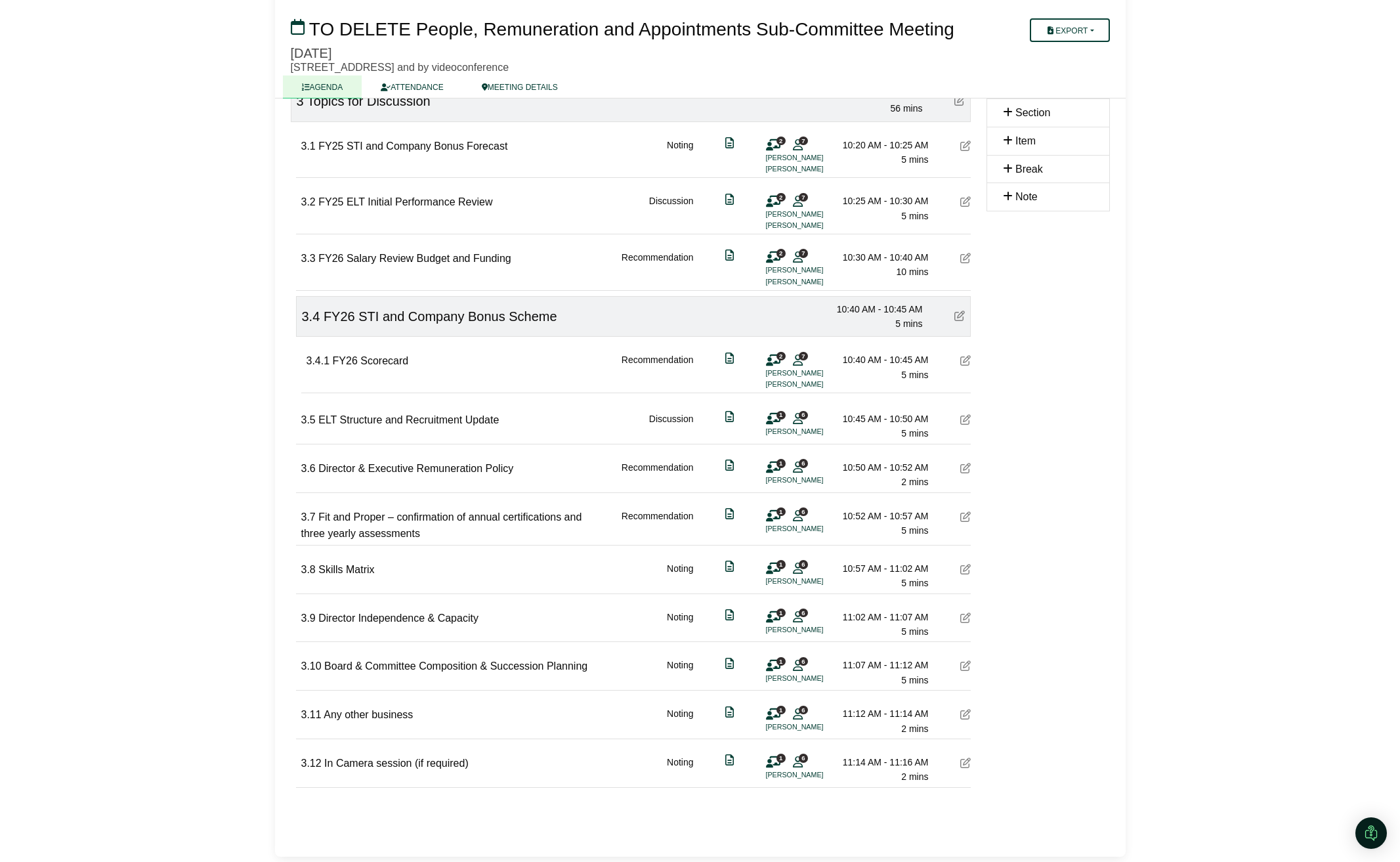
click at [799, 714] on icon at bounding box center [798, 713] width 10 height 1
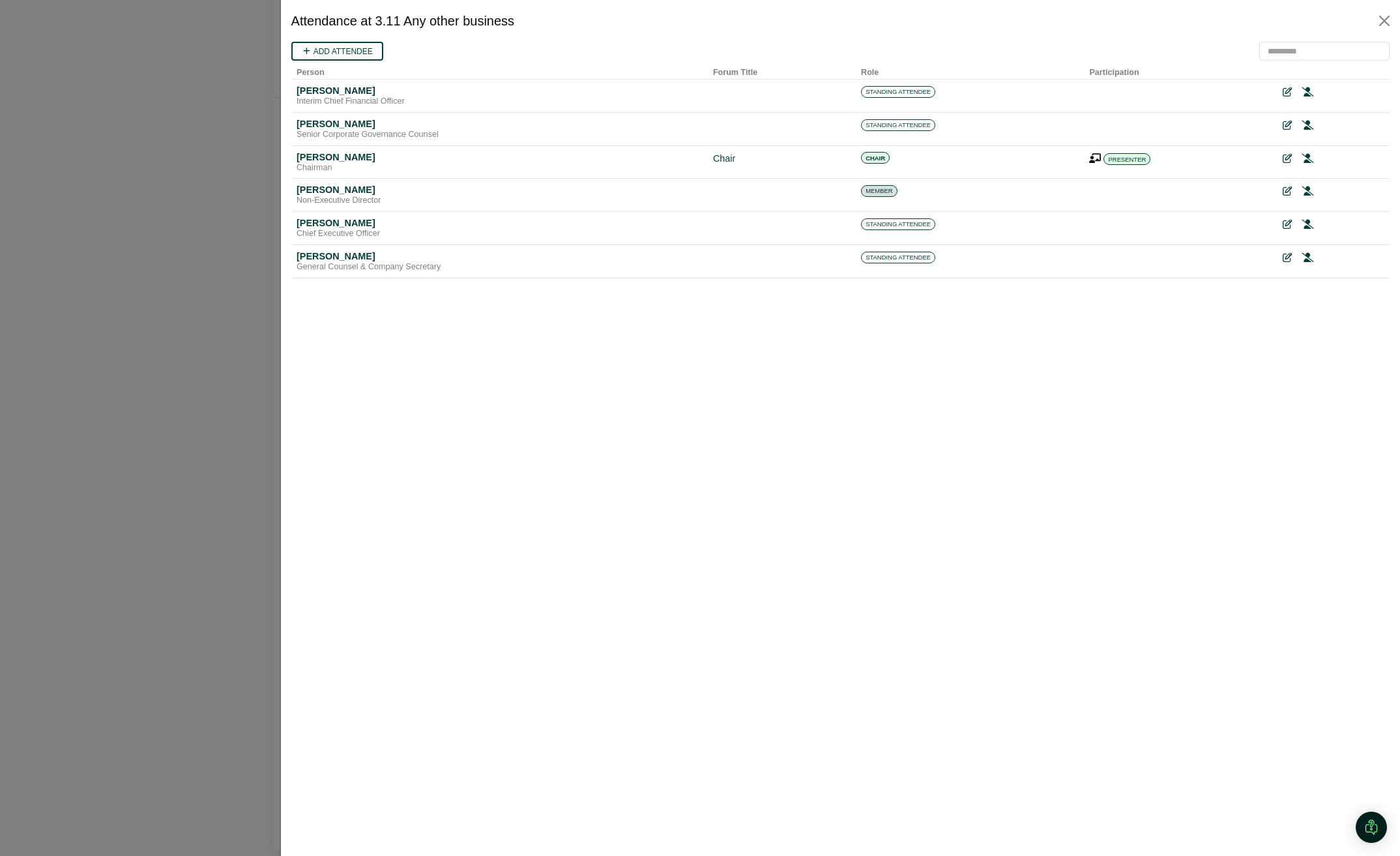
scroll to position [0, 0]
click at [1392, 19] on button "Close" at bounding box center [1384, 21] width 21 height 21
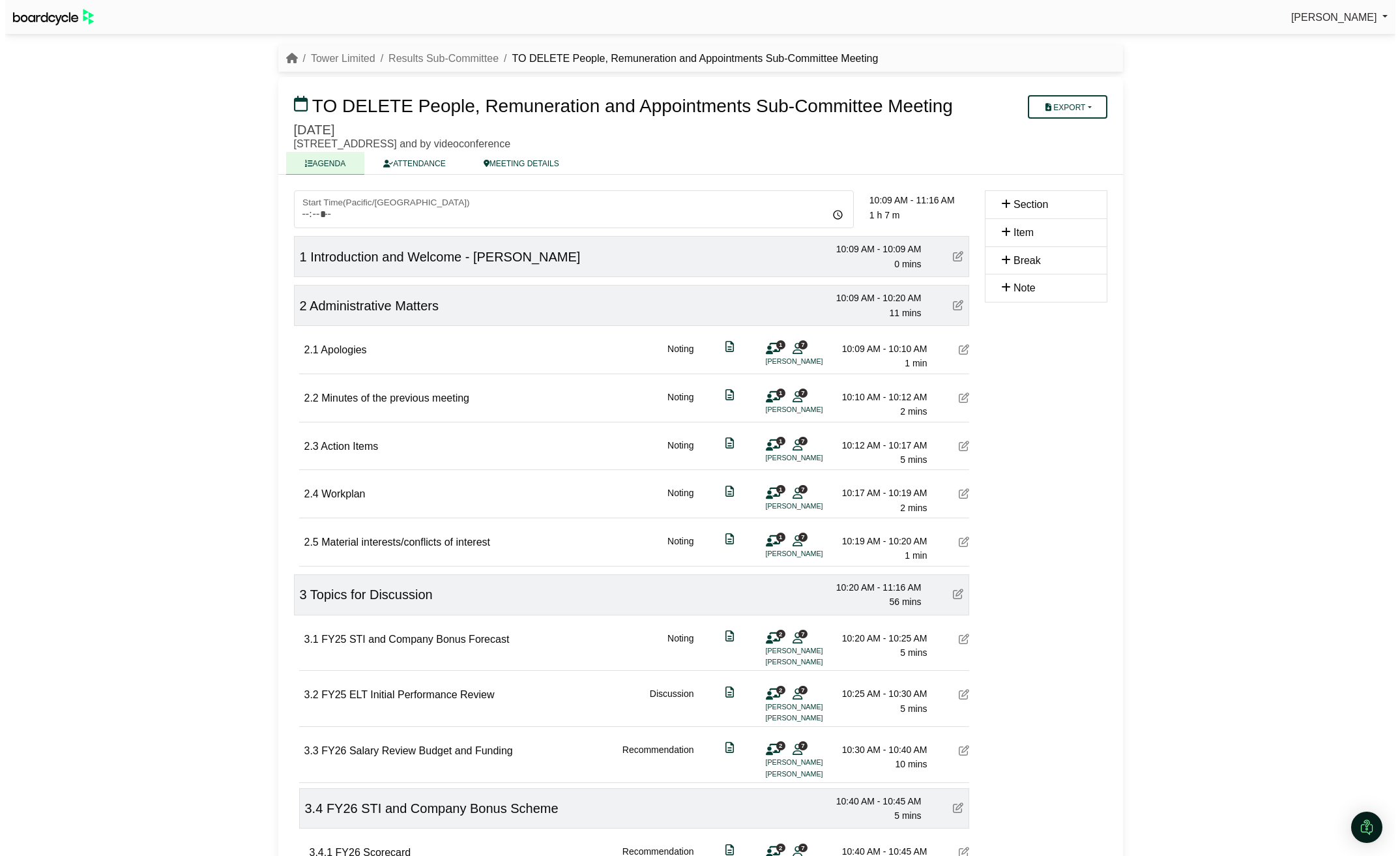
scroll to position [495, 0]
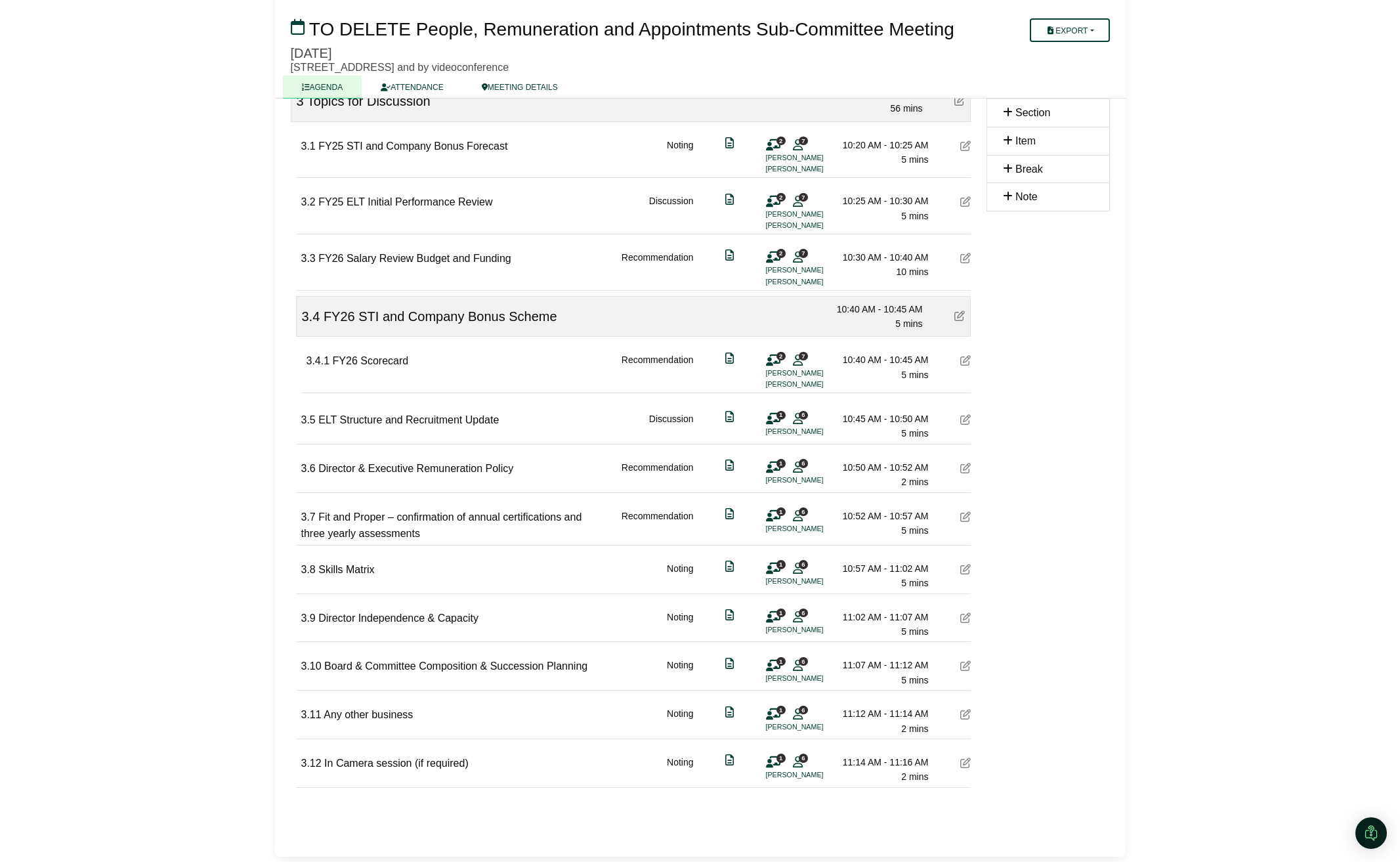
click at [794, 515] on icon at bounding box center [798, 515] width 10 height 1
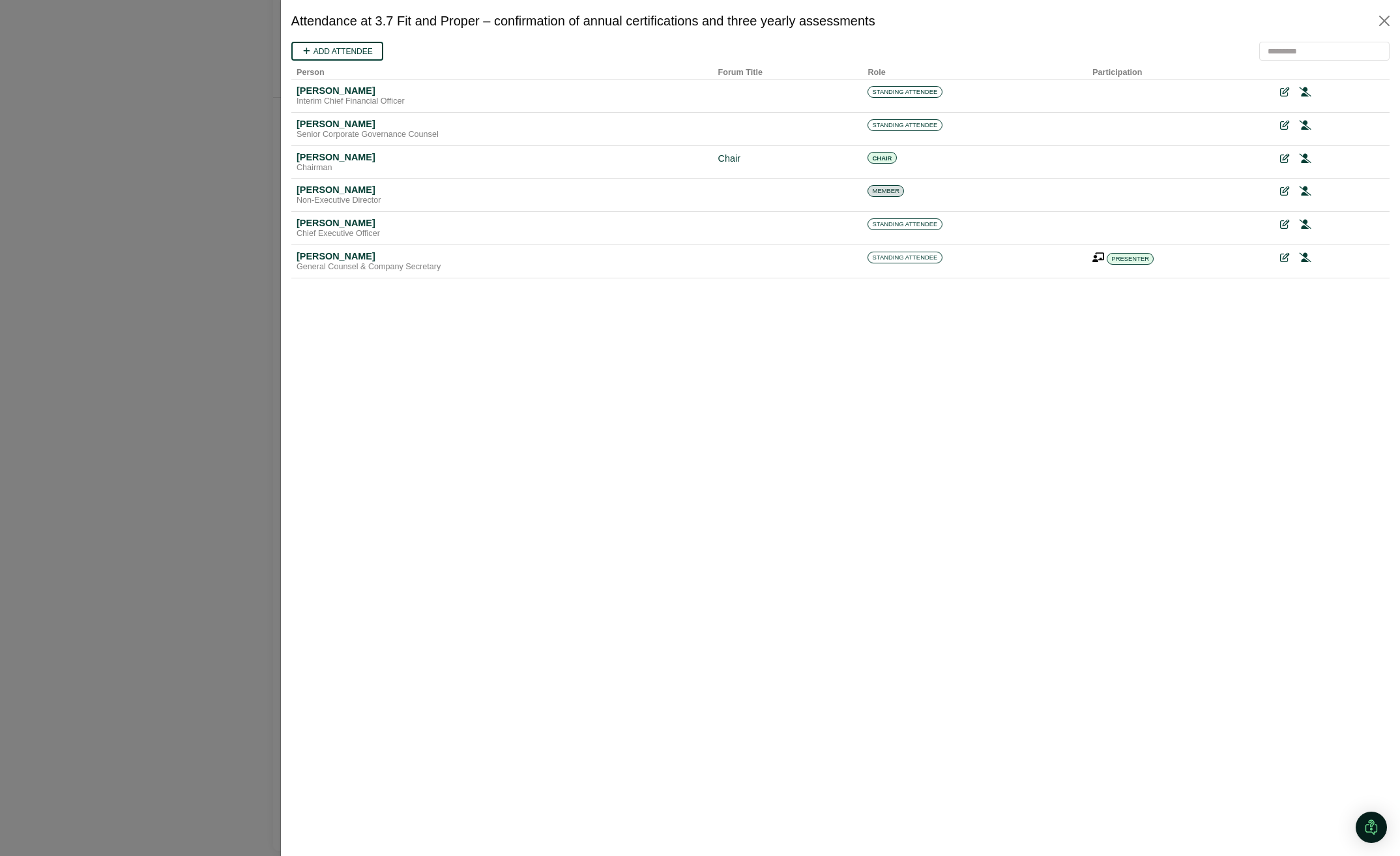
scroll to position [0, 0]
click at [4, 212] on div at bounding box center [700, 428] width 1400 height 856
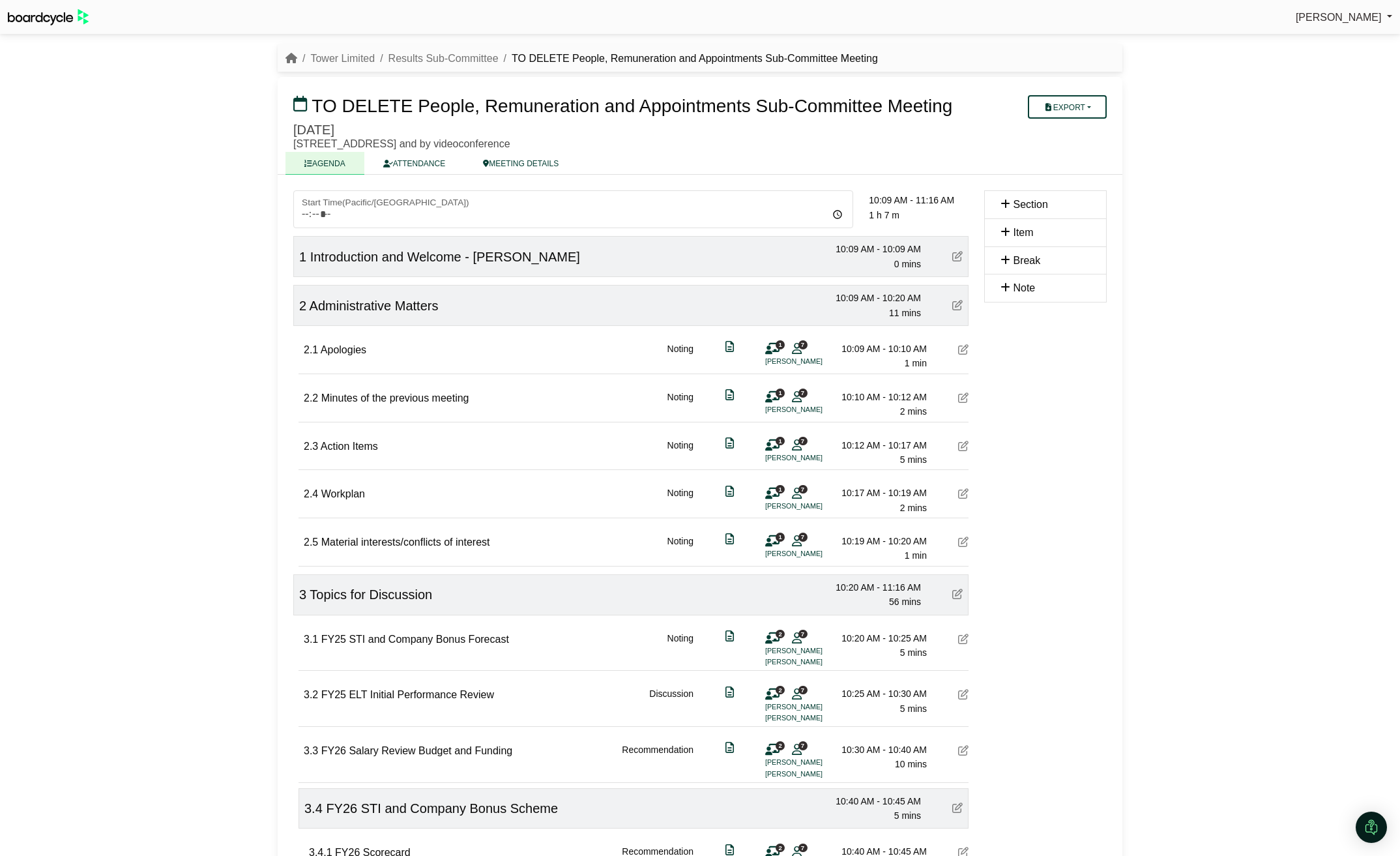
scroll to position [495, 0]
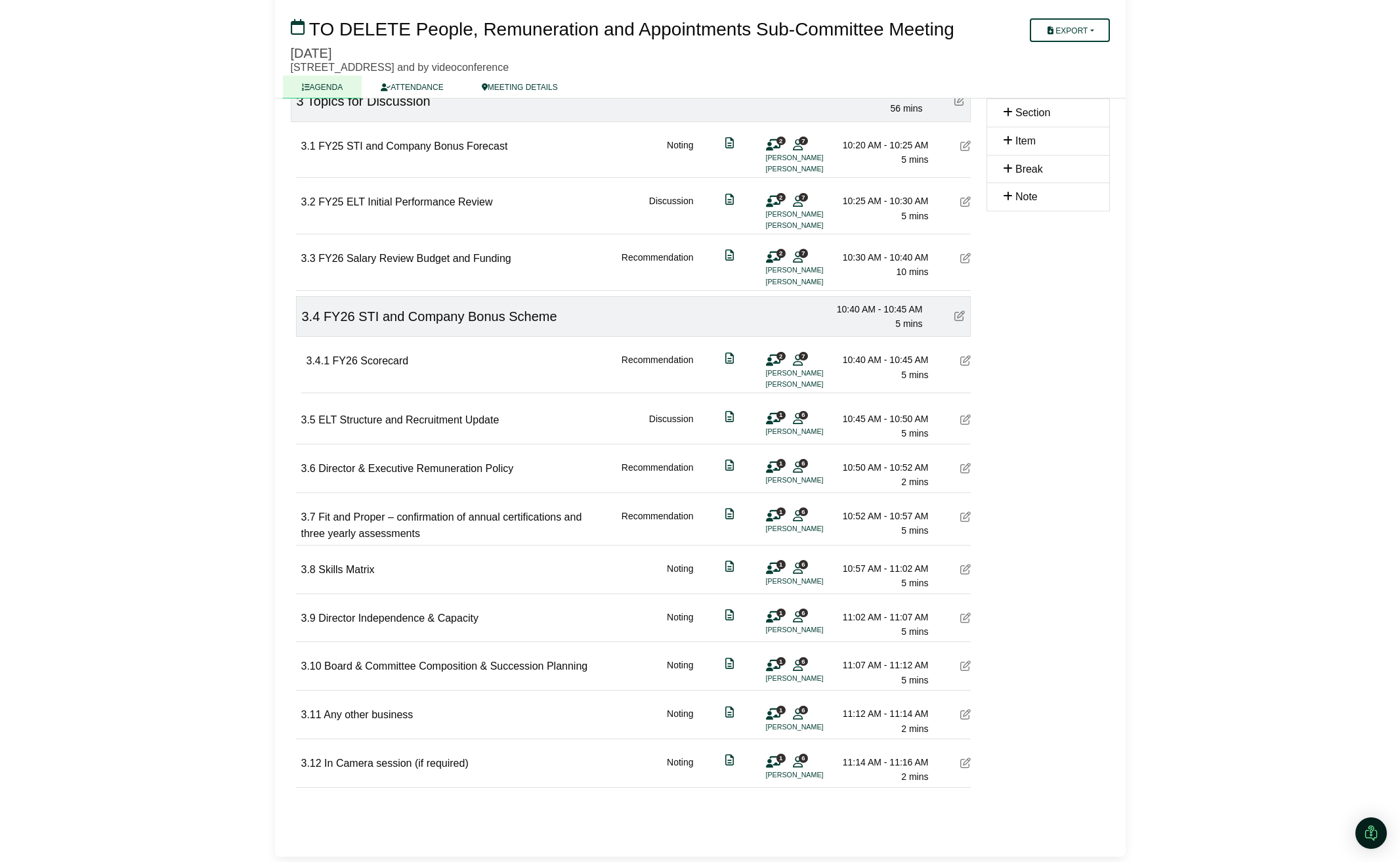
click at [799, 424] on div "1 6 Paul Johnston" at bounding box center [786, 425] width 39 height 26
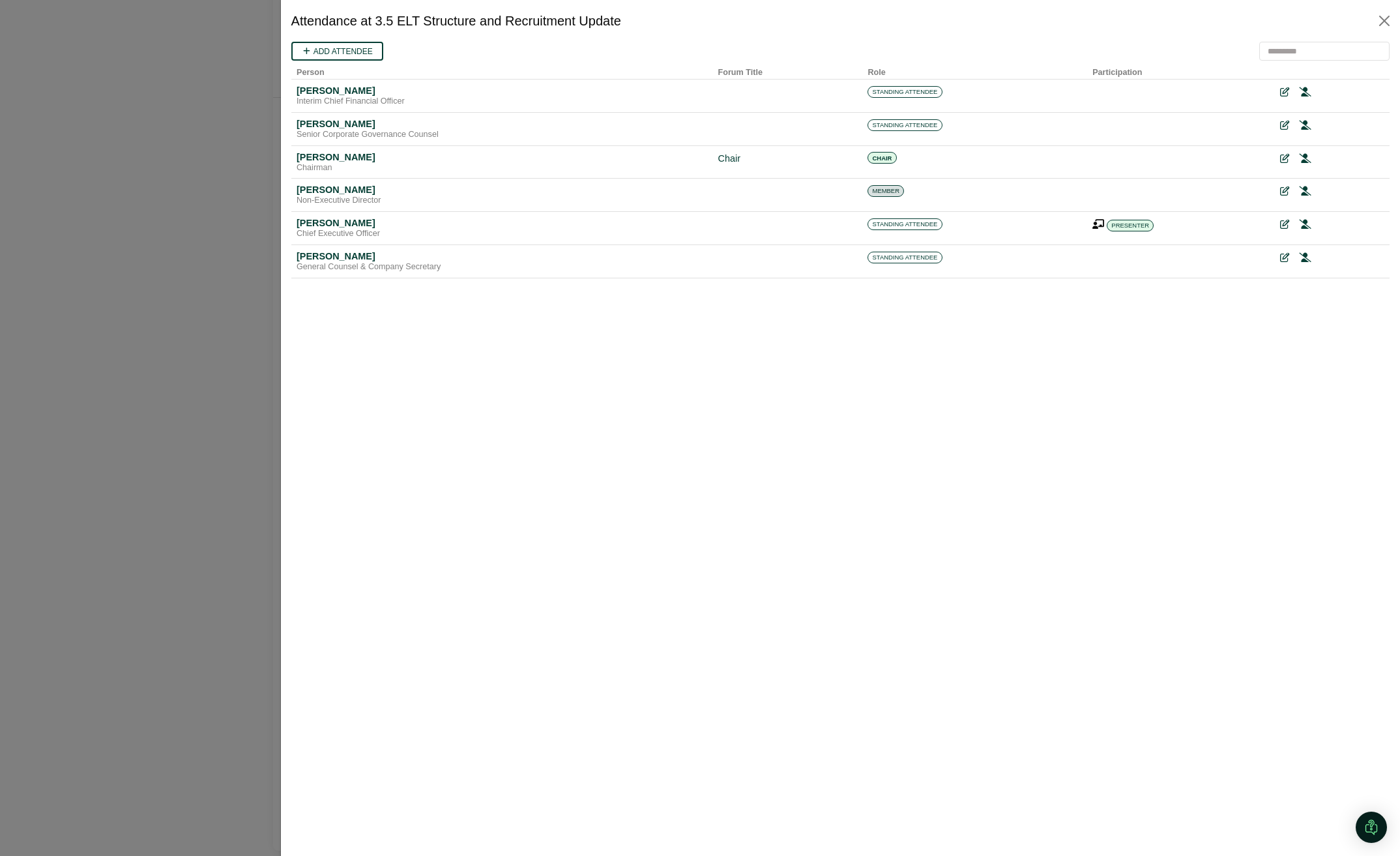
scroll to position [0, 0]
click at [175, 397] on div at bounding box center [700, 428] width 1400 height 856
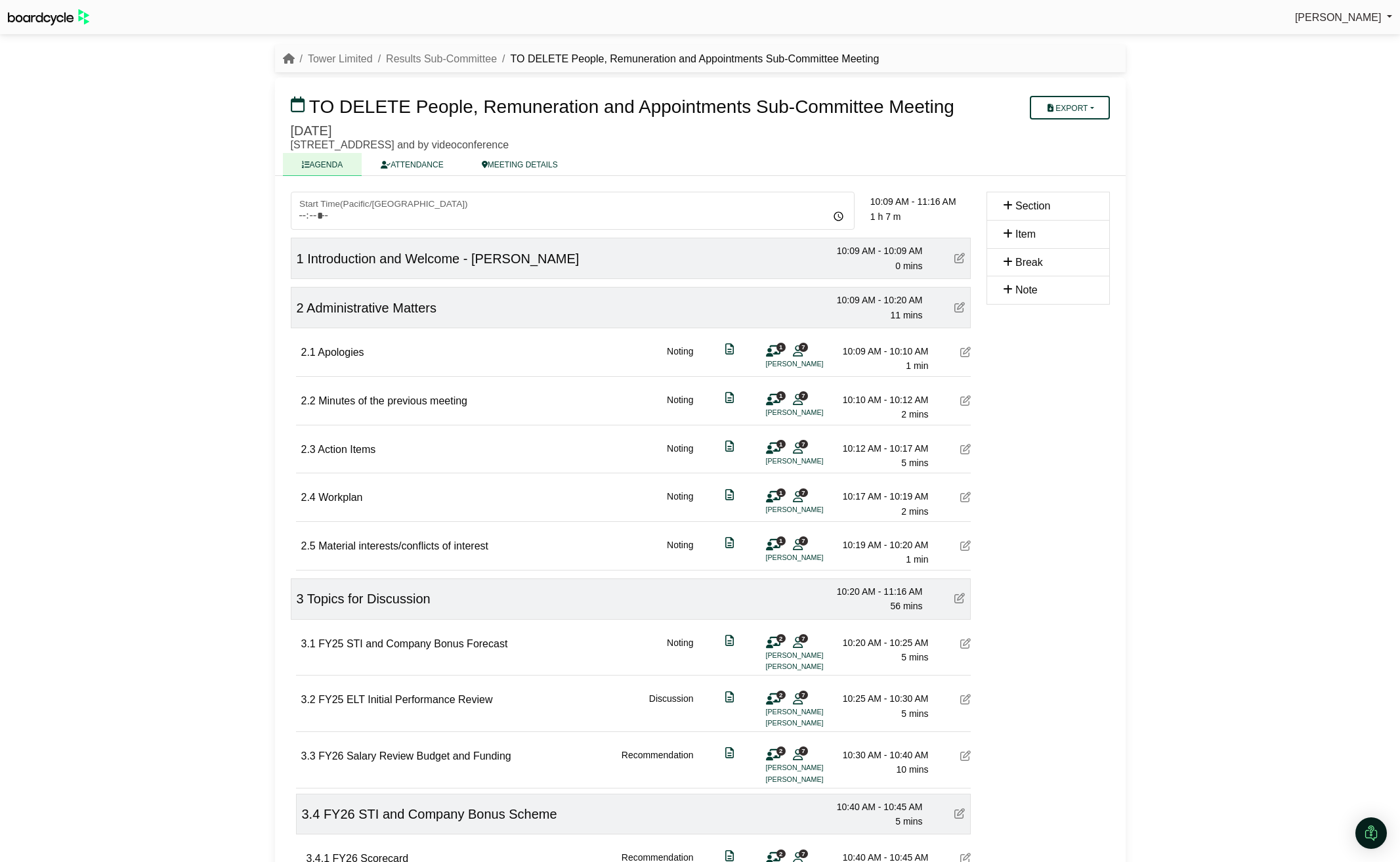
scroll to position [498, 0]
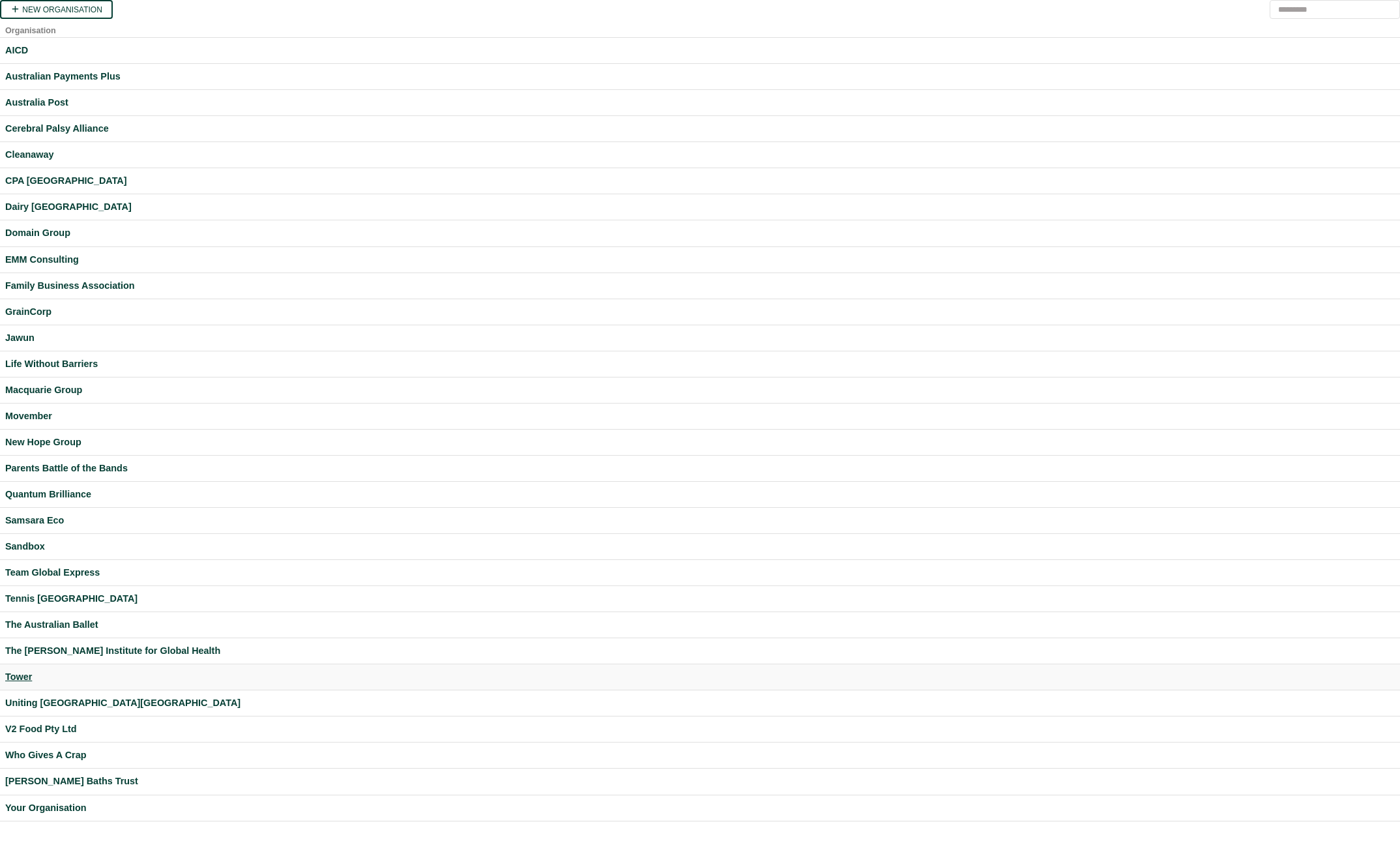
click at [26, 676] on div "Tower" at bounding box center [700, 676] width 1390 height 15
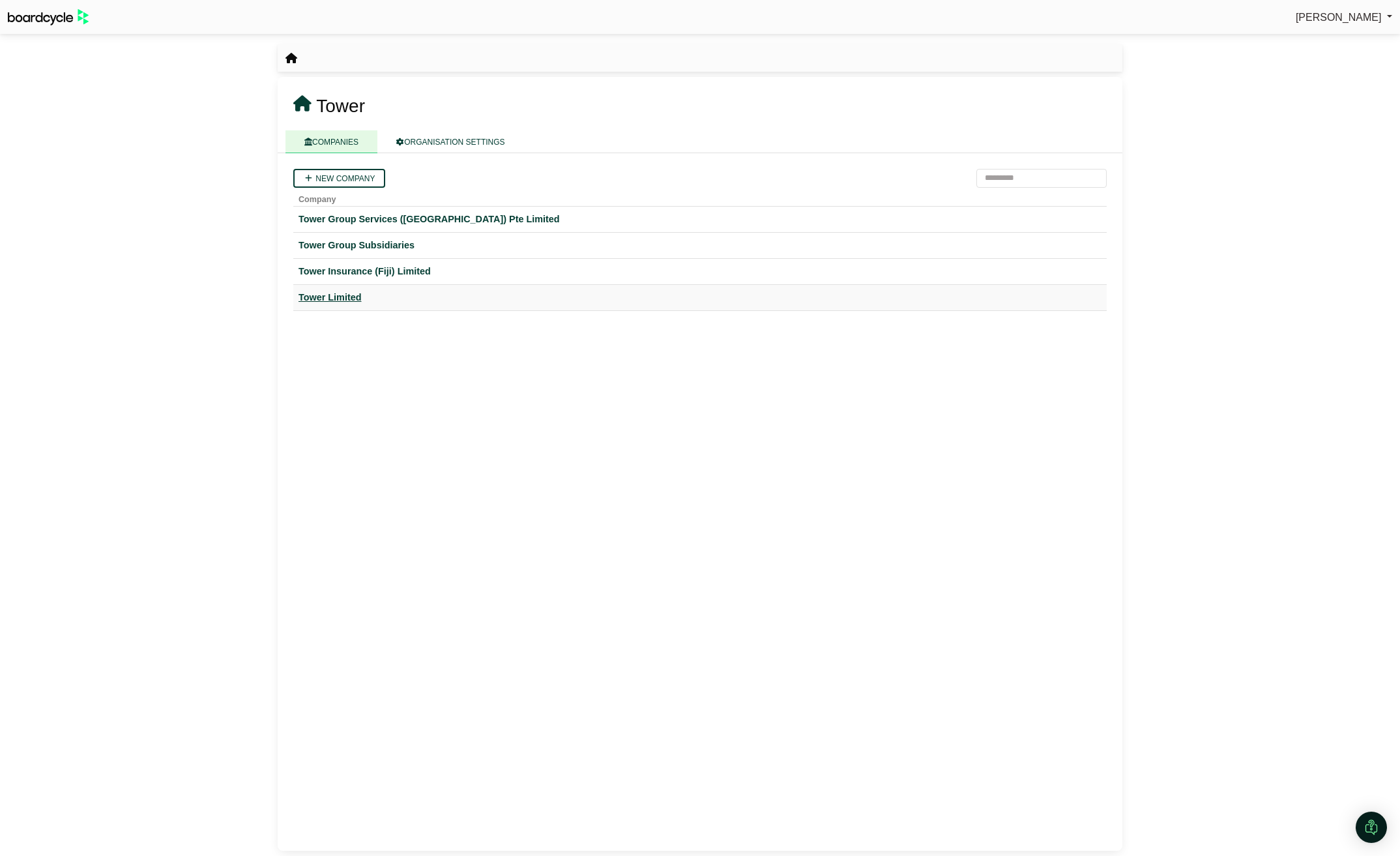
click at [358, 292] on div "Tower Limited" at bounding box center [700, 297] width 803 height 15
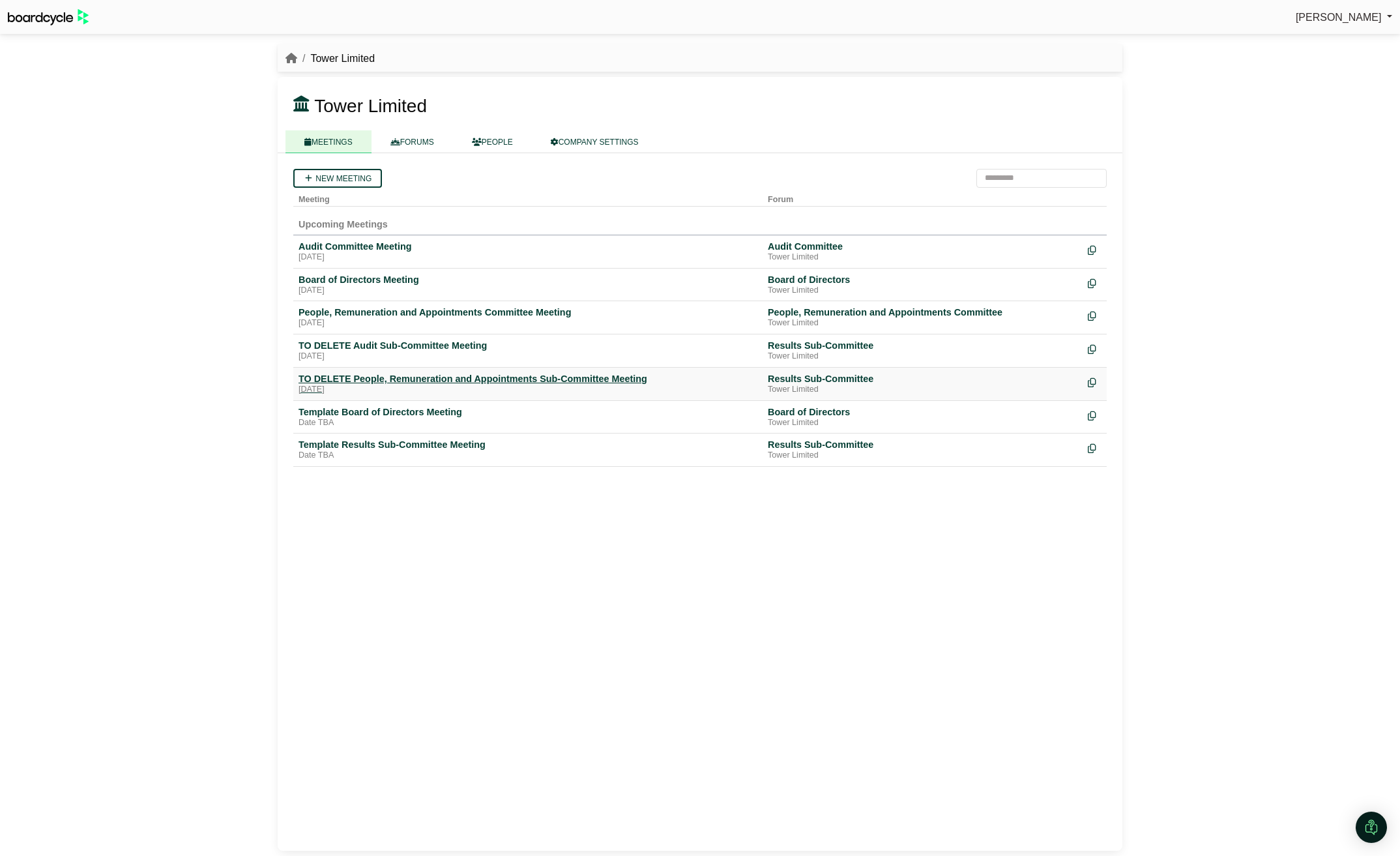
click at [380, 390] on div "[DATE]" at bounding box center [528, 390] width 459 height 11
click at [337, 346] on div "TO DELETE Audit Sub-Committee Meeting" at bounding box center [528, 345] width 459 height 12
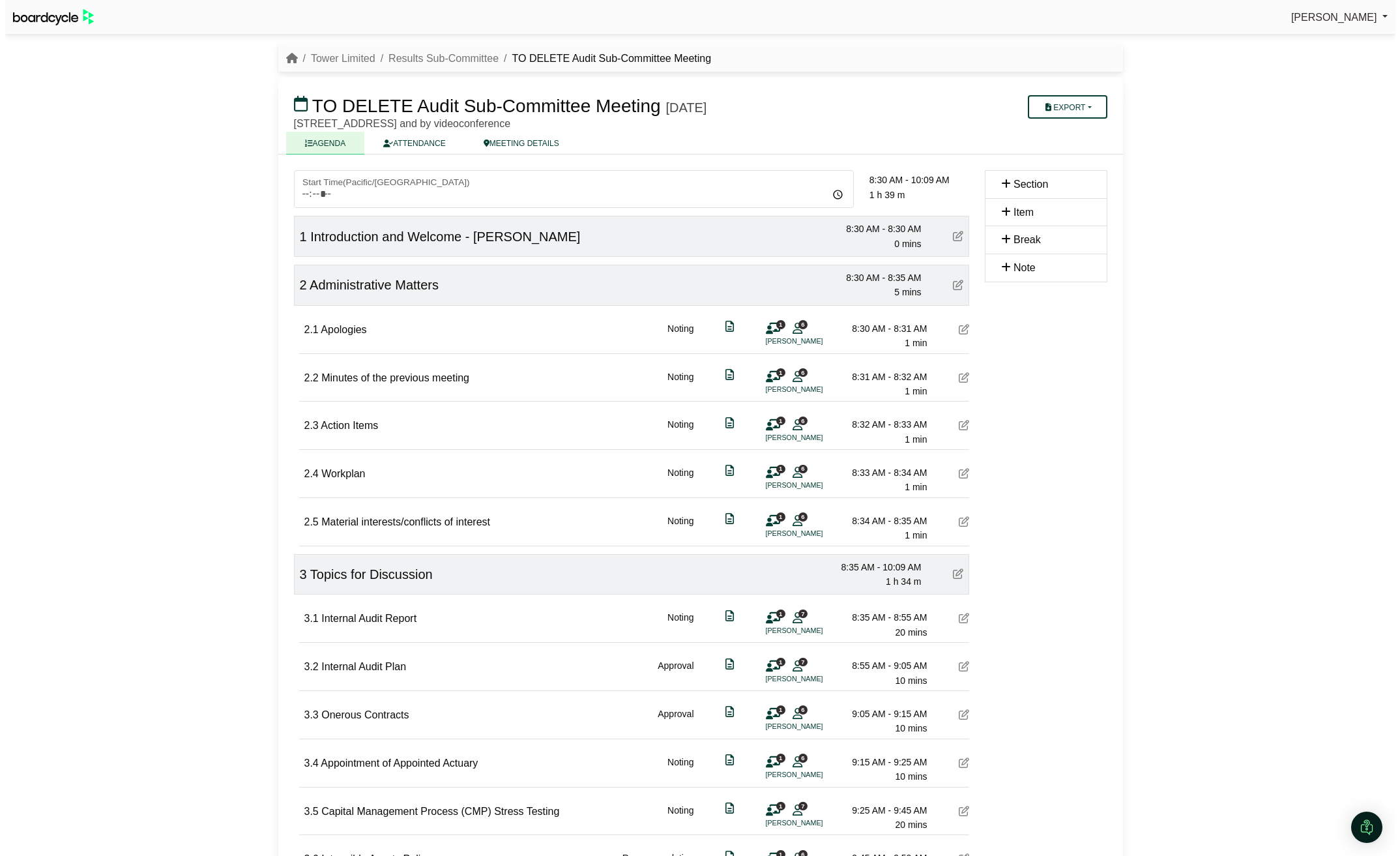
scroll to position [342, 0]
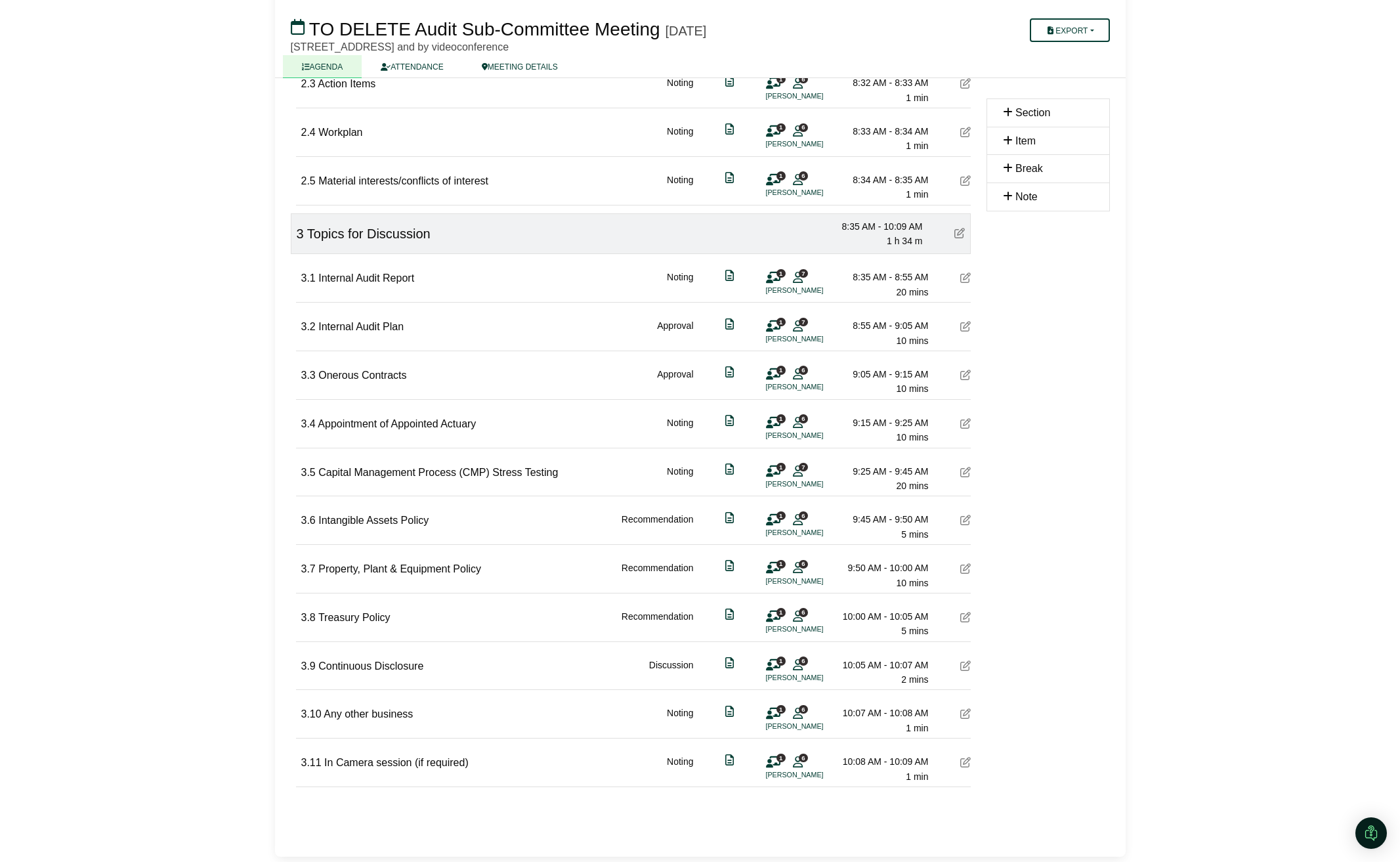
click at [784, 573] on div "1 6 [PERSON_NAME]" at bounding box center [786, 573] width 39 height 26
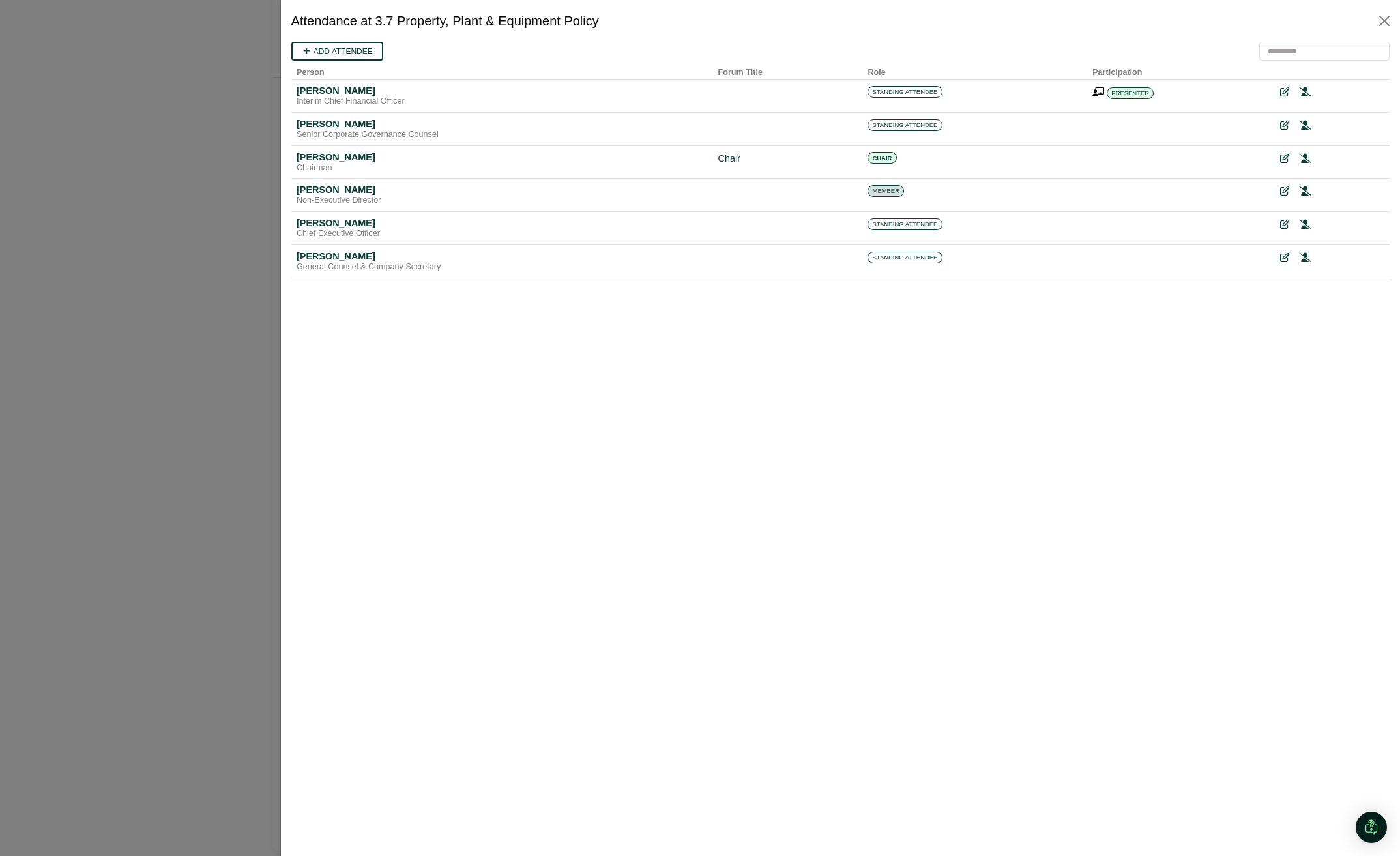
scroll to position [0, 0]
click at [1390, 20] on button "Close" at bounding box center [1384, 21] width 21 height 21
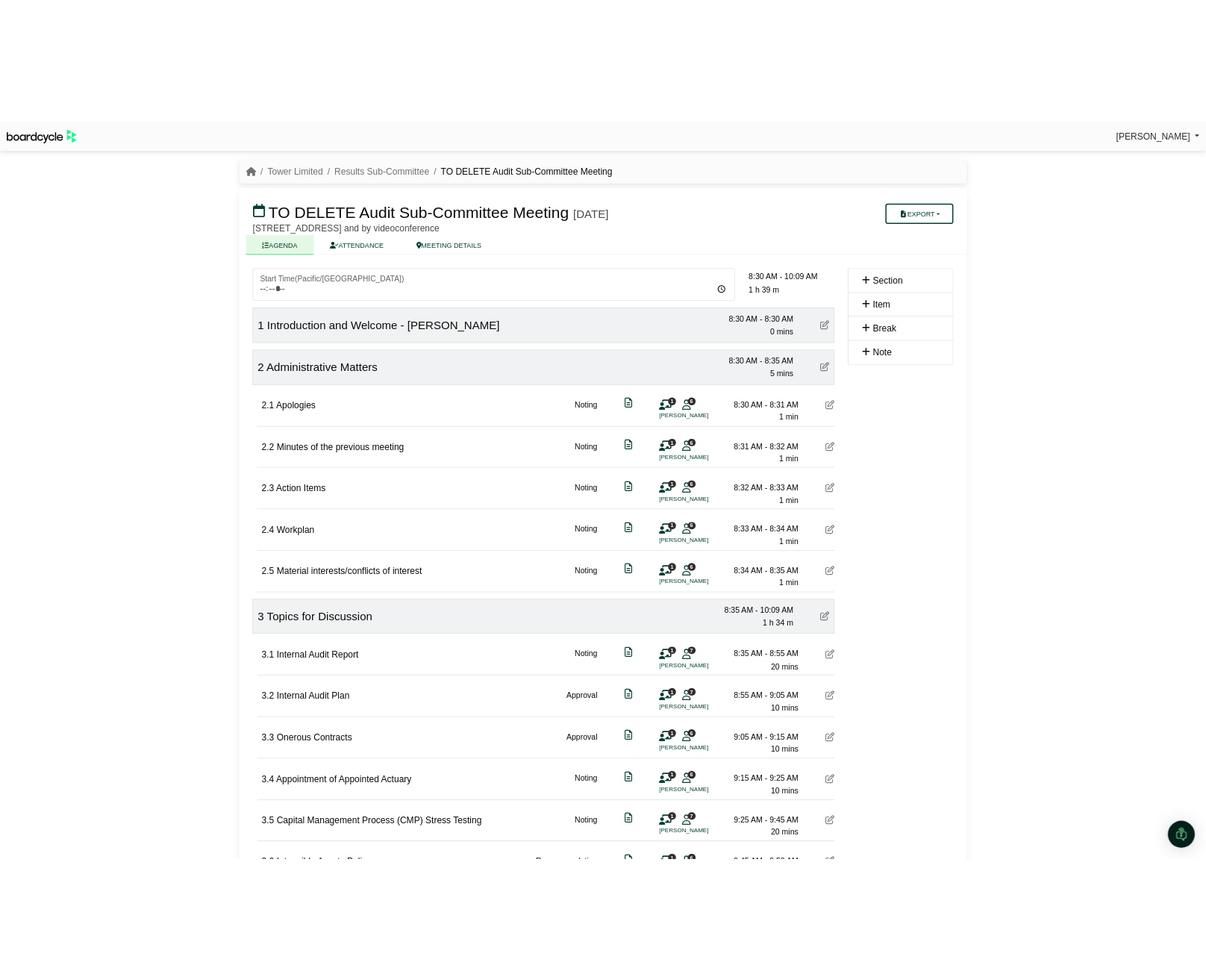
scroll to position [392, 0]
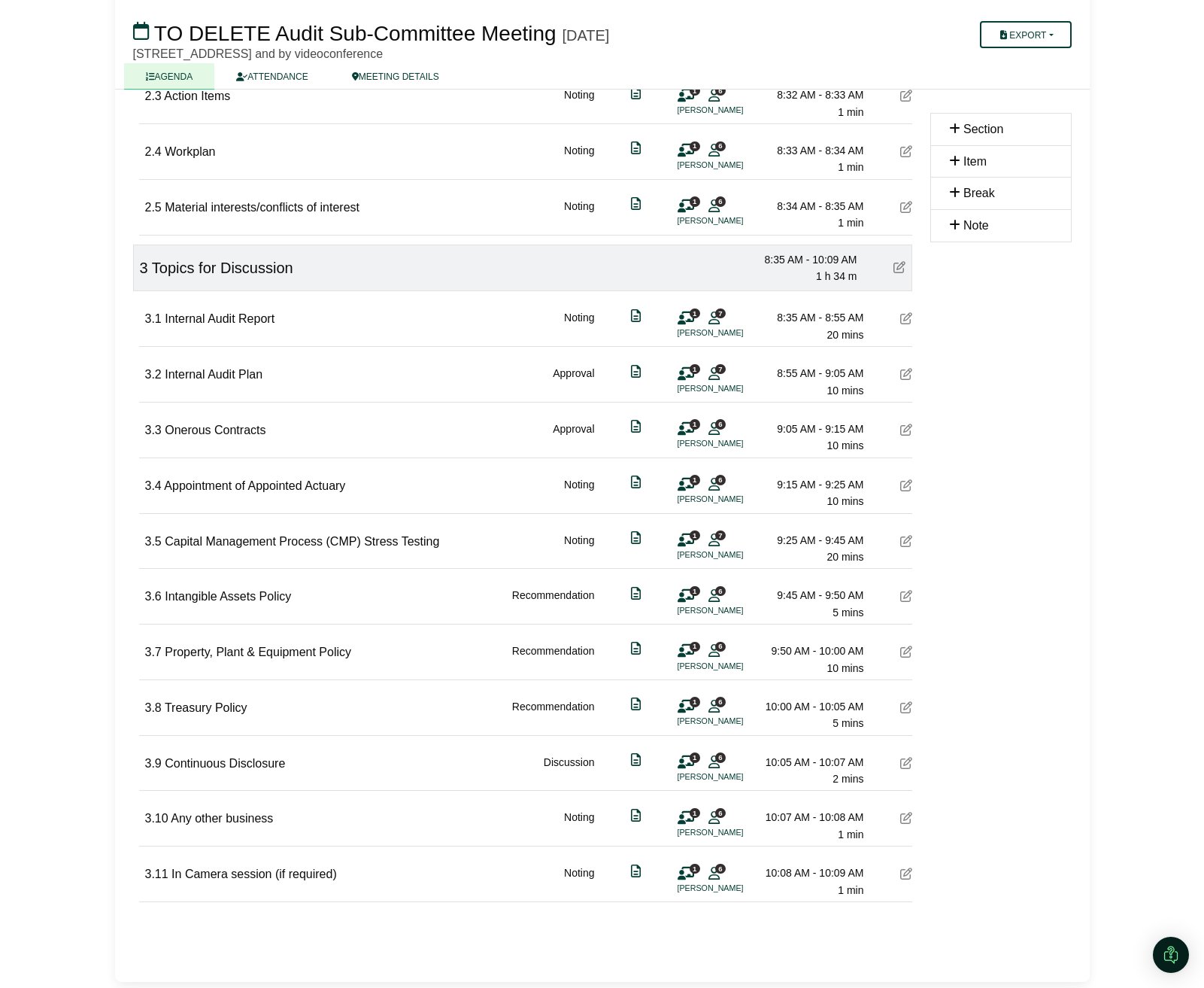
click at [1102, 382] on div "Perryn Fowler Sign Out Tower Limited Results Sub-Committee TO DELETE Audit Sub-…" at bounding box center [602, 99] width 1204 height 988
click at [699, 542] on div "1 7 Geoff Atkins" at bounding box center [699, 546] width 45 height 30
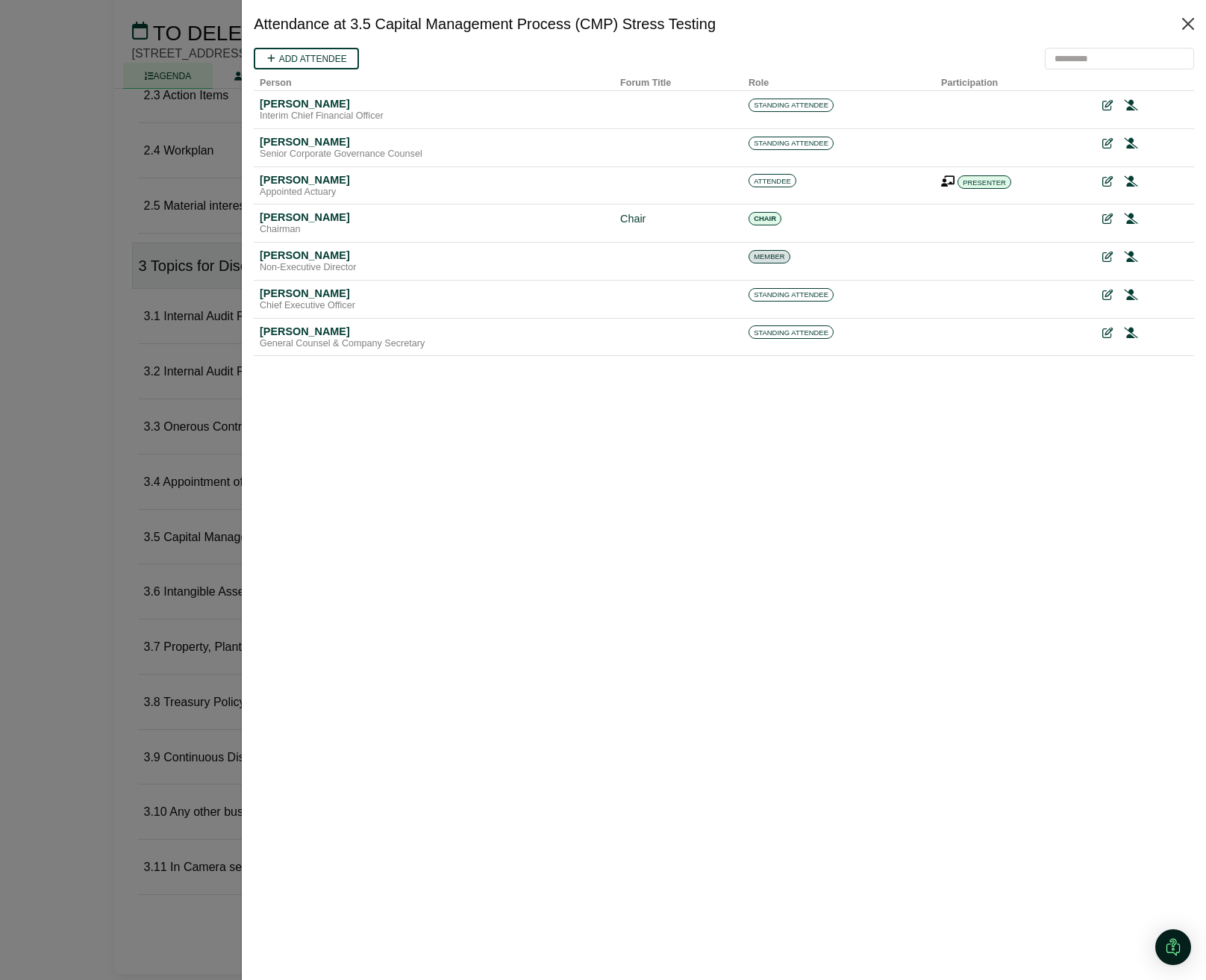
scroll to position [0, 0]
click at [1190, 16] on button "Close" at bounding box center [1187, 24] width 24 height 24
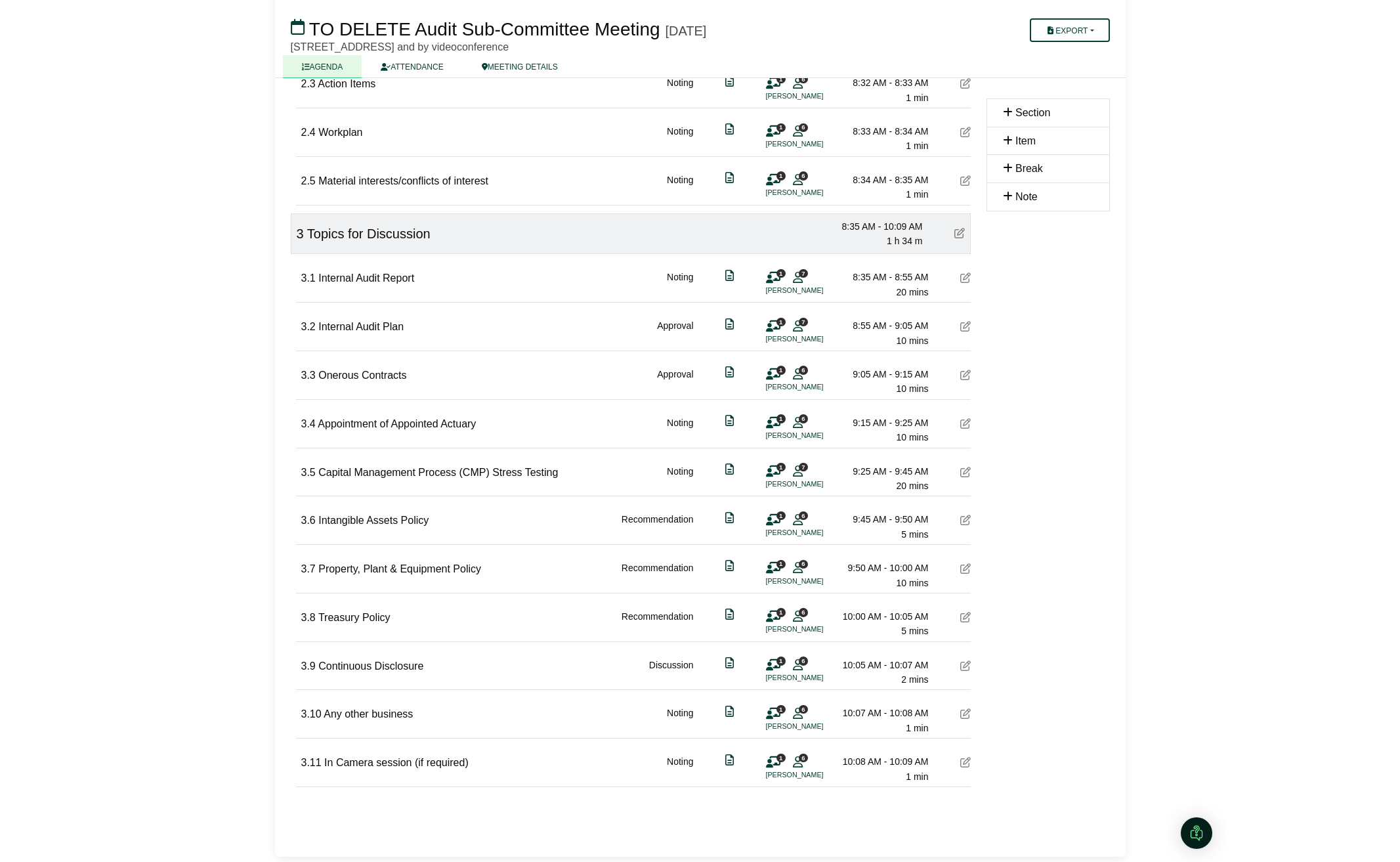
scroll to position [345, 0]
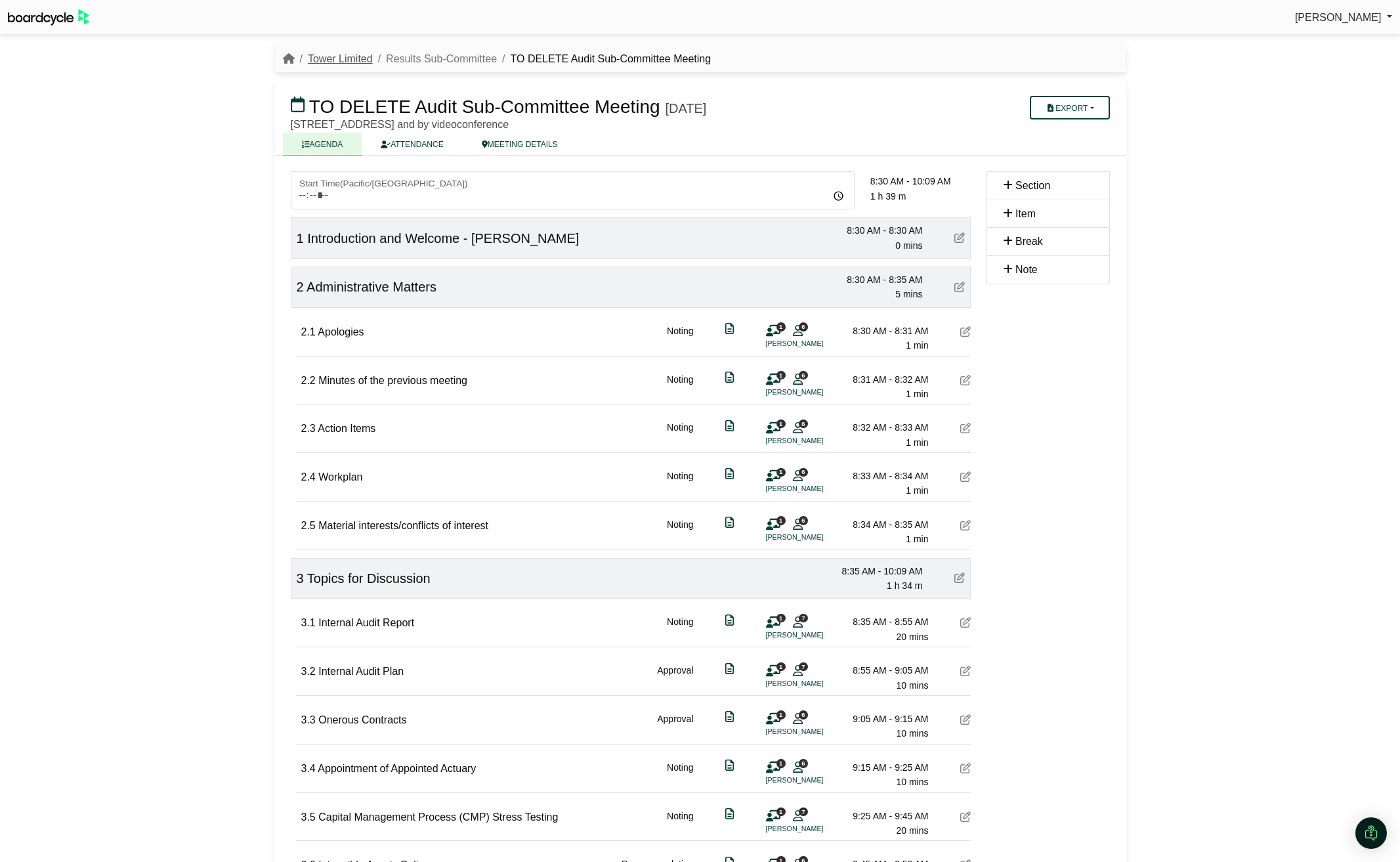
click at [327, 61] on link "Tower Limited" at bounding box center [340, 59] width 65 height 11
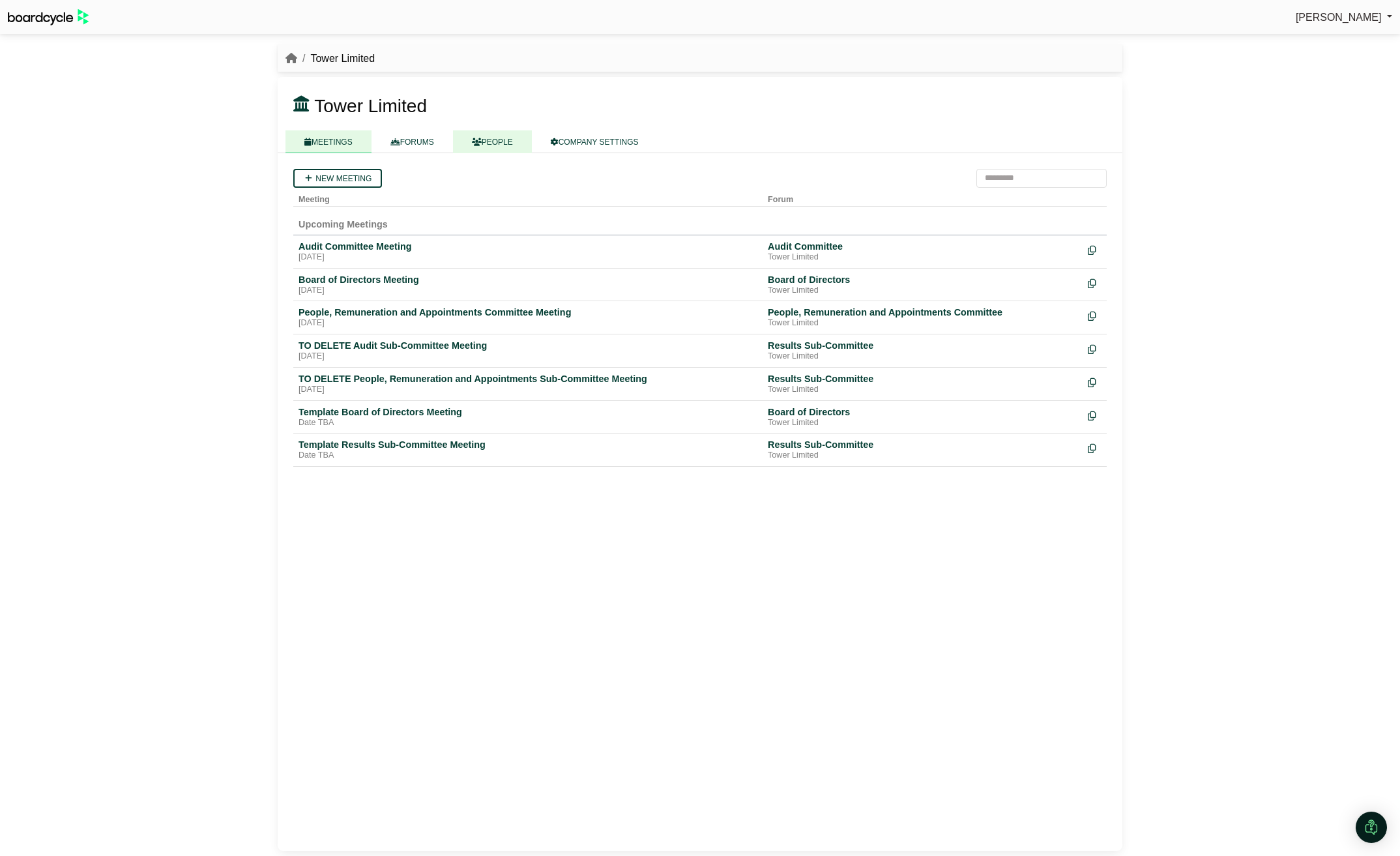
click at [515, 145] on link "PEOPLE" at bounding box center [492, 142] width 79 height 23
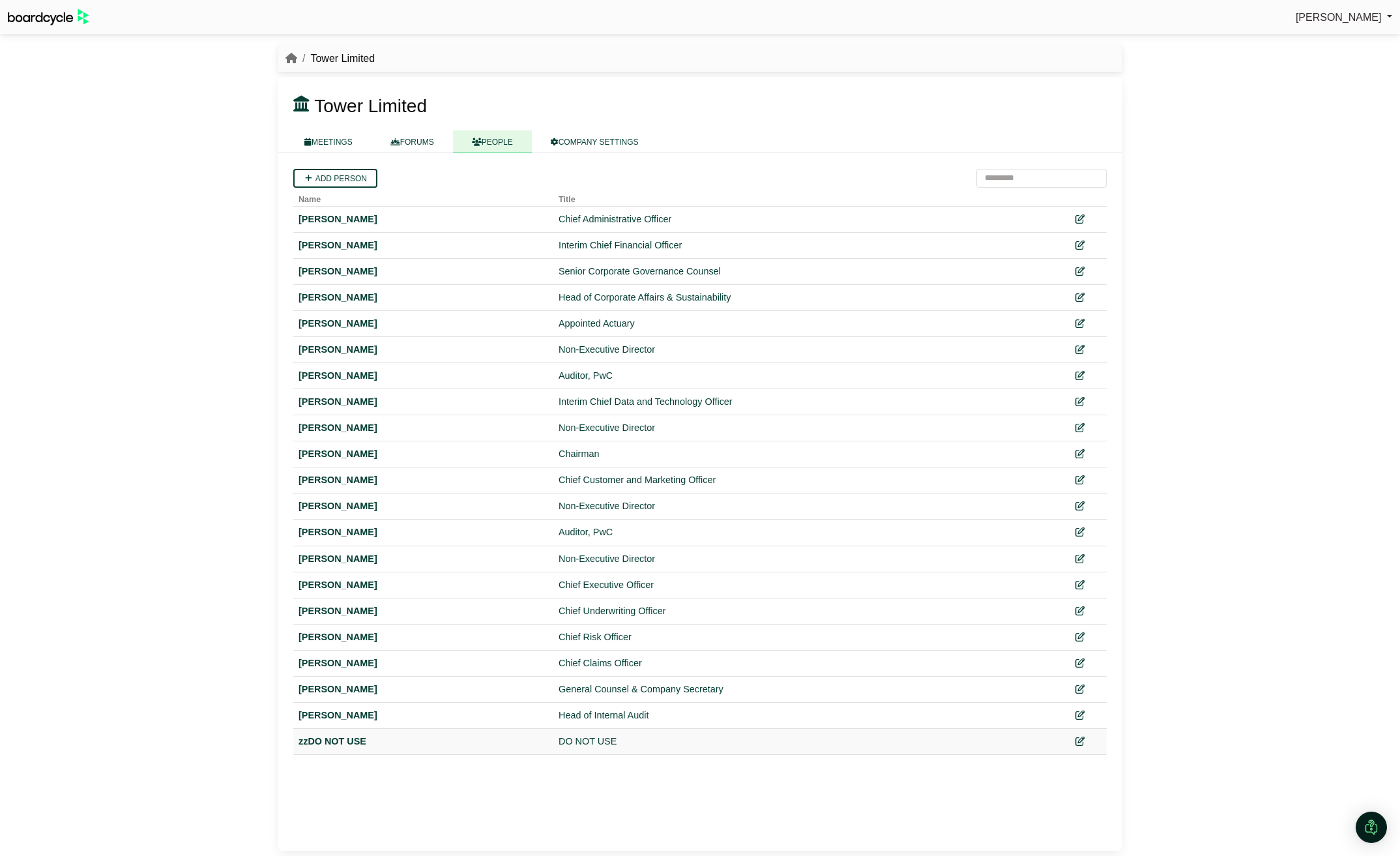
click at [346, 740] on div "zzDO NOT USE" at bounding box center [424, 741] width 250 height 15
click at [596, 735] on div "DO NOT USE" at bounding box center [804, 741] width 490 height 15
click at [1077, 739] on icon at bounding box center [1079, 741] width 9 height 9
